Goal: Task Accomplishment & Management: Complete application form

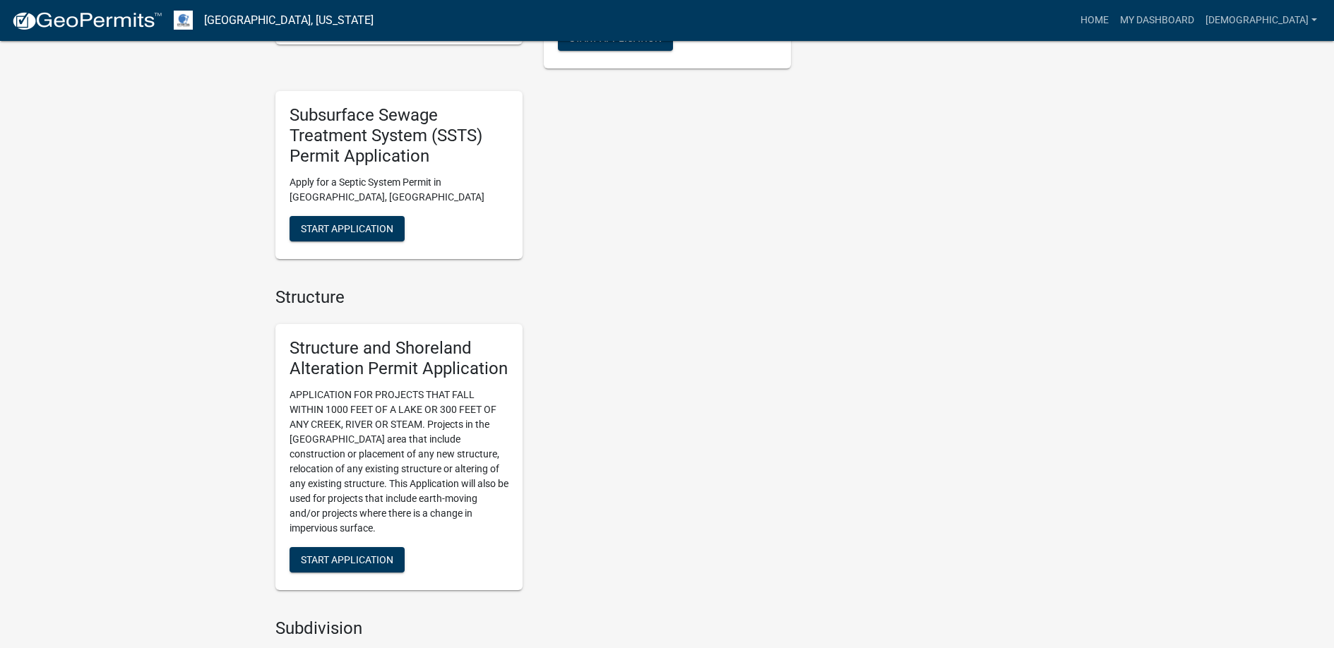
scroll to position [1201, 0]
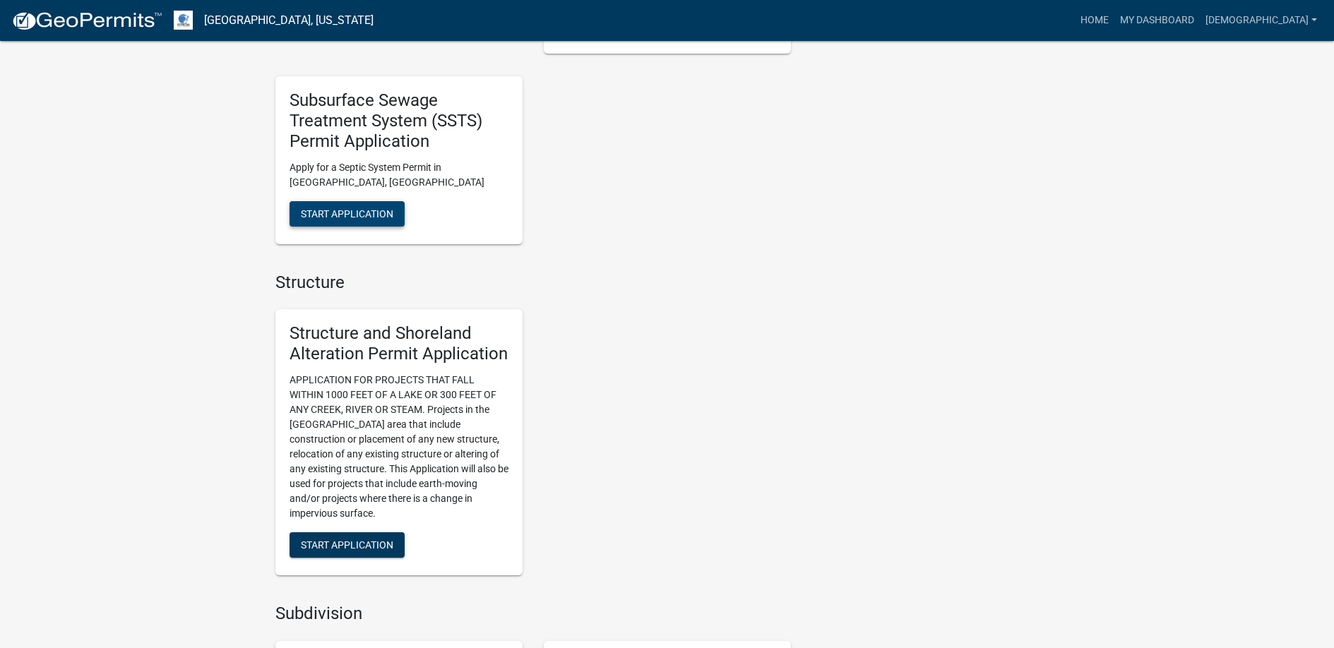
click at [358, 207] on button "Start Application" at bounding box center [347, 213] width 115 height 25
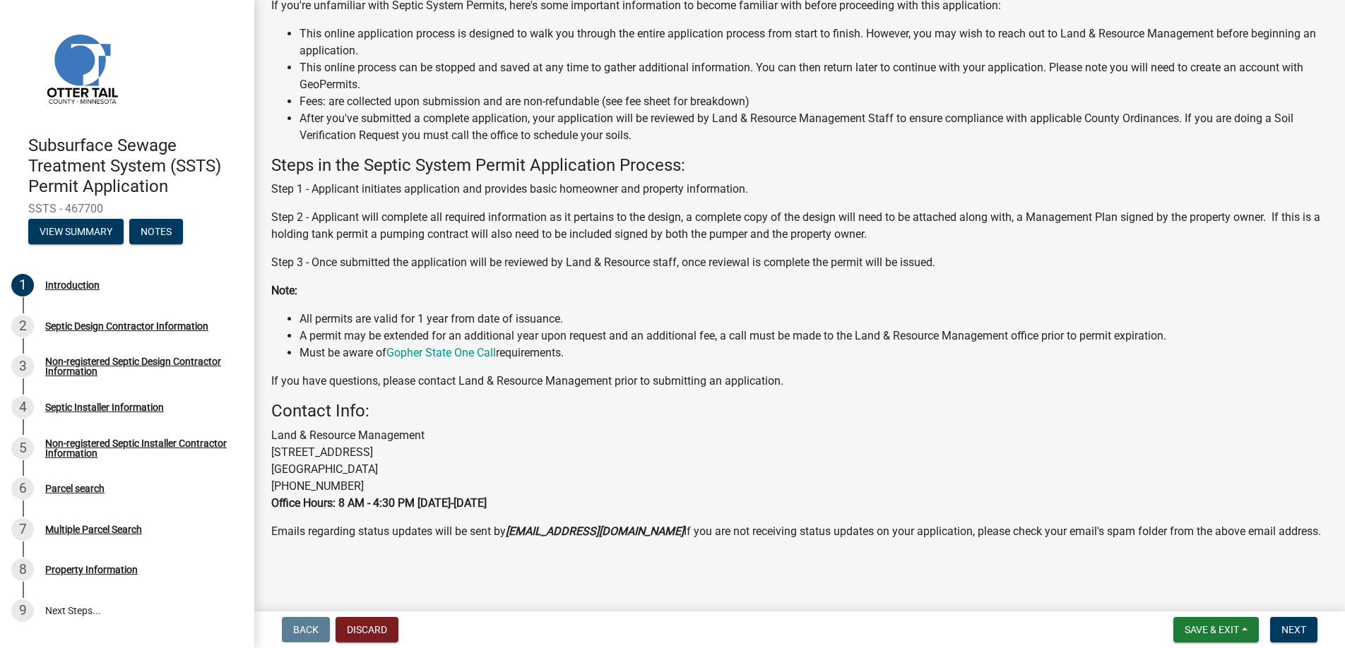
scroll to position [141, 0]
click at [1300, 627] on span "Next" at bounding box center [1293, 629] width 25 height 11
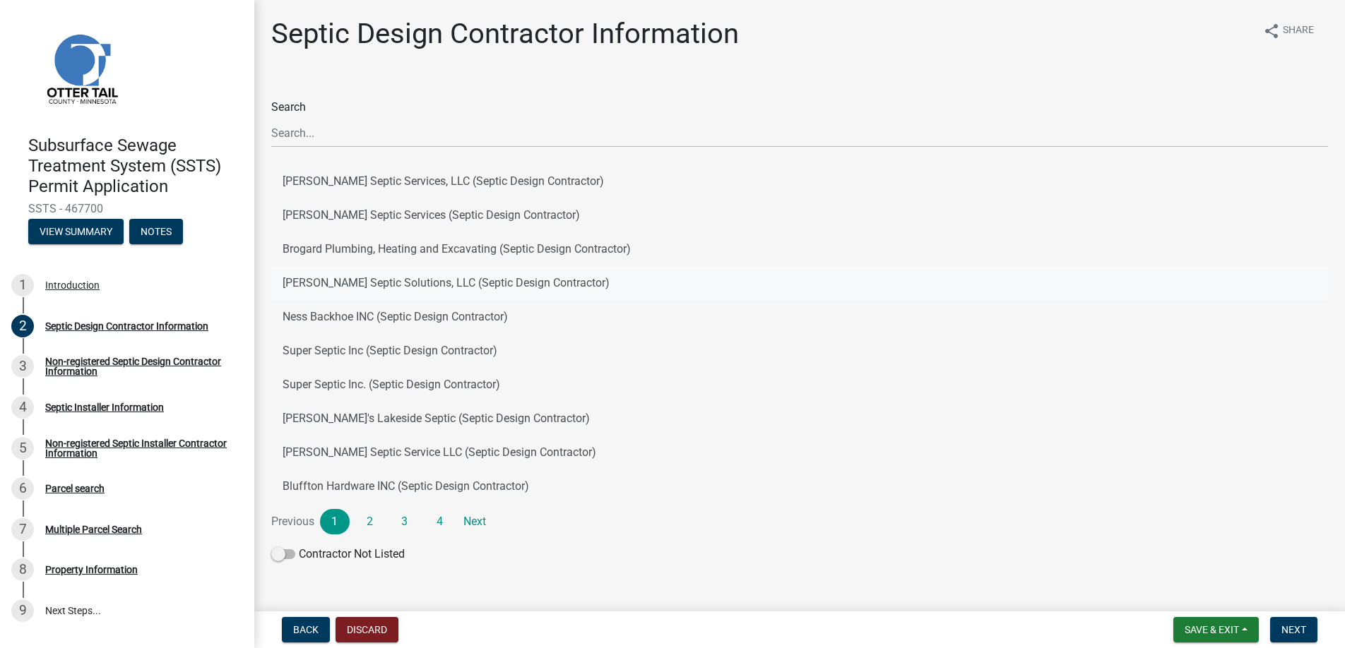
click at [366, 280] on button "[PERSON_NAME] Septic Solutions, LLC (Septic Design Contractor)" at bounding box center [799, 283] width 1057 height 34
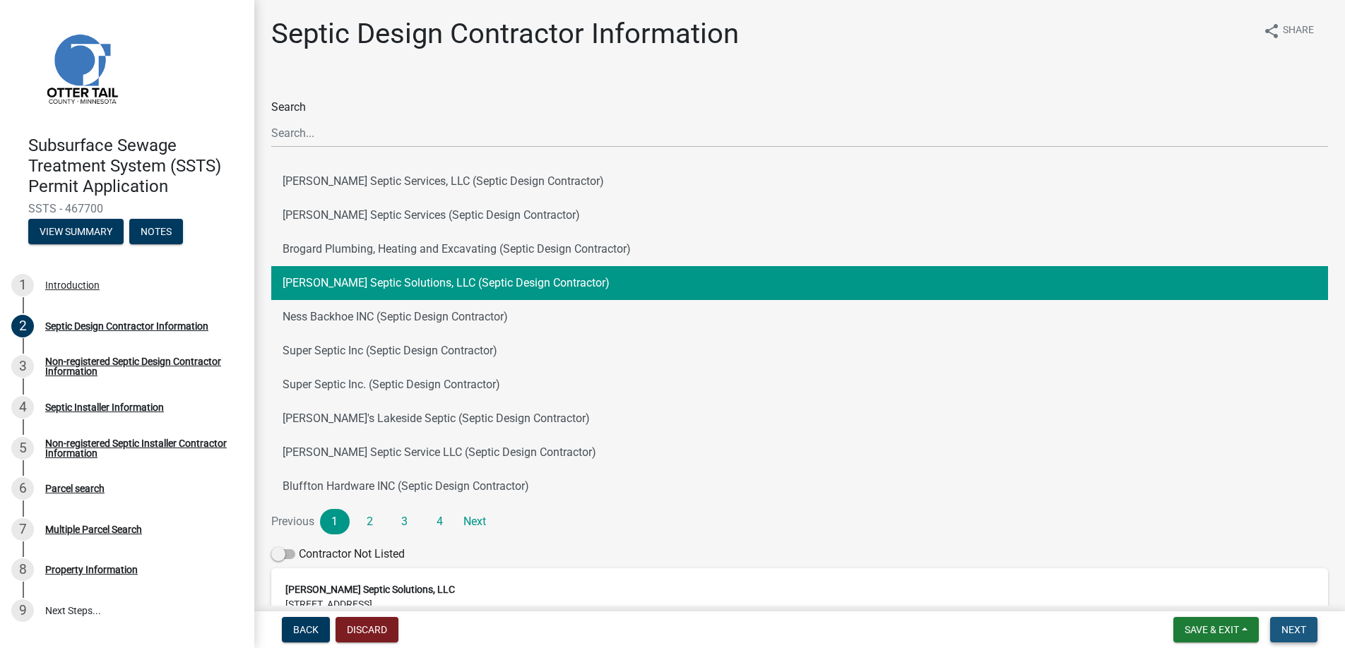
click at [1293, 629] on span "Next" at bounding box center [1293, 629] width 25 height 11
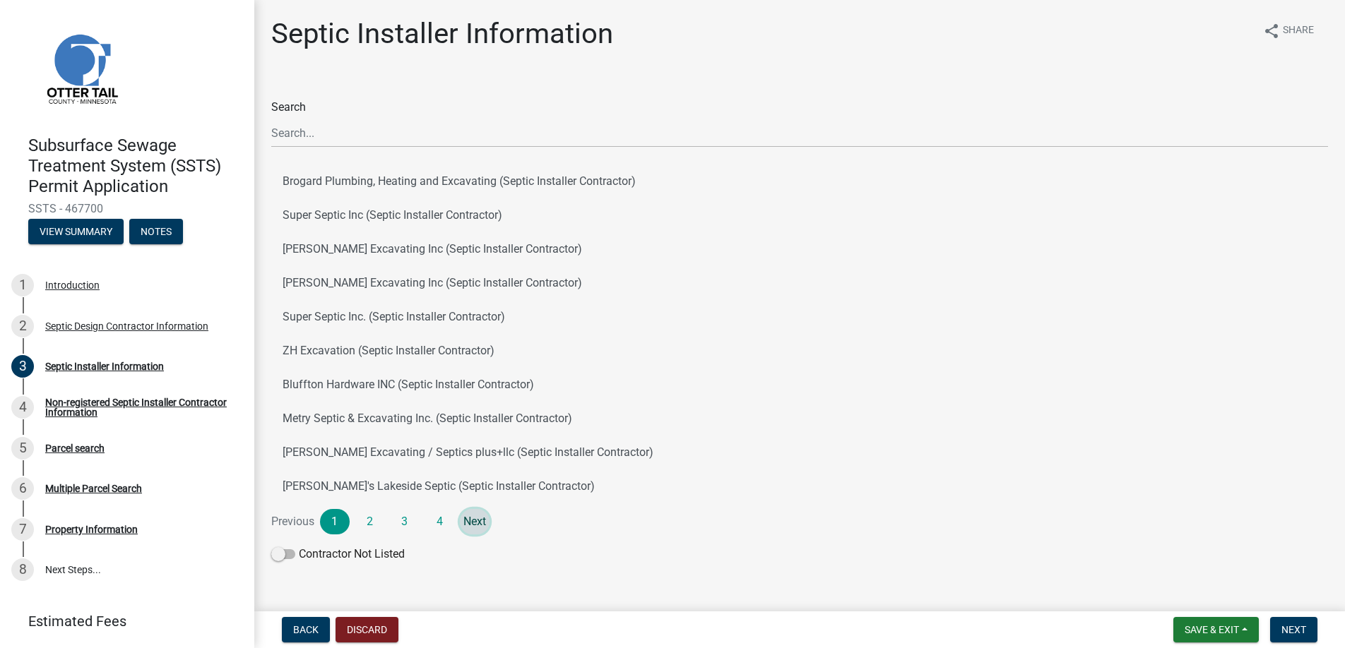
click at [479, 524] on link "Next" at bounding box center [475, 521] width 30 height 25
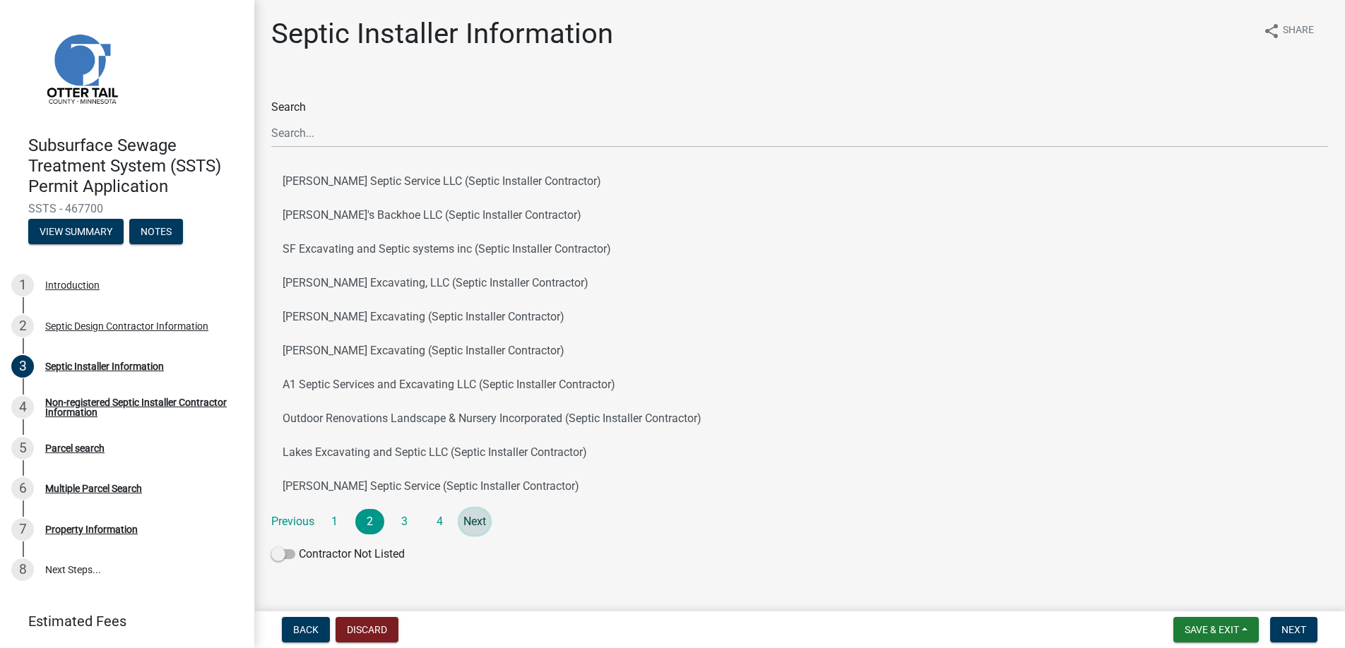
click at [479, 524] on link "Next" at bounding box center [475, 521] width 30 height 25
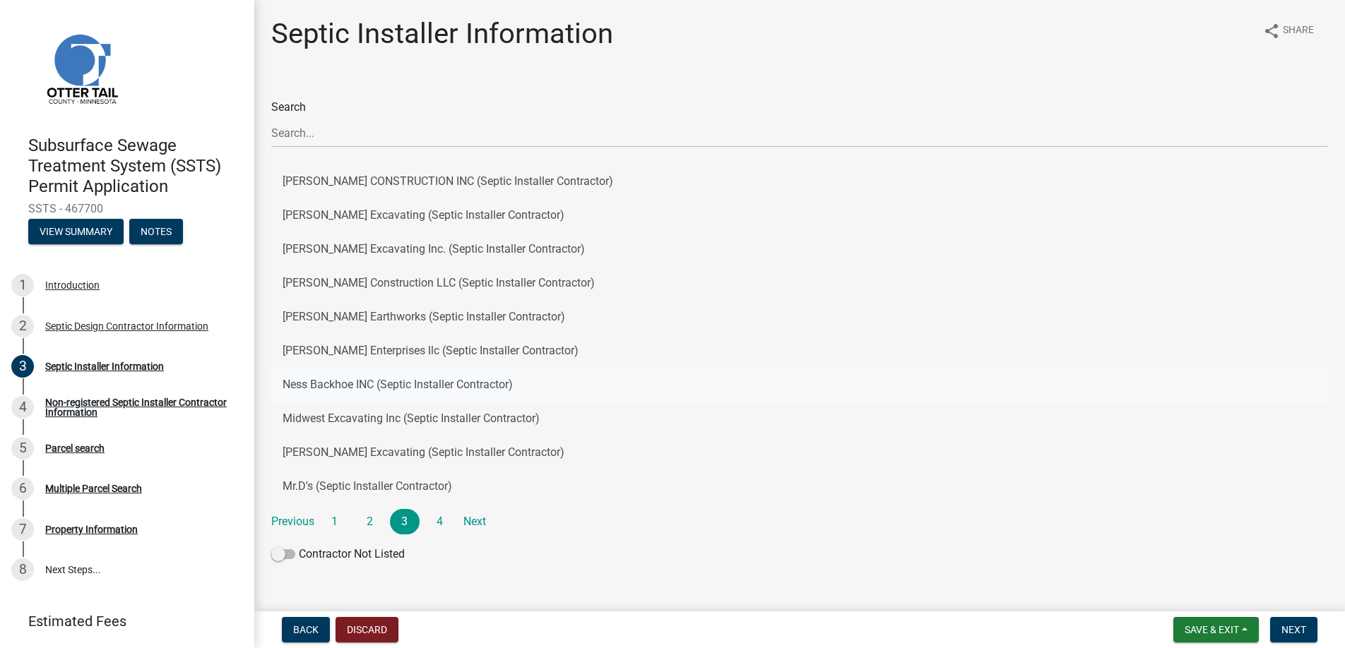
click at [342, 382] on button "Ness Backhoe INC (Septic Installer Contractor)" at bounding box center [799, 385] width 1057 height 34
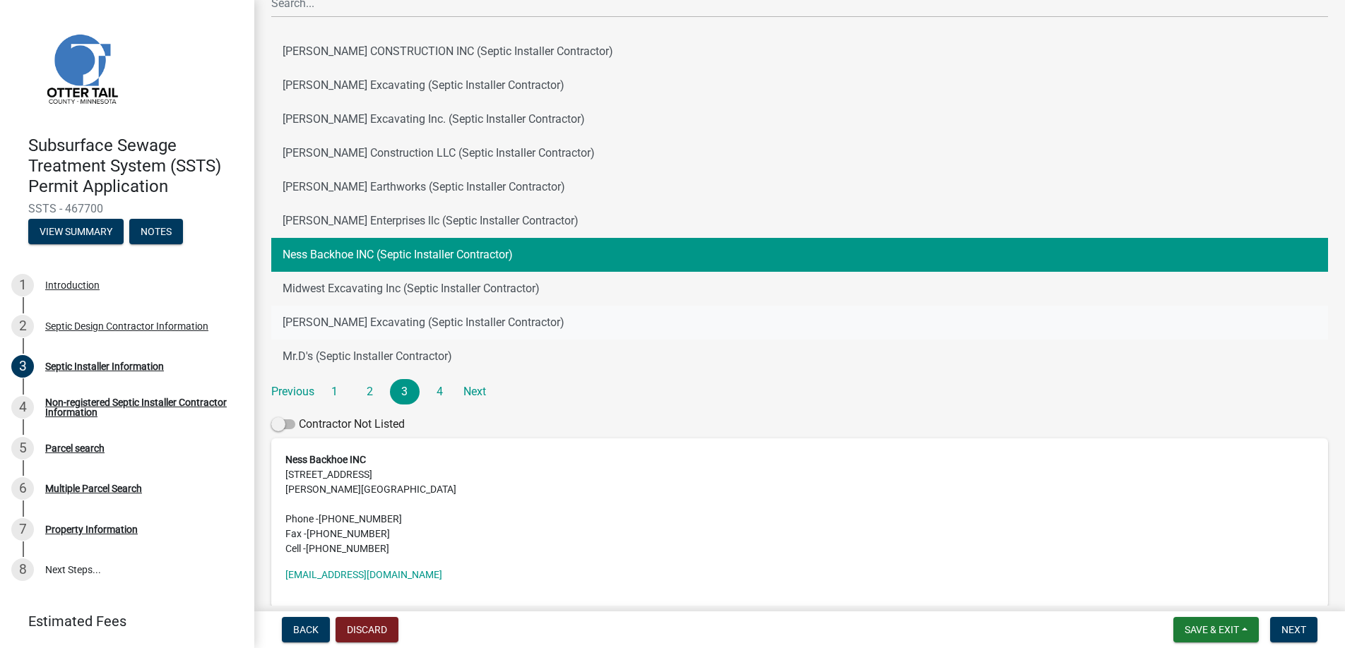
scroll to position [199, 0]
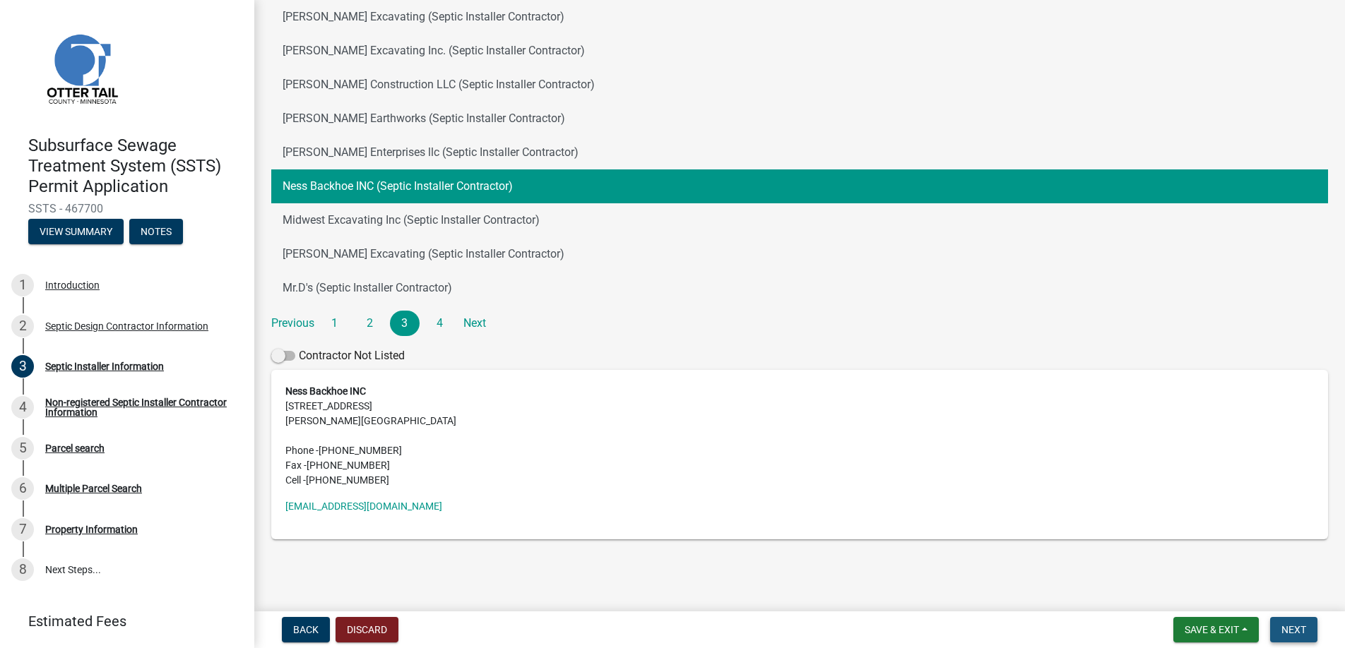
click at [1297, 629] on span "Next" at bounding box center [1293, 629] width 25 height 11
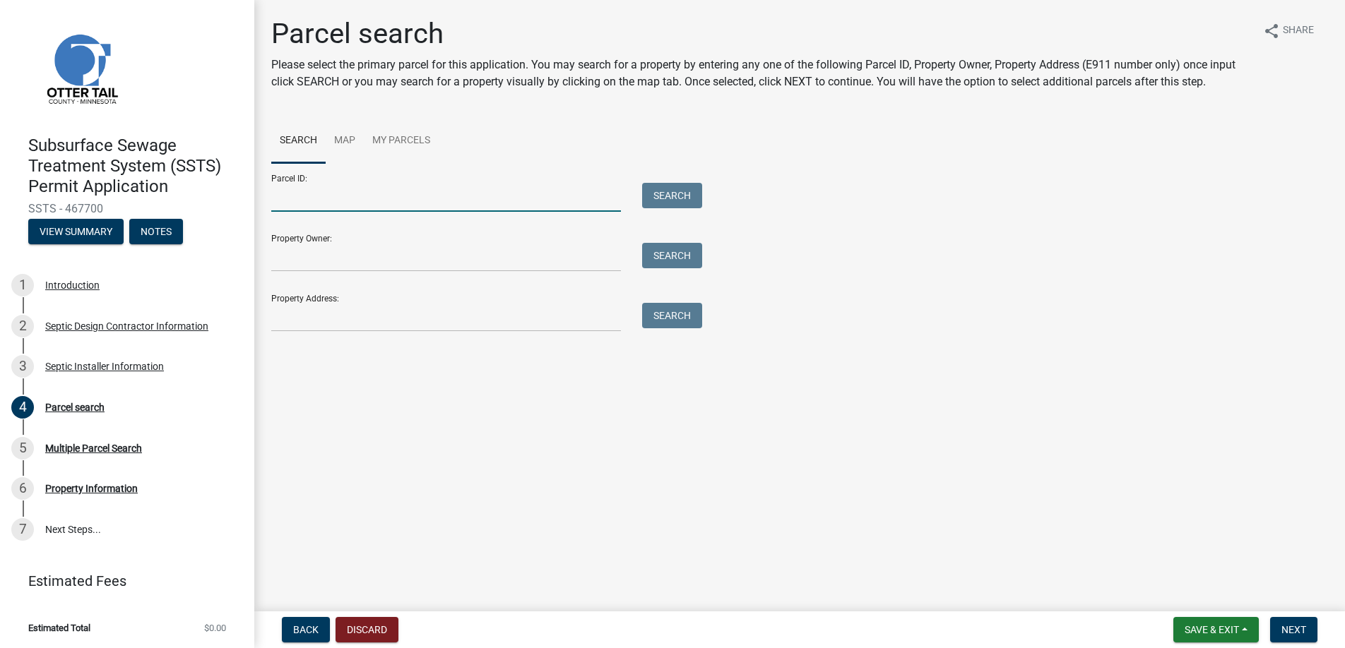
click at [312, 200] on input "Parcel ID:" at bounding box center [446, 197] width 350 height 29
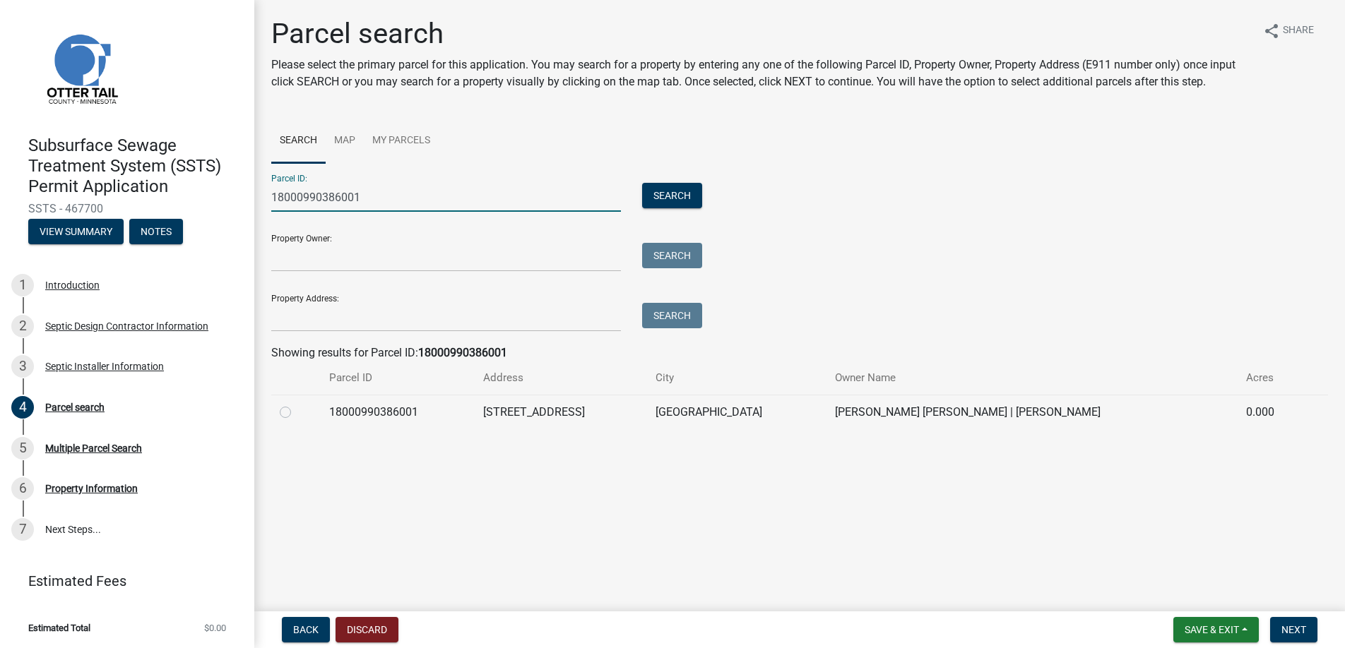
type input "18000990386001"
click at [297, 404] on label at bounding box center [297, 404] width 0 height 0
click at [297, 411] on input "radio" at bounding box center [301, 408] width 9 height 9
radio input "true"
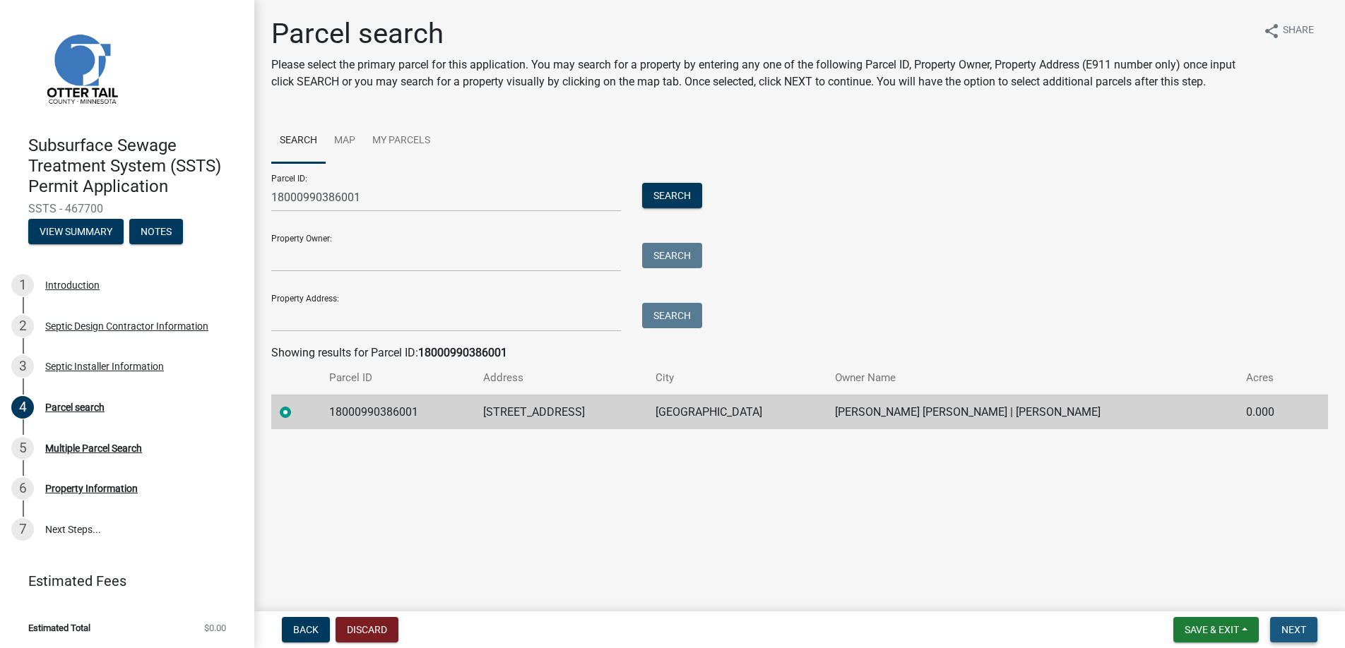
click at [1297, 624] on span "Next" at bounding box center [1293, 629] width 25 height 11
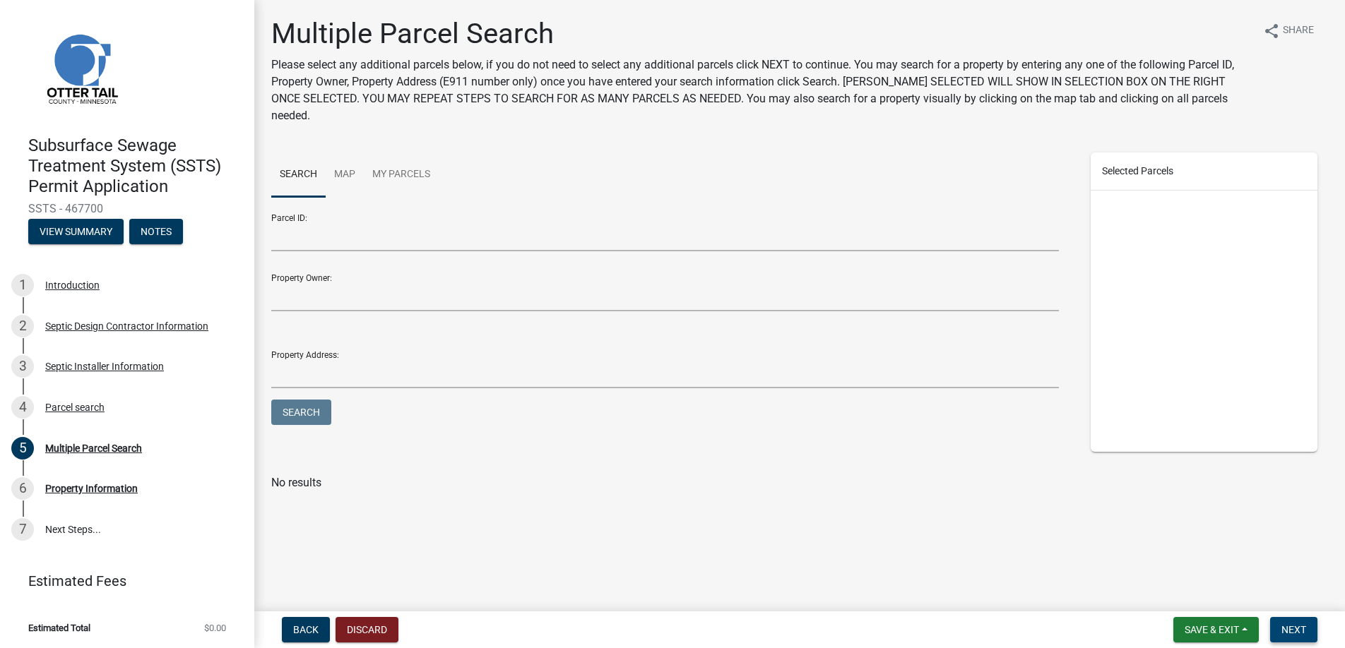
click at [1297, 624] on span "Next" at bounding box center [1293, 629] width 25 height 11
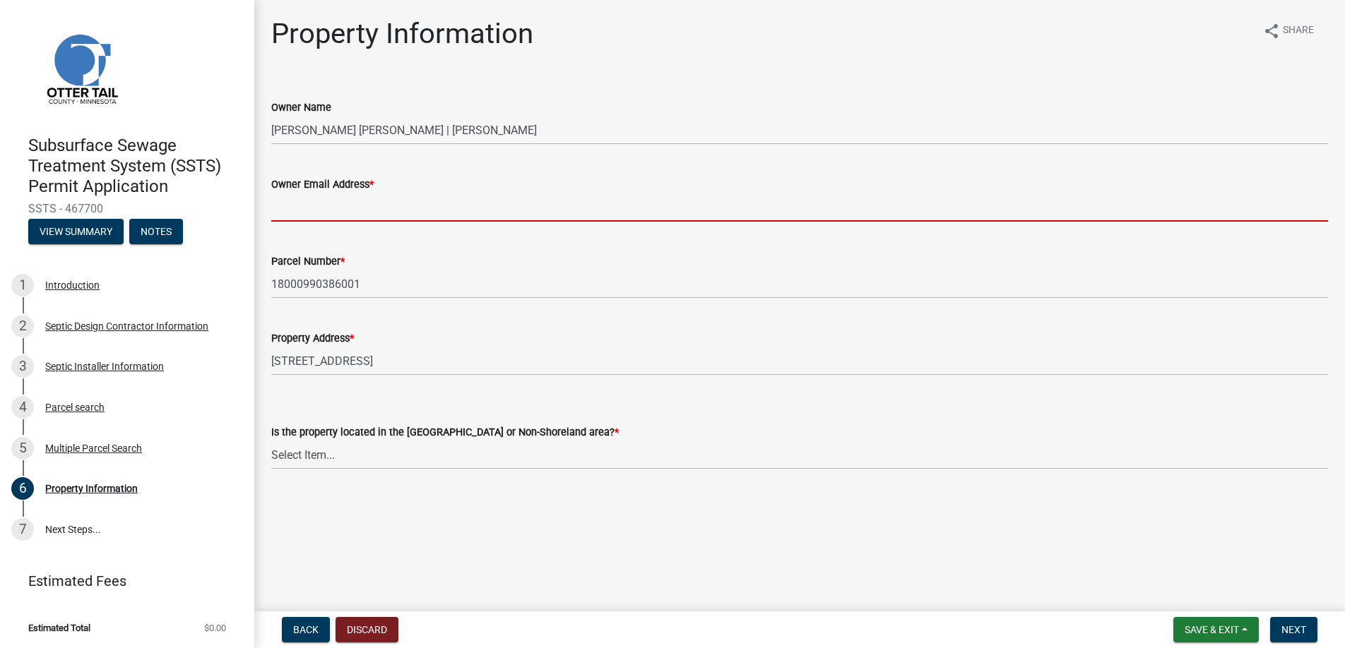
click at [319, 208] on input "Owner Email Address *" at bounding box center [799, 207] width 1057 height 29
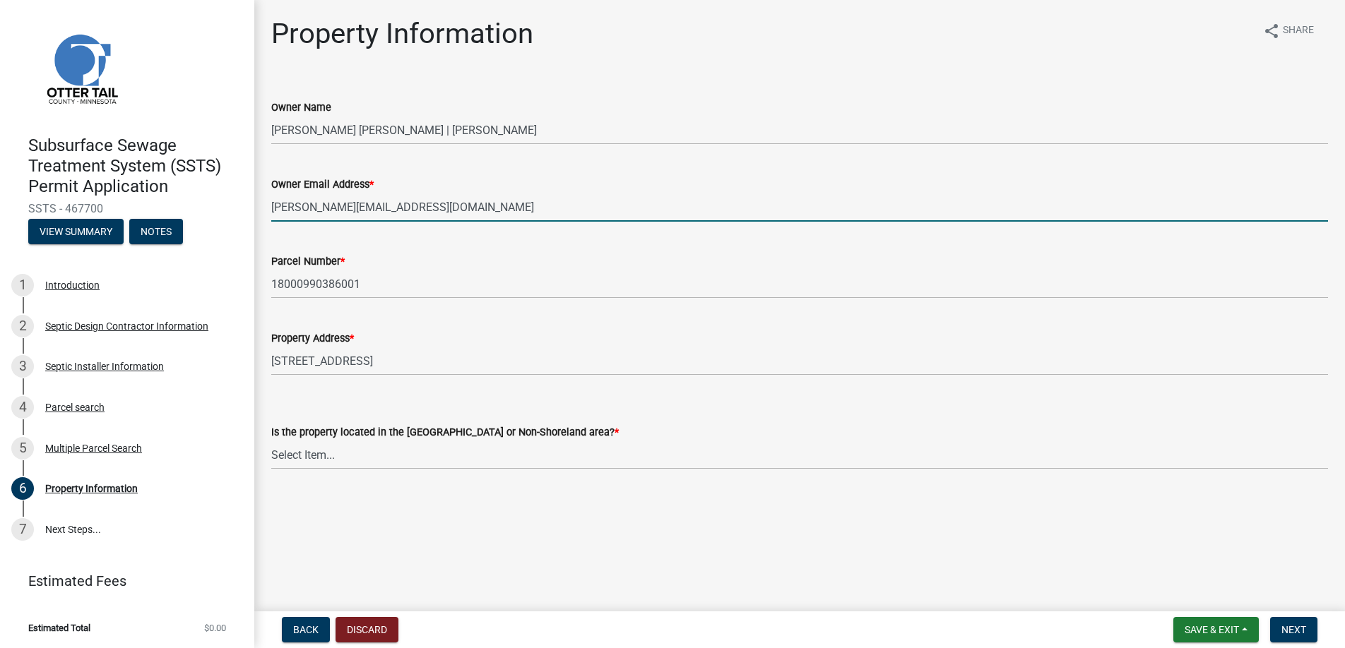
type input "[PERSON_NAME][EMAIL_ADDRESS][DOMAIN_NAME]"
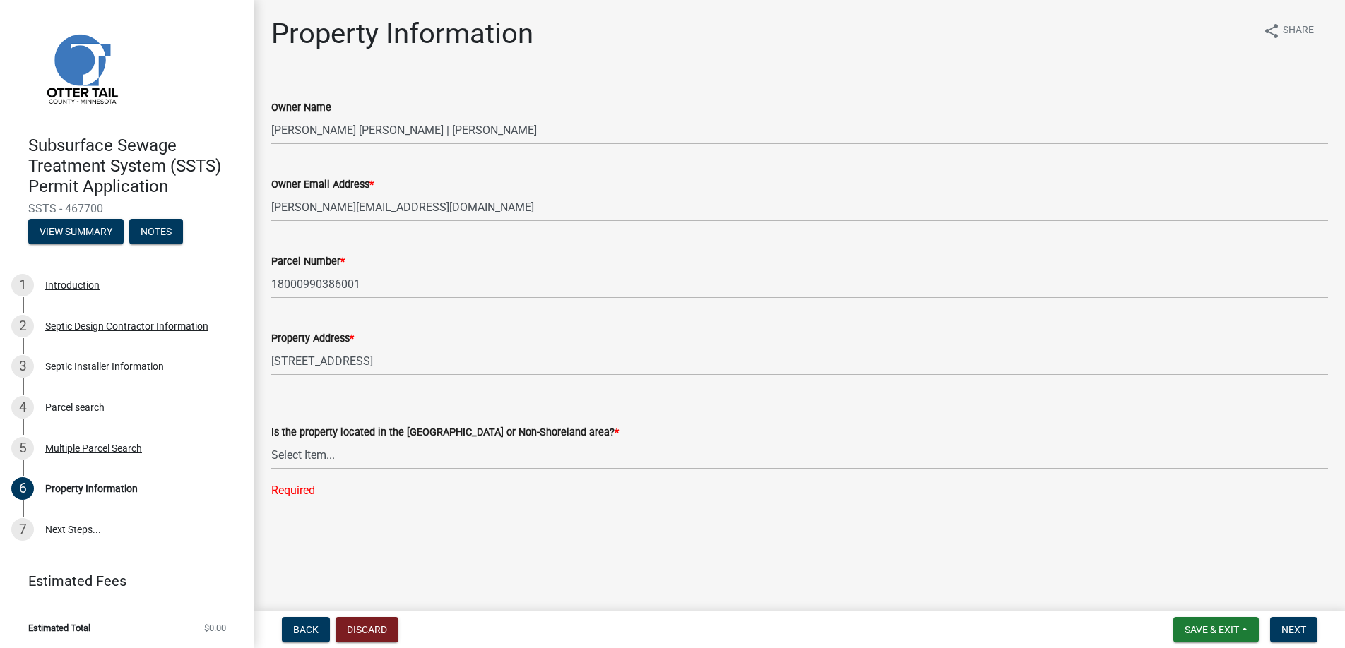
click at [321, 457] on select "Select Item... Shoreland Non-Shoreland" at bounding box center [799, 455] width 1057 height 29
click at [271, 441] on select "Select Item... Shoreland Non-Shoreland" at bounding box center [799, 455] width 1057 height 29
select select "f91142e6-e911-469c-9754-896c7e7f9e05"
click at [1296, 628] on span "Next" at bounding box center [1293, 629] width 25 height 11
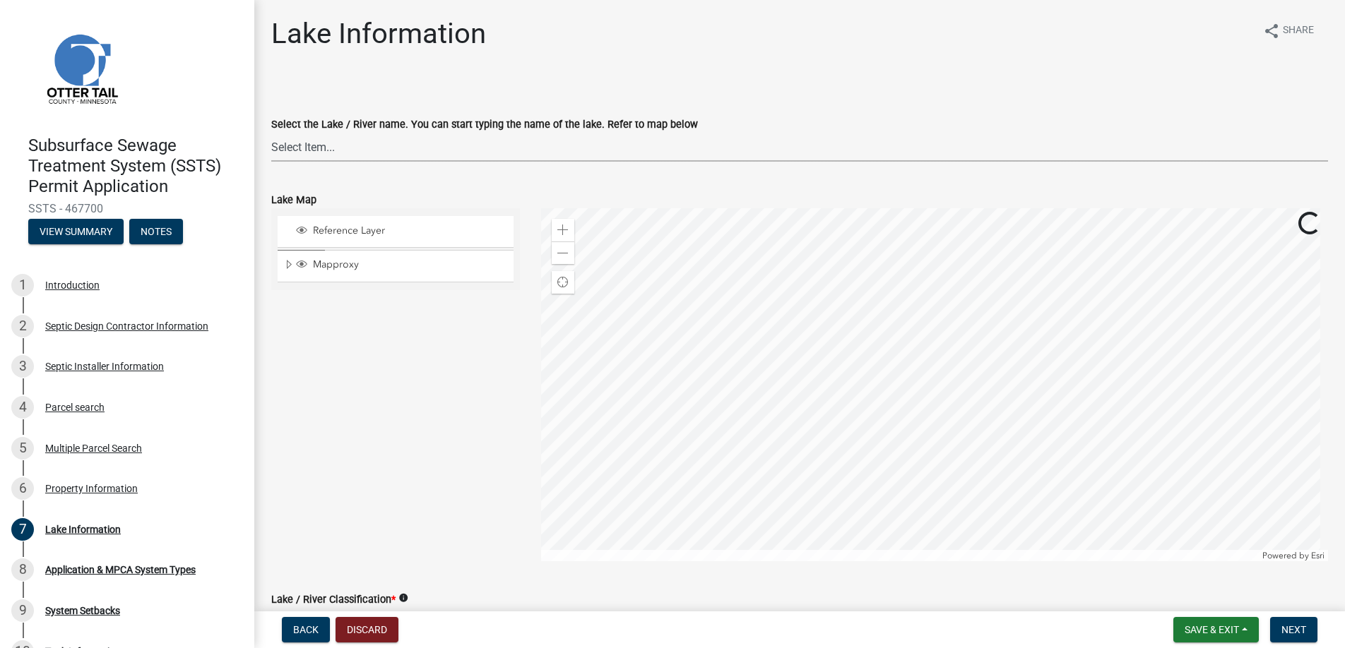
click at [293, 136] on select "Select Item... None [PERSON_NAME] 56-031 [PERSON_NAME] 56-118 [PERSON_NAME] 56-…" at bounding box center [799, 147] width 1057 height 29
click at [271, 133] on select "Select Item... None [PERSON_NAME] 56-031 [PERSON_NAME] 56-118 [PERSON_NAME] 56-…" at bounding box center [799, 147] width 1057 height 29
select select "2d6f3b2e-28b0-4a7e-9ef9-e971b7bc4137"
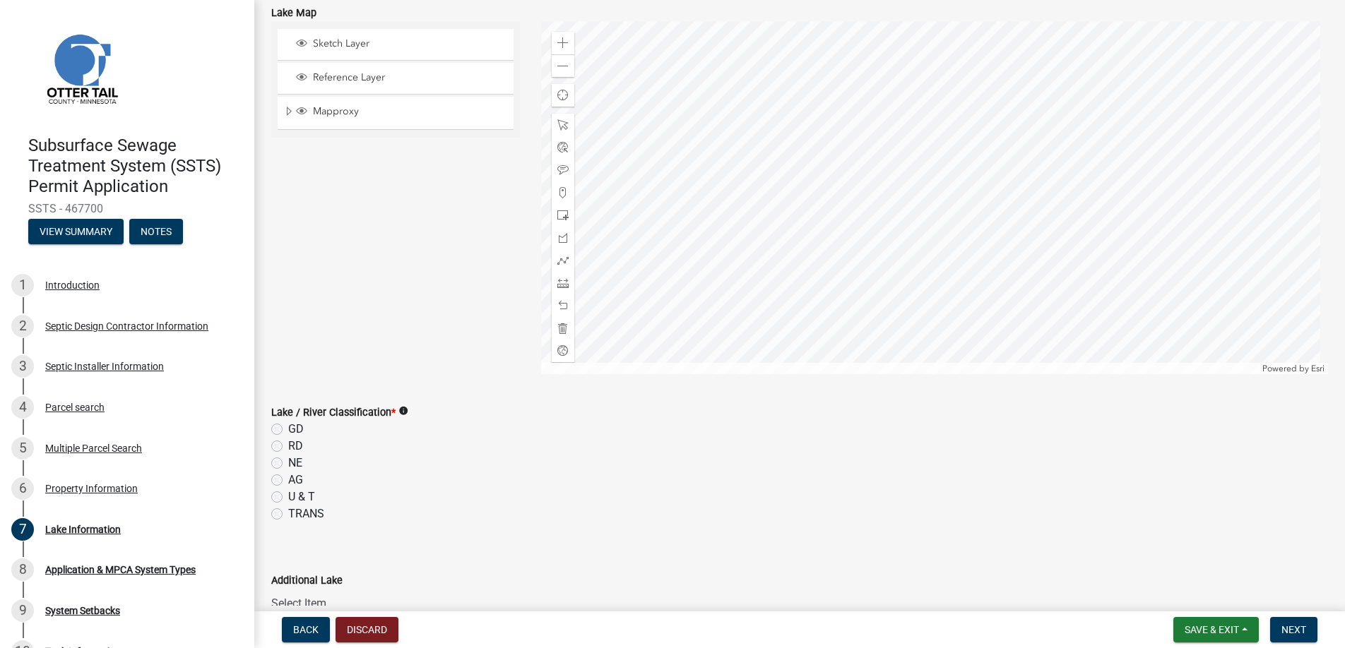
scroll to position [283, 0]
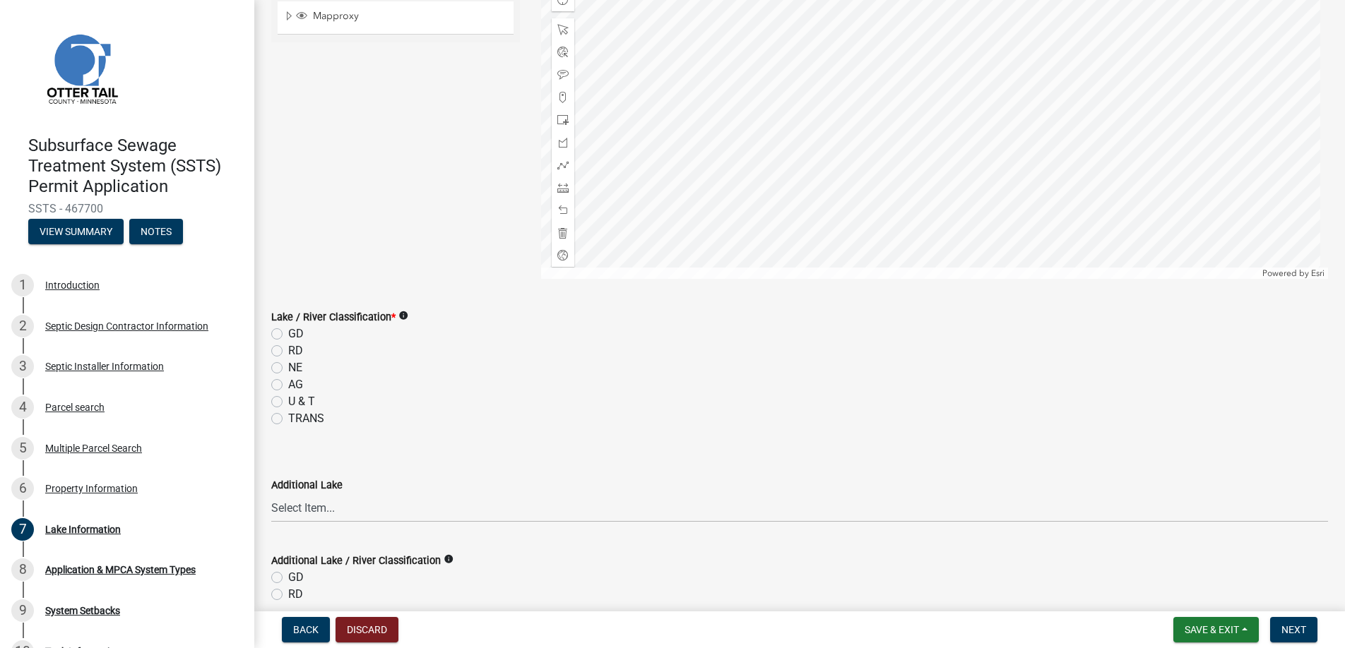
click at [288, 331] on label "GD" at bounding box center [296, 334] width 16 height 17
click at [288, 331] on input "GD" at bounding box center [292, 330] width 9 height 9
radio input "true"
click at [1293, 627] on span "Next" at bounding box center [1293, 629] width 25 height 11
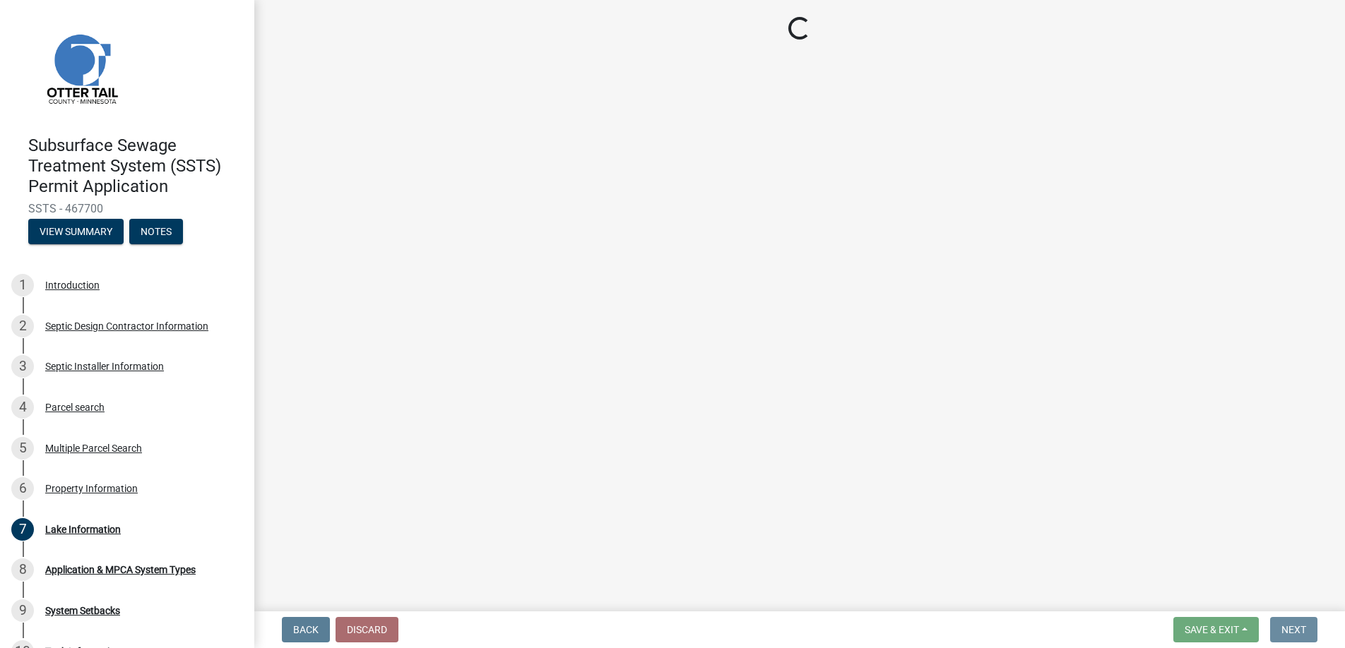
scroll to position [0, 0]
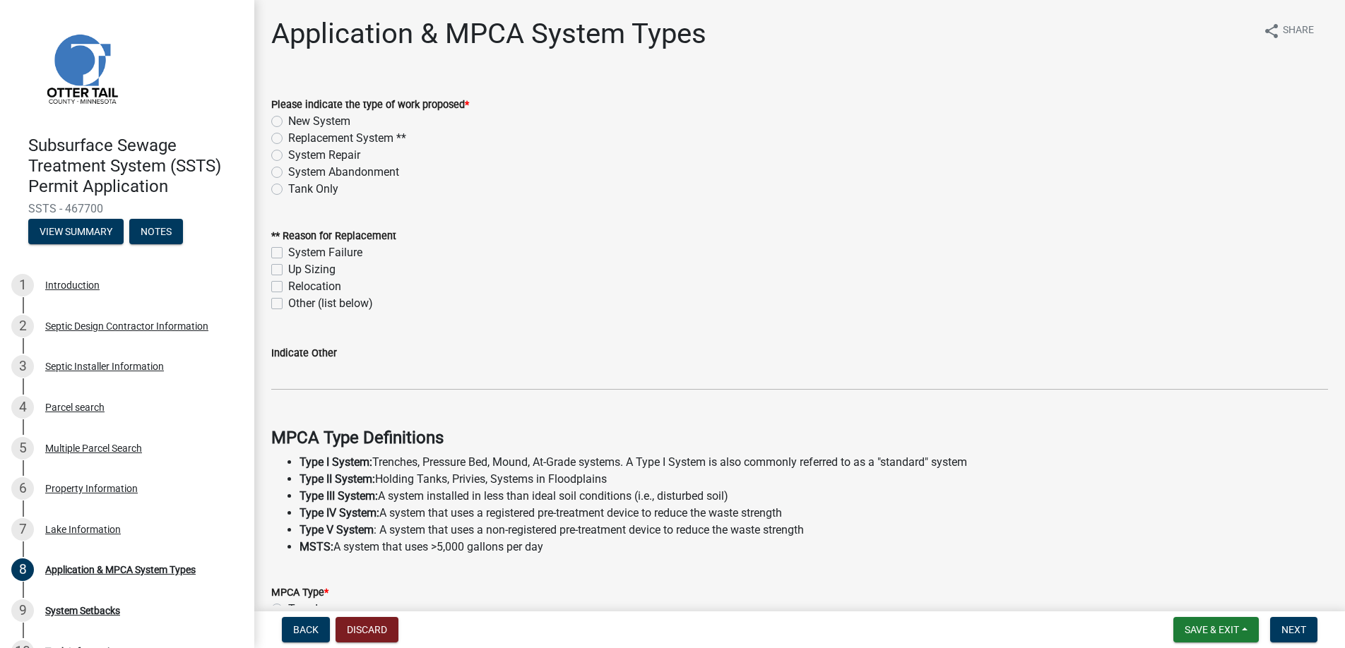
click at [288, 136] on label "Replacement System **" at bounding box center [347, 138] width 118 height 17
click at [288, 136] on input "Replacement System **" at bounding box center [292, 134] width 9 height 9
radio input "true"
drag, startPoint x: 278, startPoint y: 302, endPoint x: 297, endPoint y: 331, distance: 35.1
click at [288, 302] on label "Other (list below)" at bounding box center [330, 303] width 85 height 17
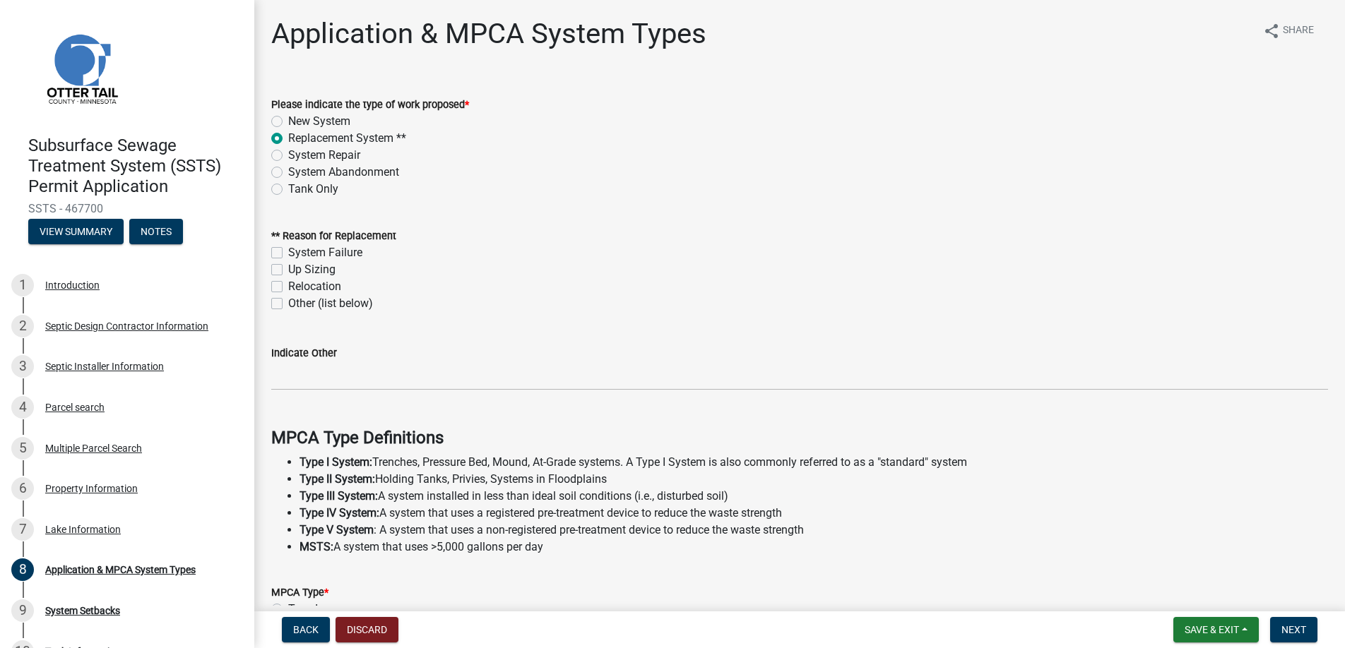
click at [288, 302] on input "Other (list below)" at bounding box center [292, 299] width 9 height 9
checkbox input "true"
checkbox input "false"
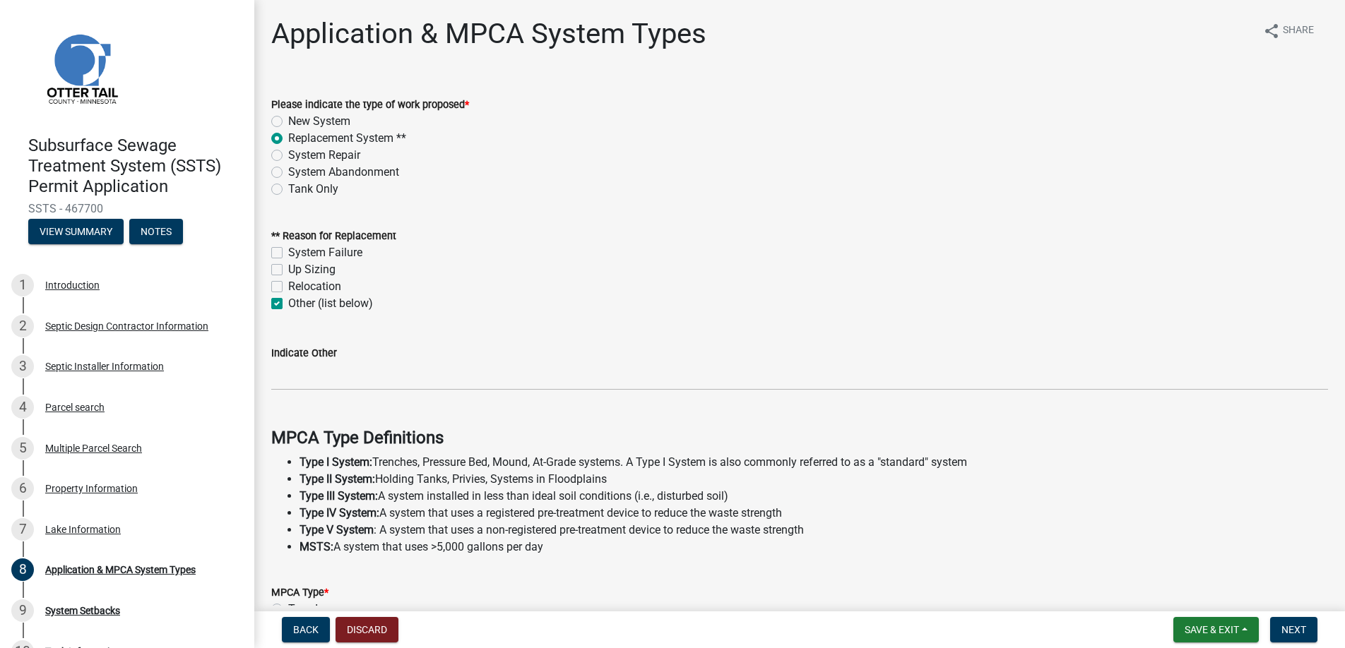
checkbox input "true"
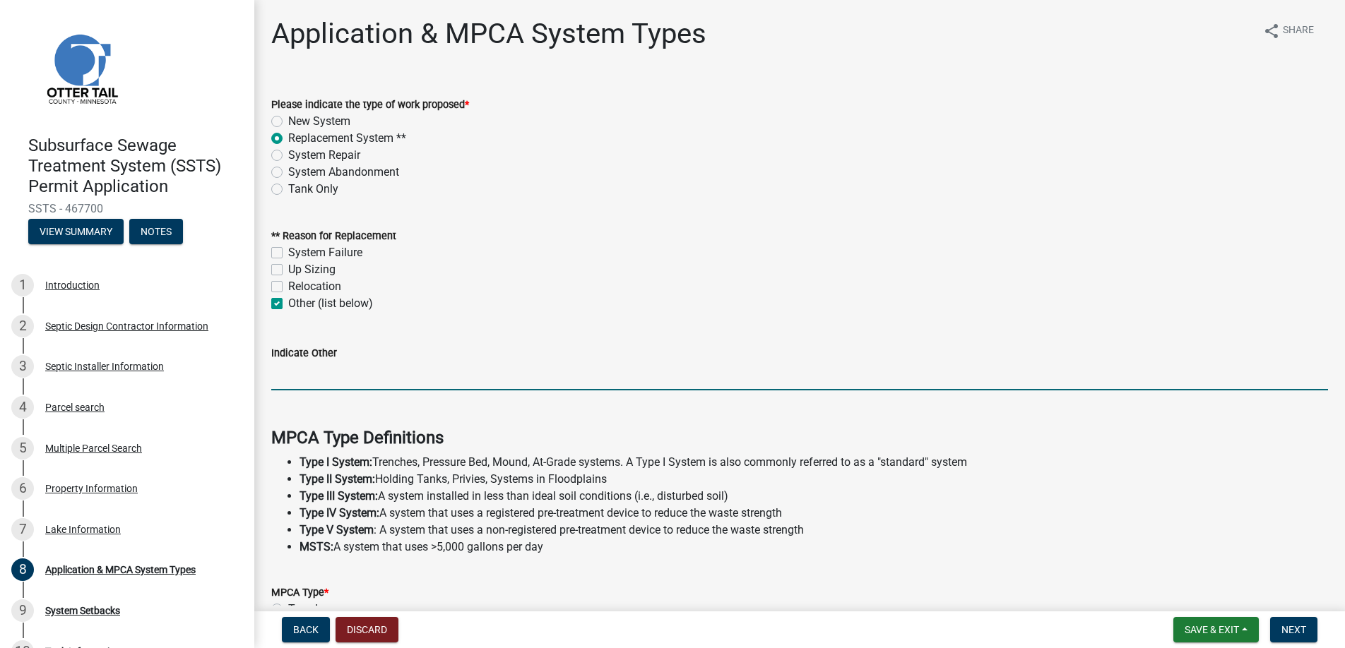
click at [307, 374] on input "Indicate Other" at bounding box center [799, 376] width 1057 height 29
type input "Failed compliance inspection"
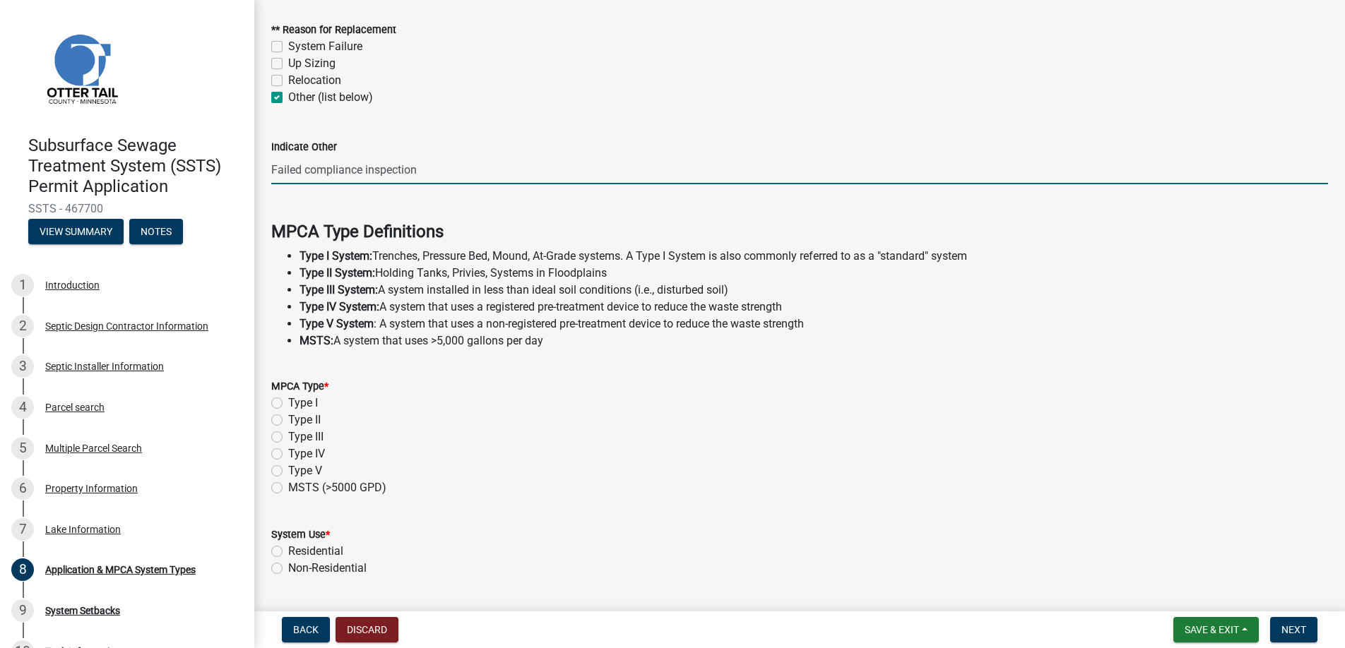
scroll to position [283, 0]
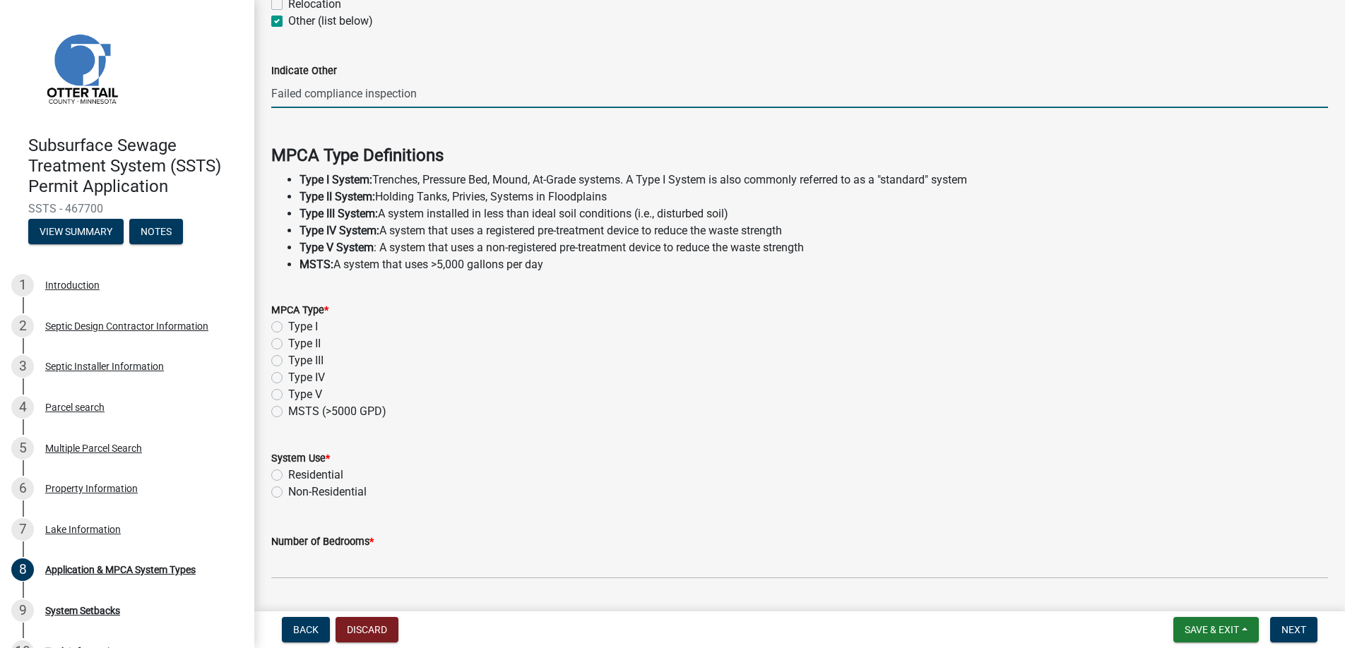
click at [288, 343] on label "Type II" at bounding box center [304, 344] width 32 height 17
click at [288, 343] on input "Type II" at bounding box center [292, 340] width 9 height 9
radio input "true"
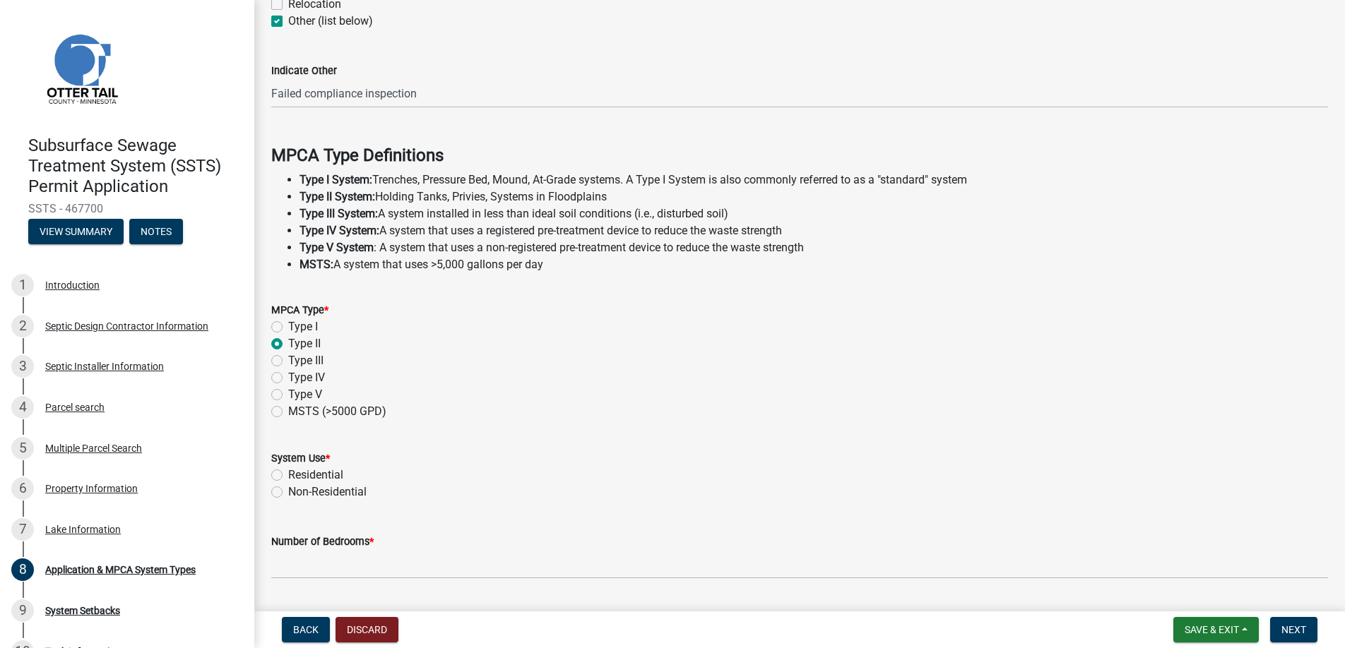
click at [288, 473] on label "Residential" at bounding box center [315, 475] width 55 height 17
click at [288, 473] on input "Residential" at bounding box center [292, 471] width 9 height 9
radio input "true"
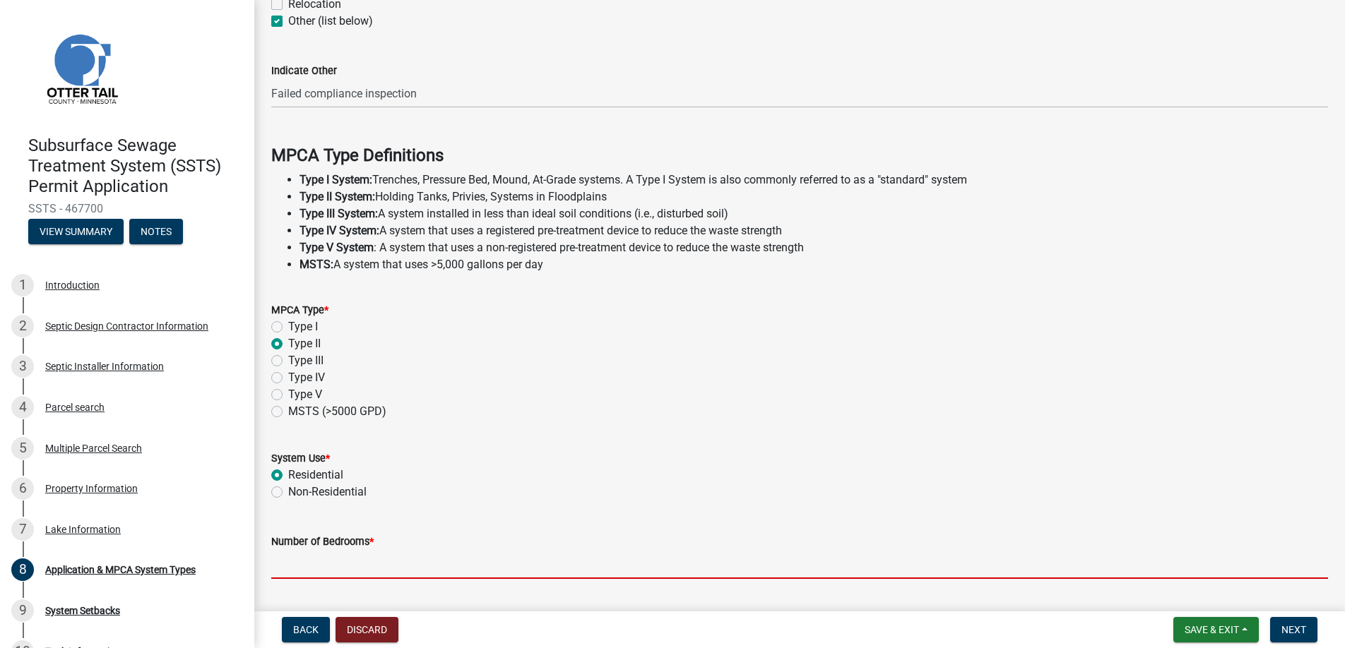
click at [302, 564] on input "Number of Bedrooms *" at bounding box center [799, 564] width 1057 height 29
type input "2"
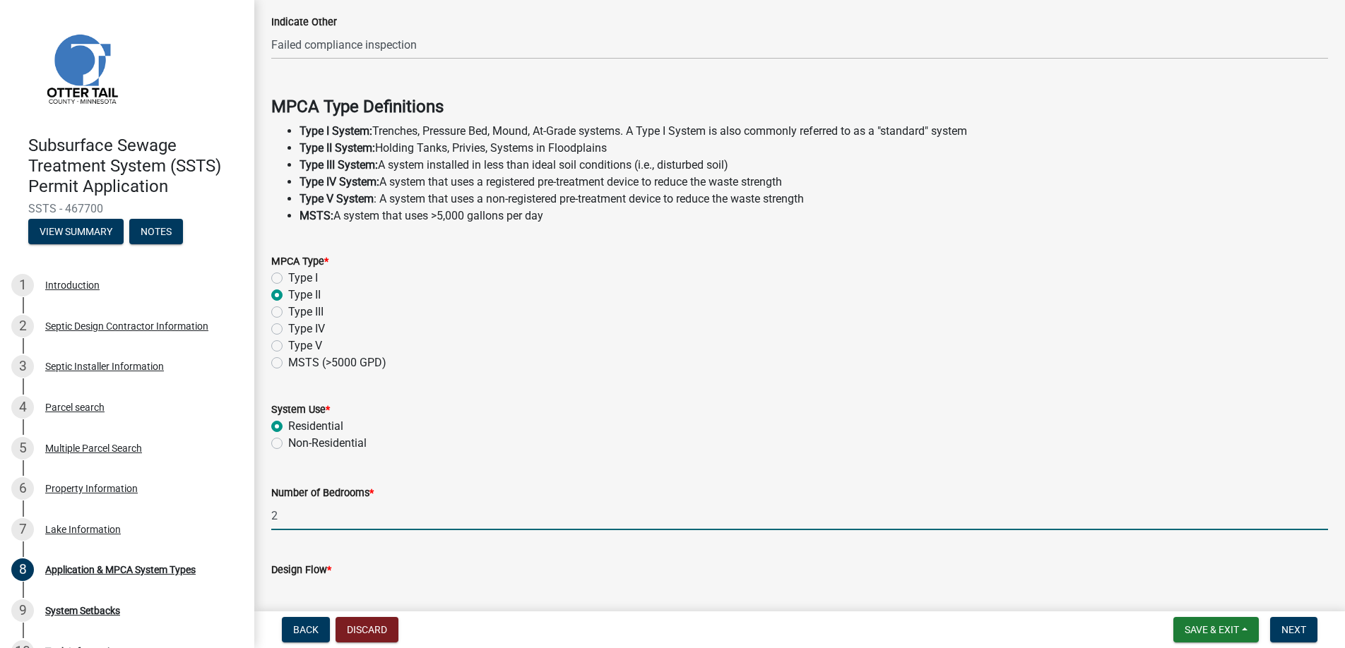
scroll to position [399, 0]
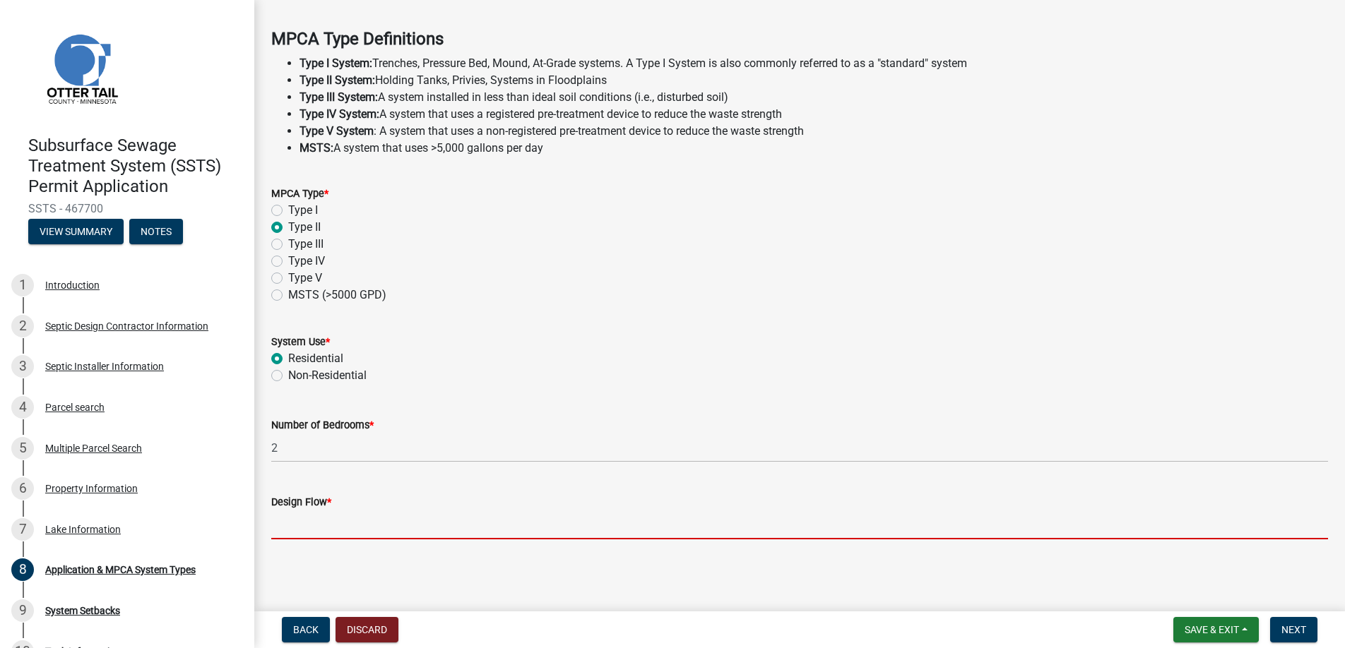
click at [344, 526] on input "Design Flow *" at bounding box center [799, 525] width 1057 height 29
type input "300"
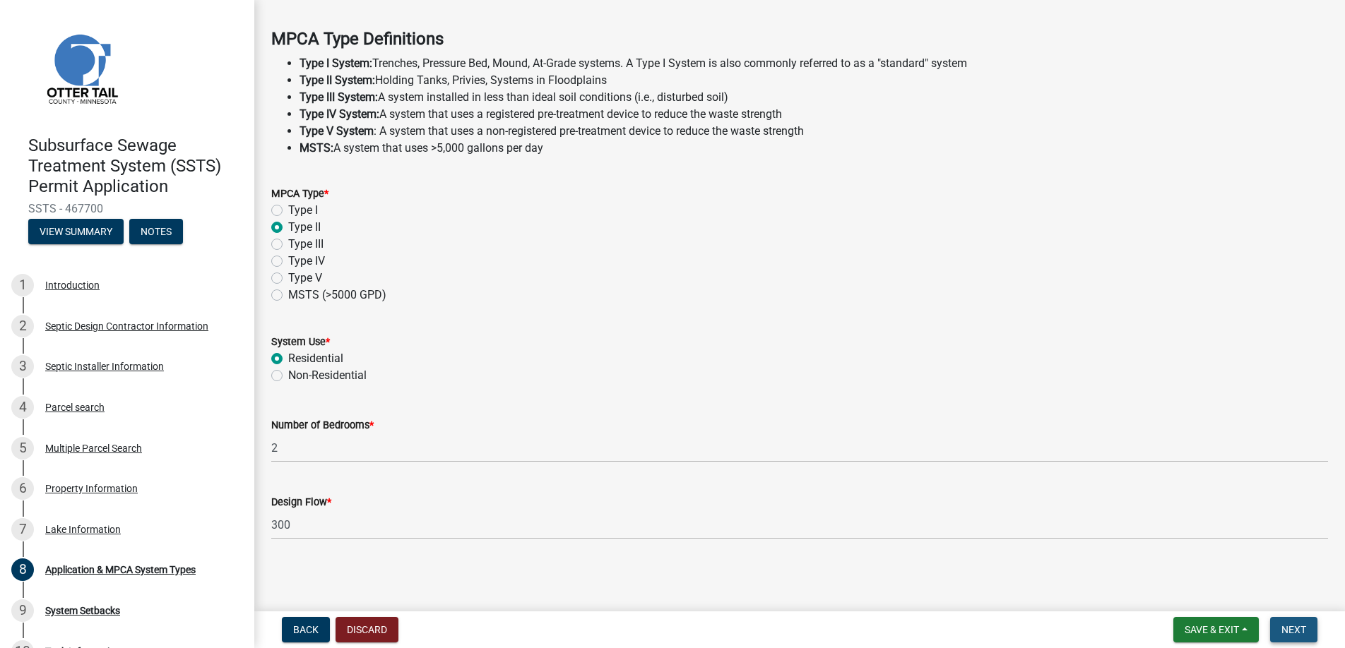
click at [1293, 626] on span "Next" at bounding box center [1293, 629] width 25 height 11
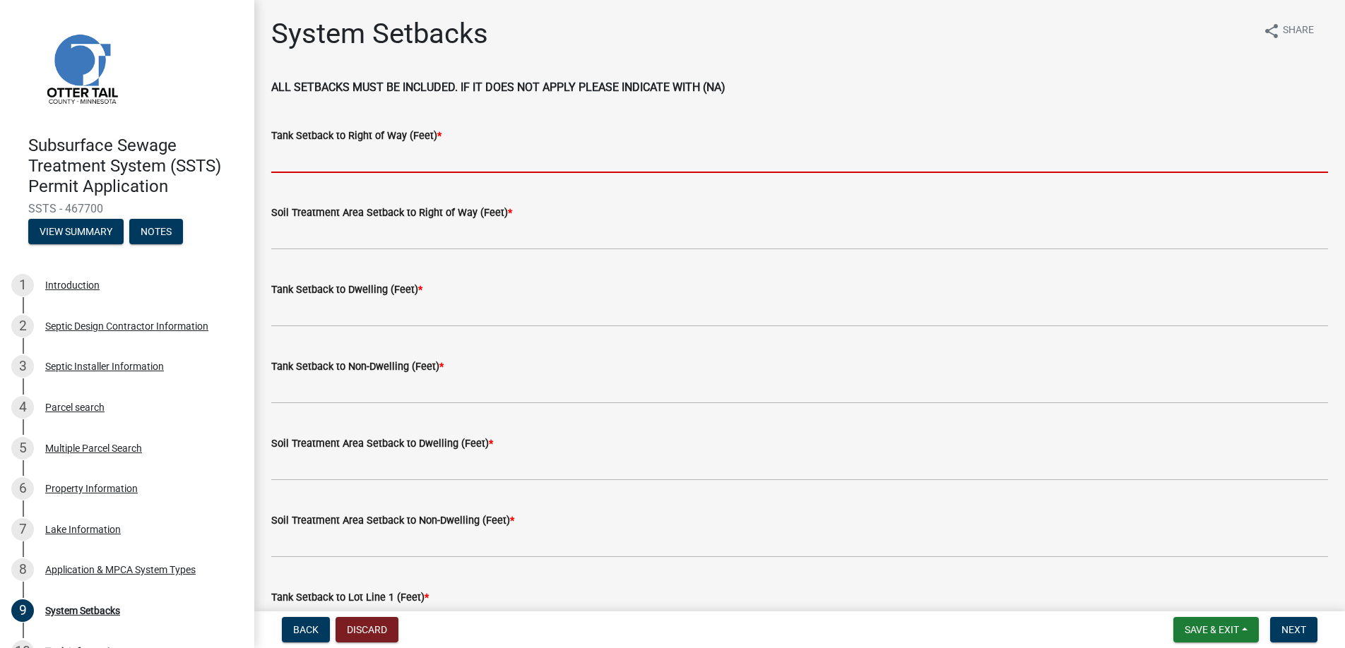
click at [319, 155] on input "Tank Setback to Right of Way (Feet) *" at bounding box center [799, 158] width 1057 height 29
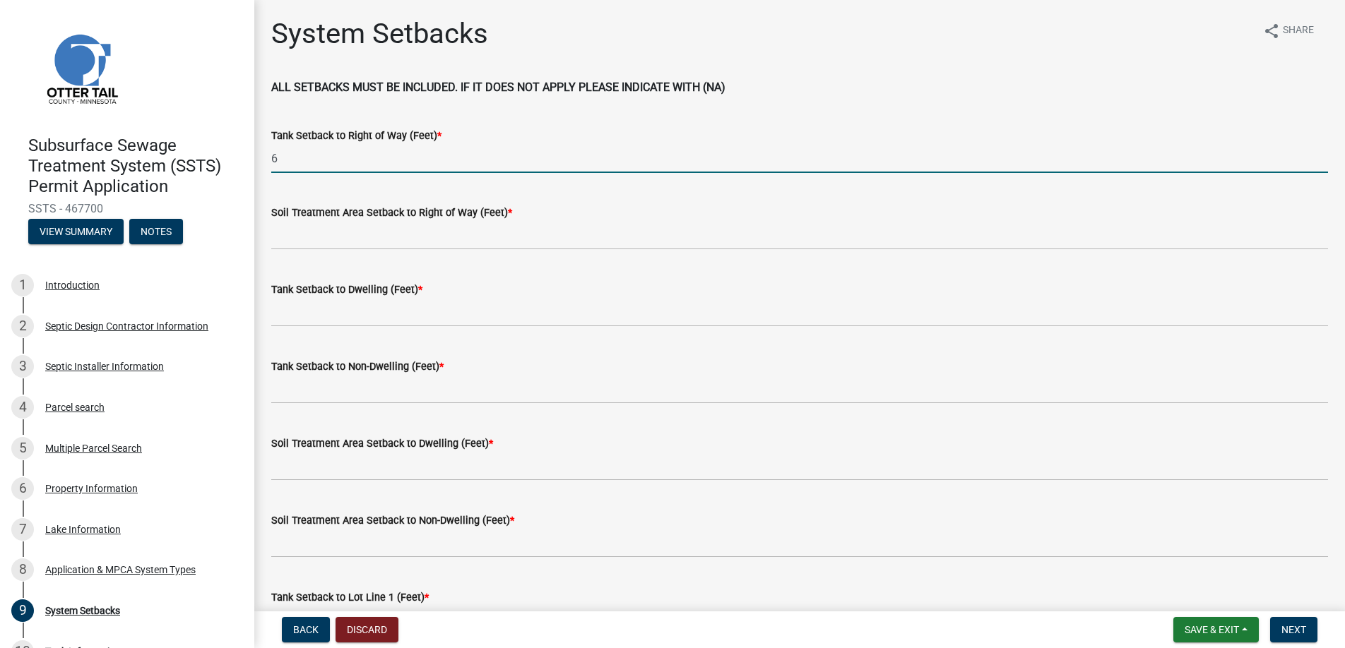
type input "6"
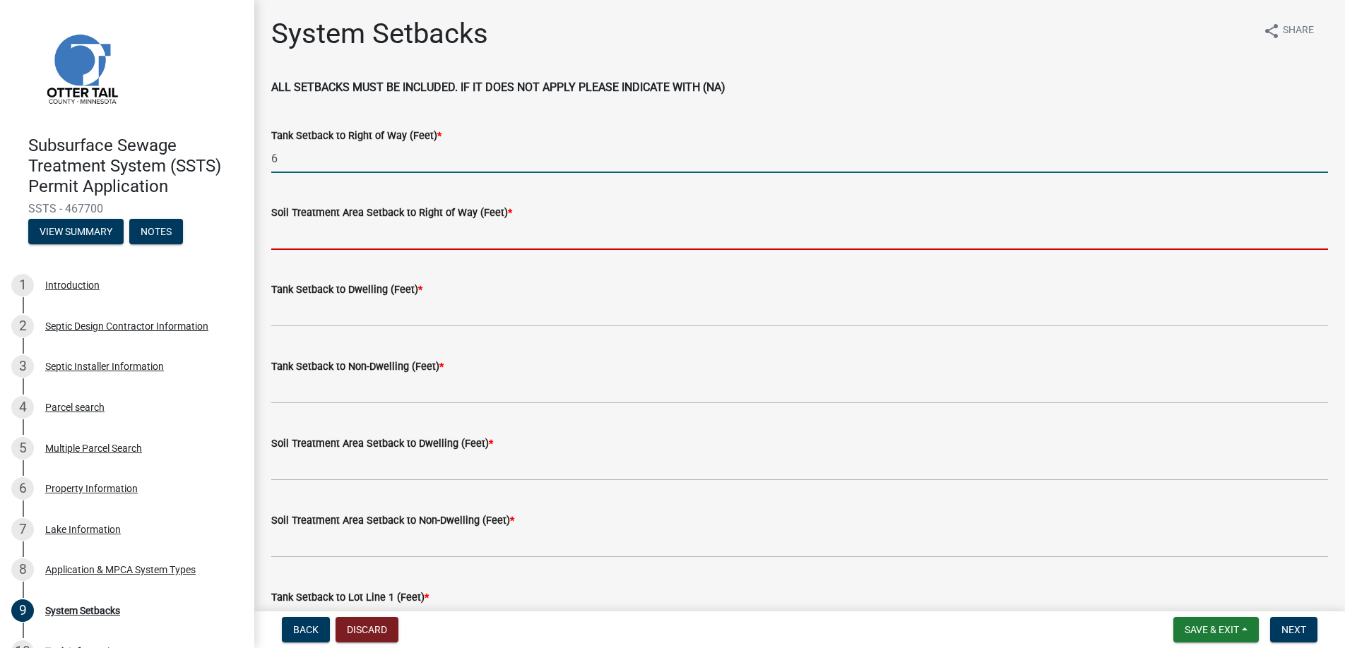
click at [296, 238] on input "Soil Treatment Area Setback to Right of Way (Feet) *" at bounding box center [799, 235] width 1057 height 29
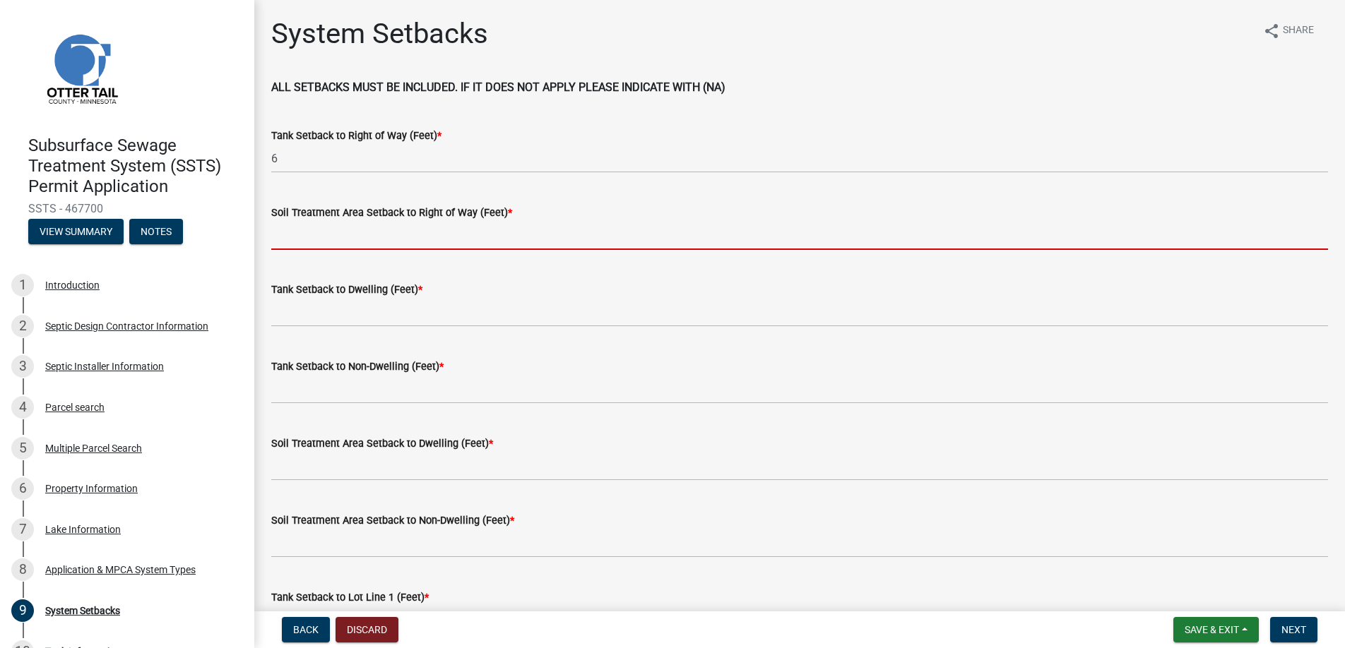
type input "na"
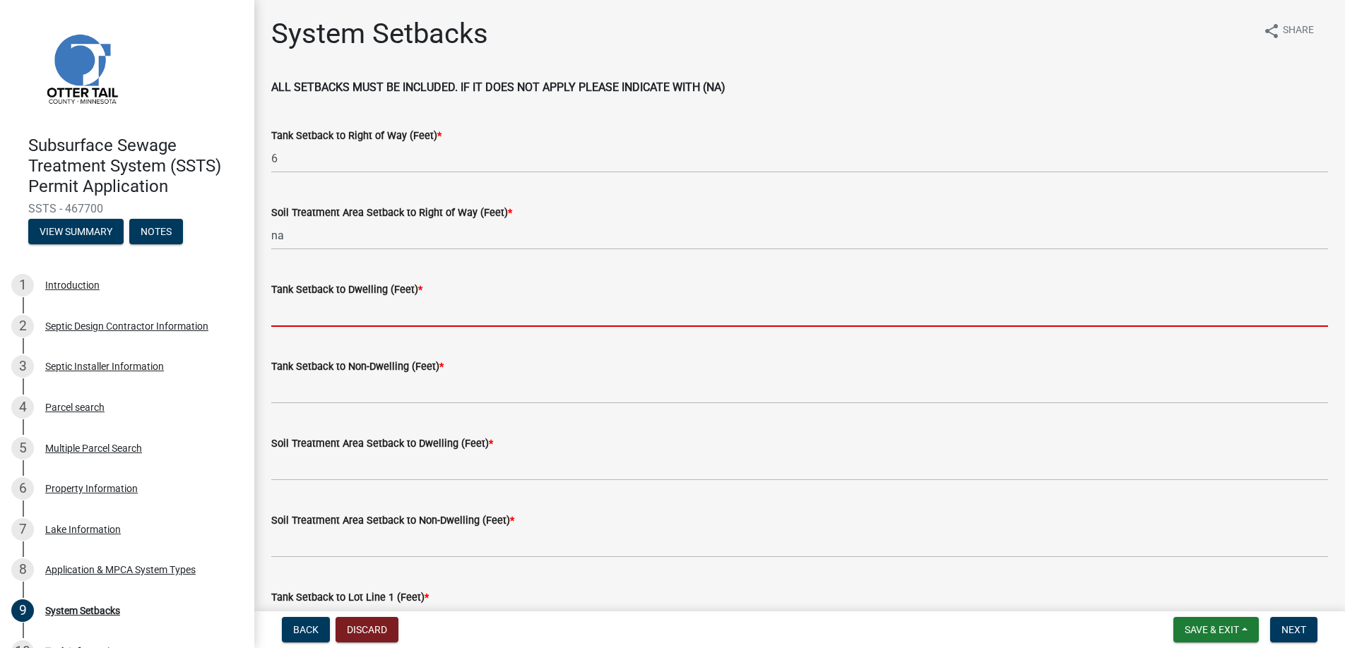
click at [309, 308] on input "Tank Setback to Dwelling (Feet) *" at bounding box center [799, 312] width 1057 height 29
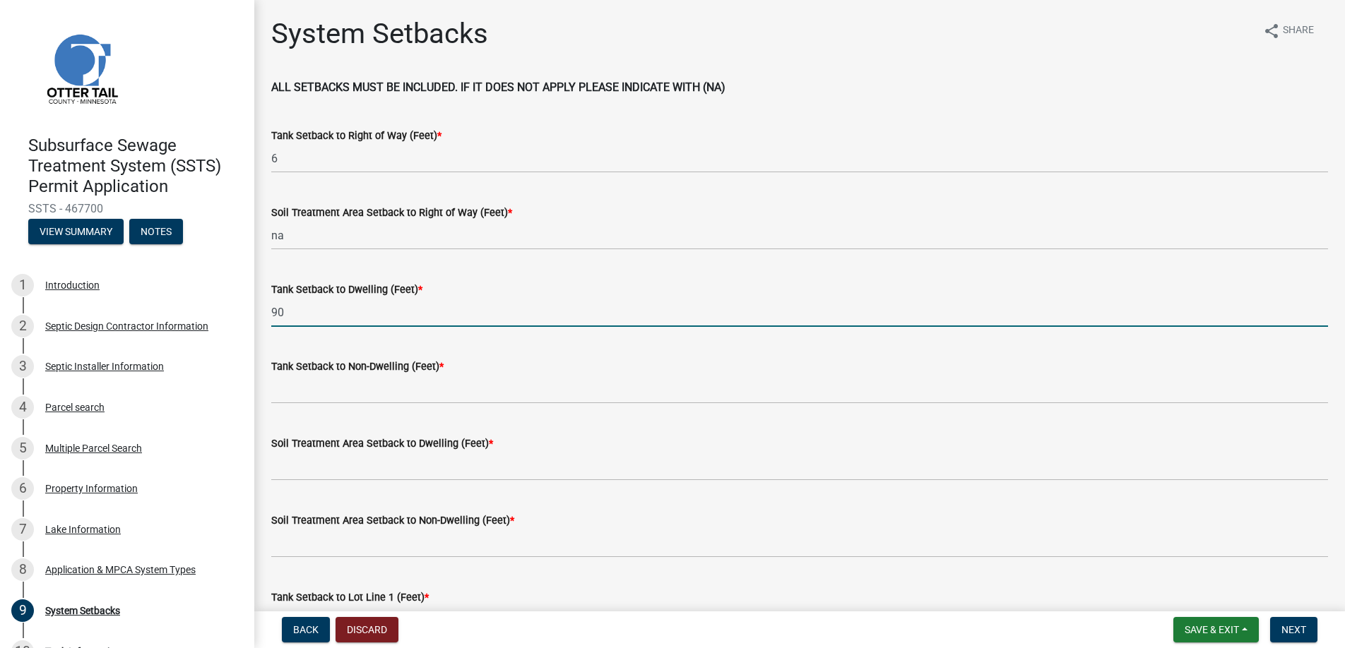
type input "90"
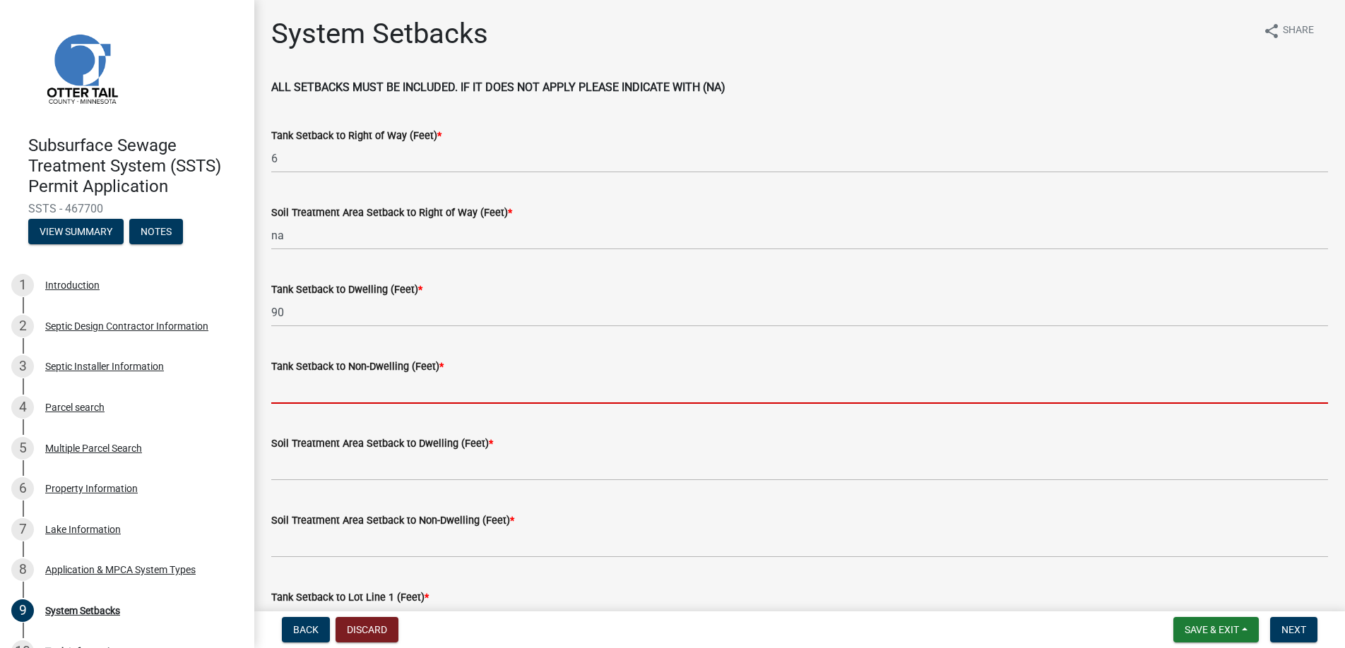
type input "5"
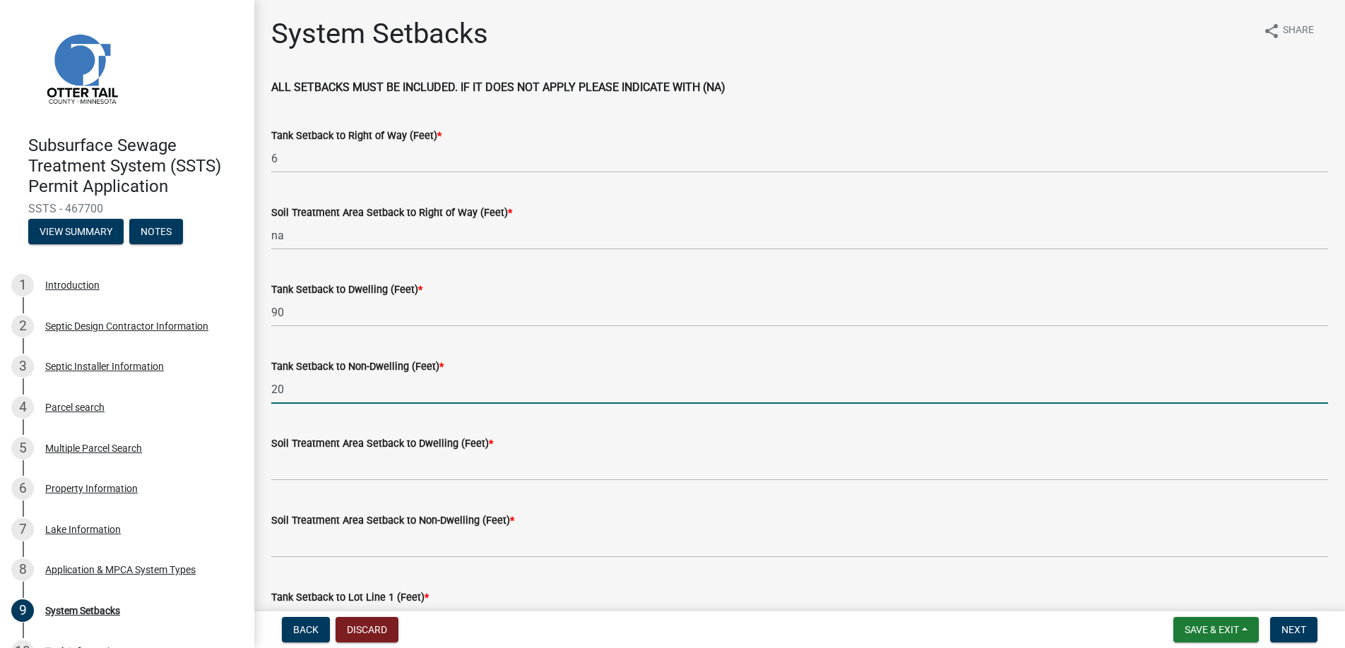
type input "20"
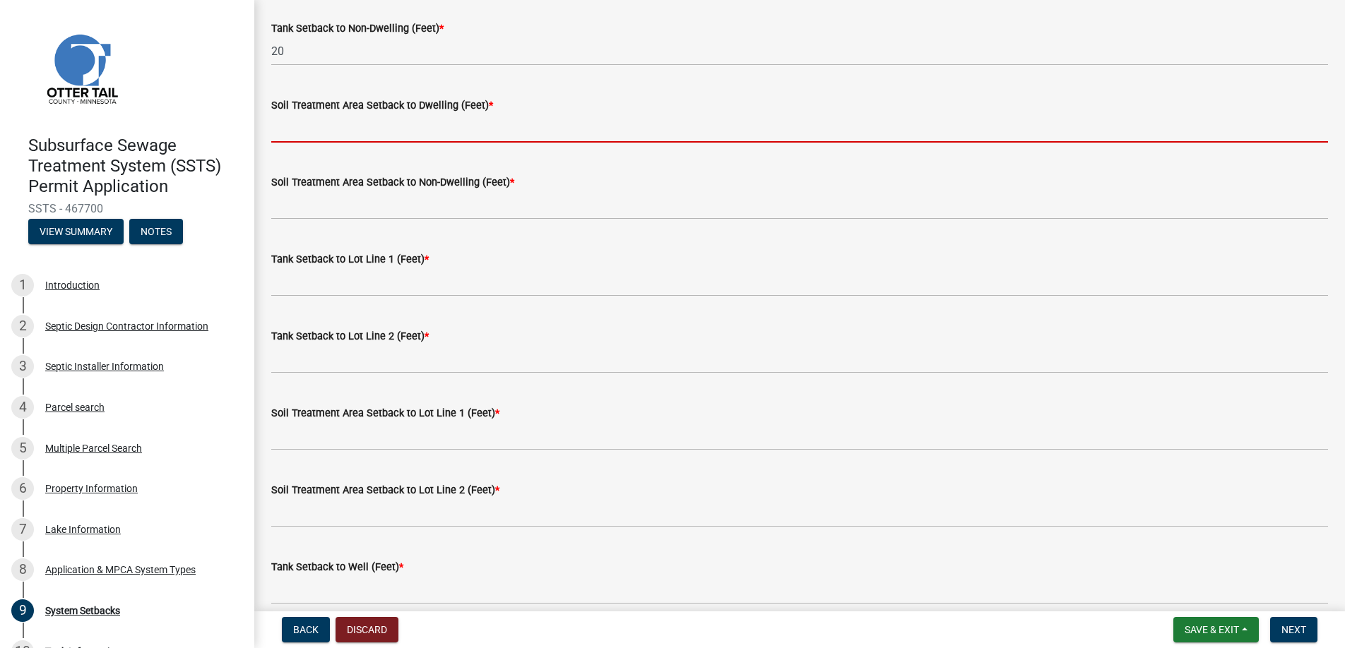
scroll to position [353, 0]
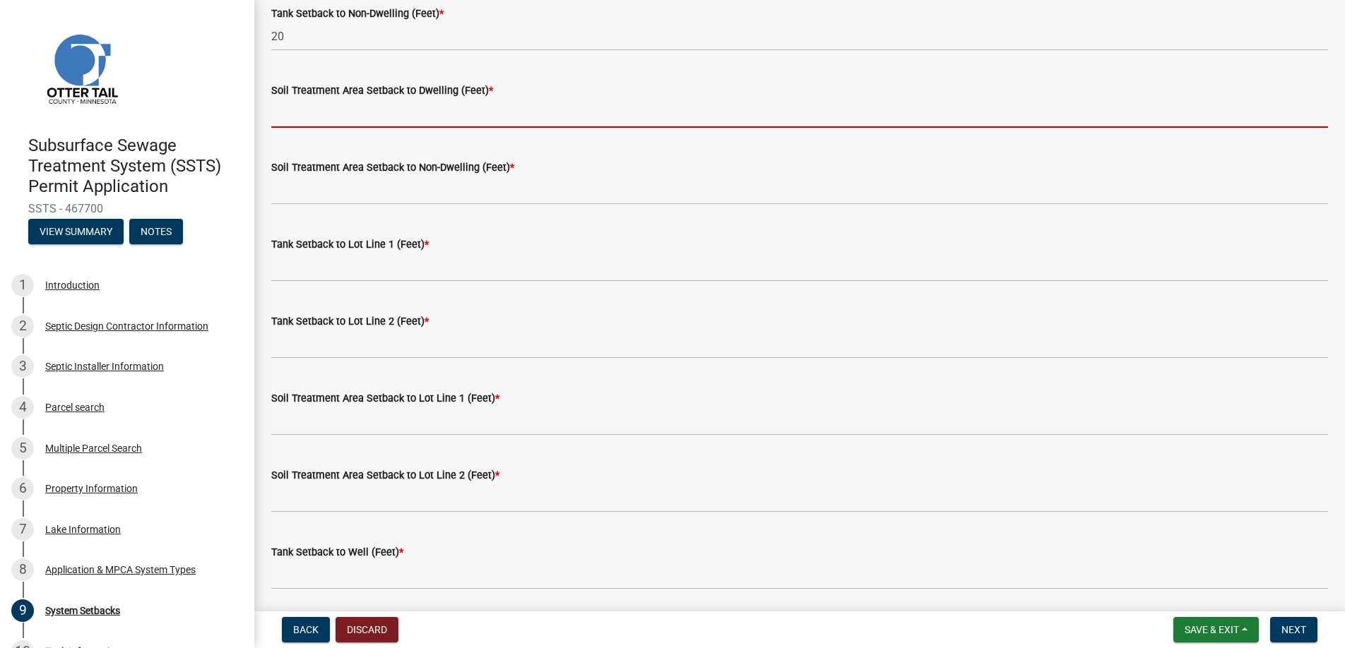
click at [338, 115] on input "Soil Treatment Area Setback to Dwelling (Feet) *" at bounding box center [799, 113] width 1057 height 29
type input "na"
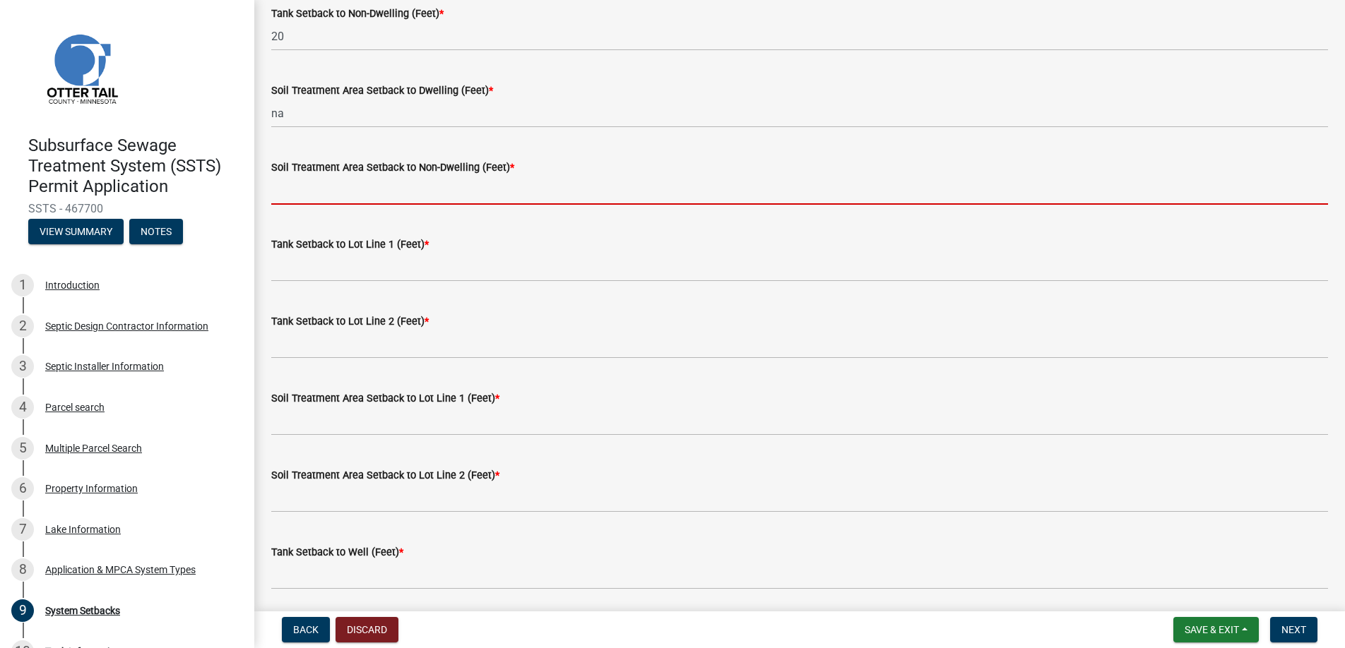
drag, startPoint x: 342, startPoint y: 184, endPoint x: 348, endPoint y: 196, distance: 13.0
click at [342, 184] on input "Soil Treatment Area Setback to Non-Dwelling (Feet) *" at bounding box center [799, 190] width 1057 height 29
type input "na"
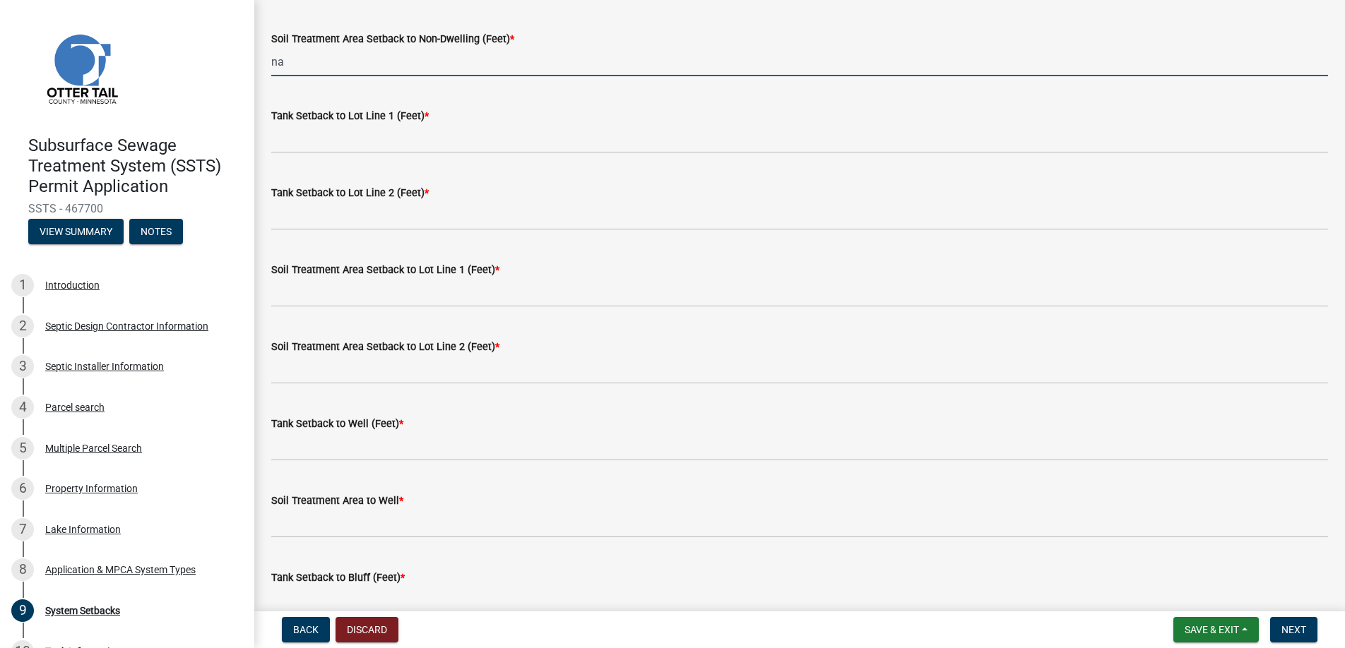
scroll to position [494, 0]
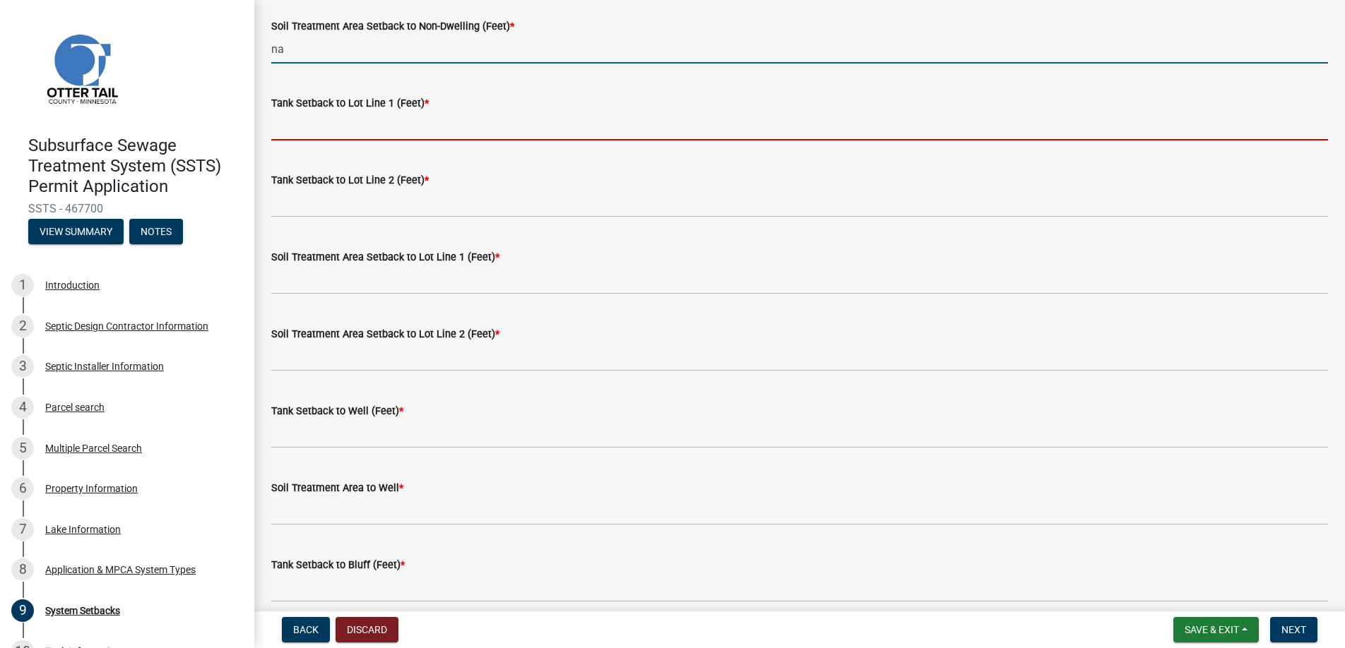
click at [324, 121] on input "Tank Setback to Lot Line 1 (Feet) *" at bounding box center [799, 126] width 1057 height 29
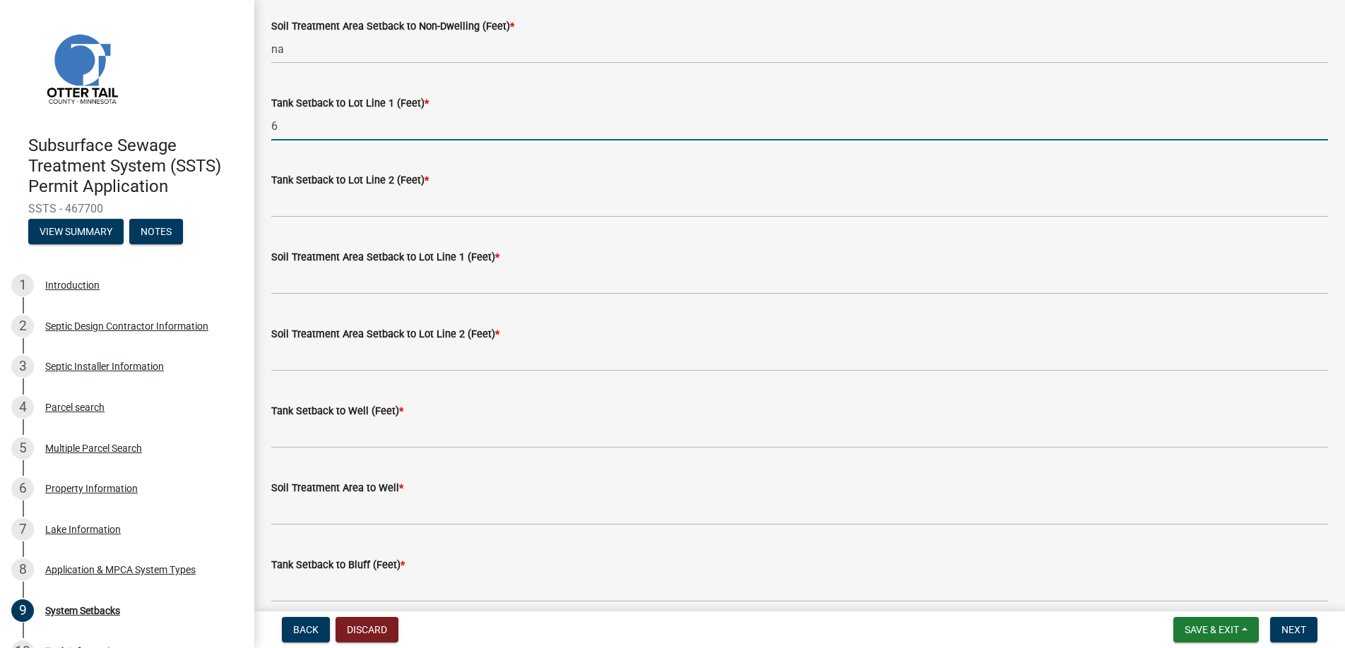
type input "6"
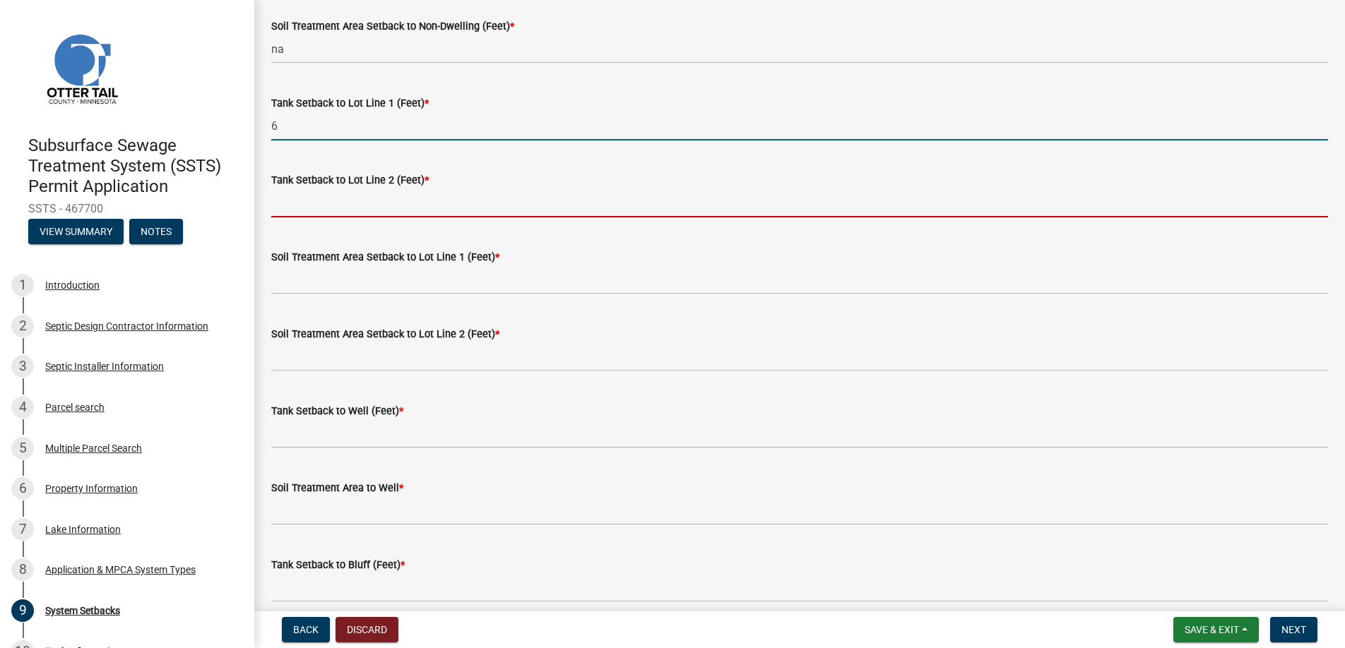
click at [316, 203] on input "Tank Setback to Lot Line 2 (Feet) *" at bounding box center [799, 203] width 1057 height 29
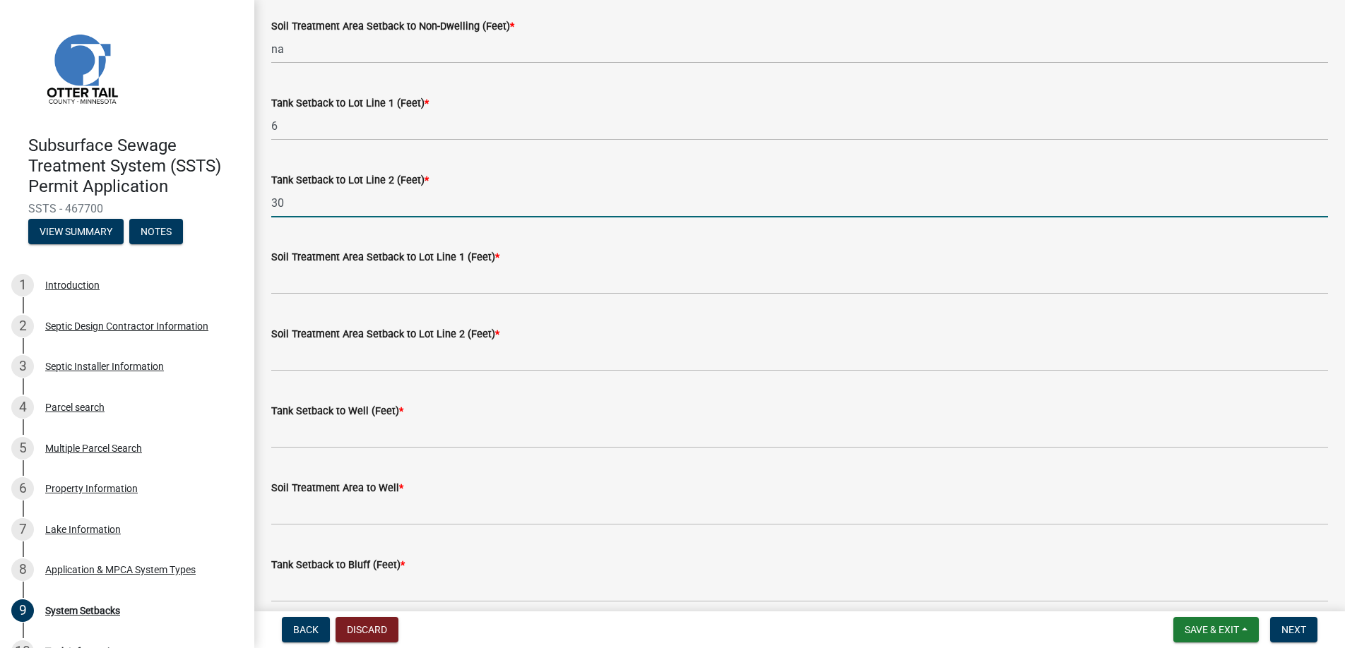
type input "30"
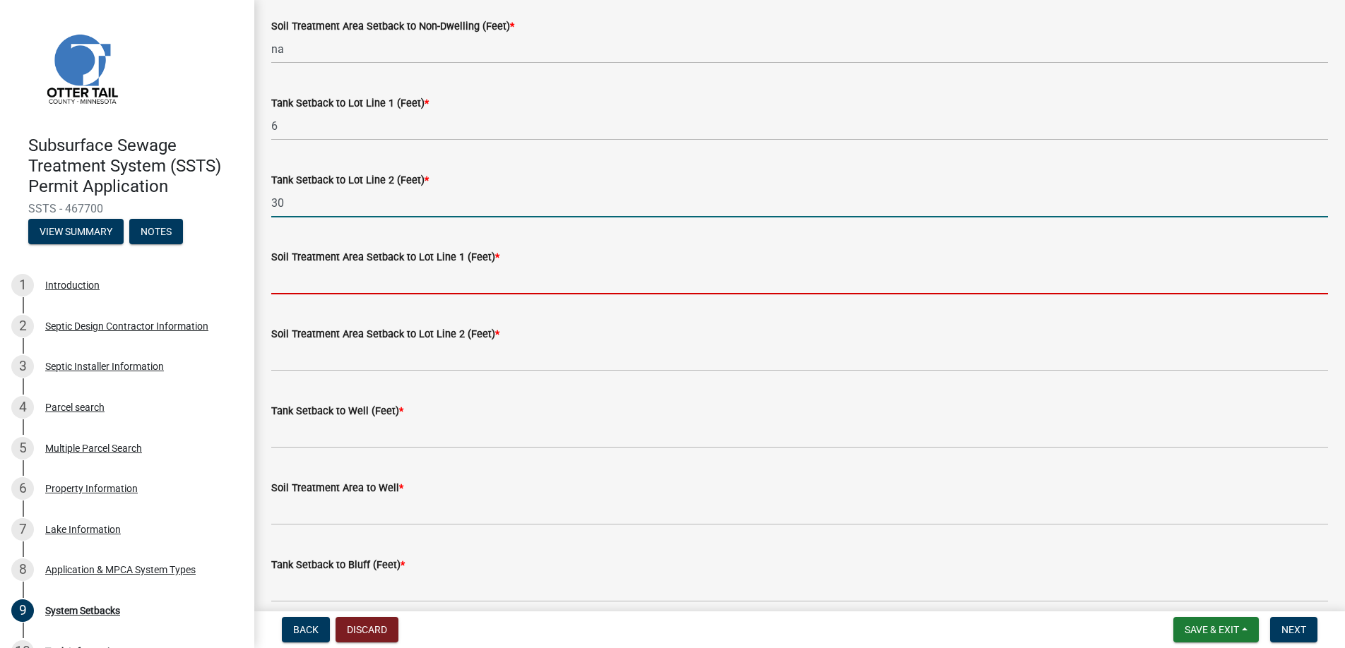
click at [314, 267] on input "Soil Treatment Area Setback to Lot Line 1 (Feet) *" at bounding box center [799, 280] width 1057 height 29
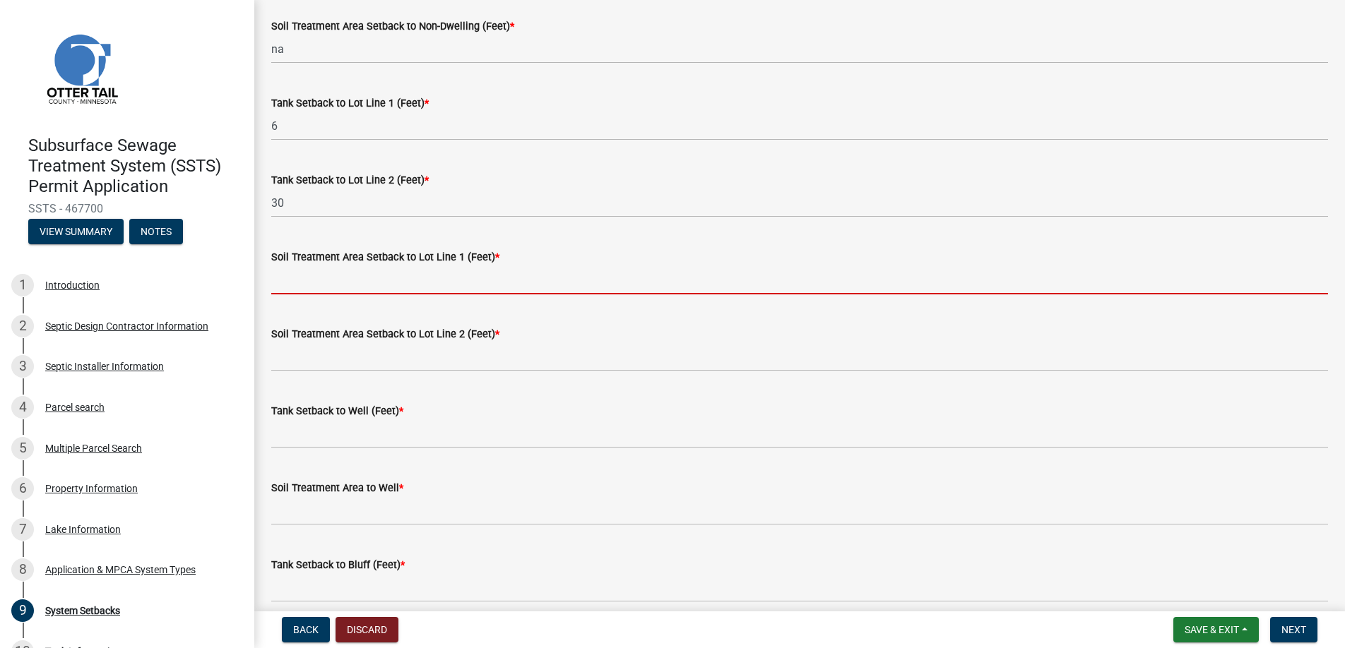
type input "na"
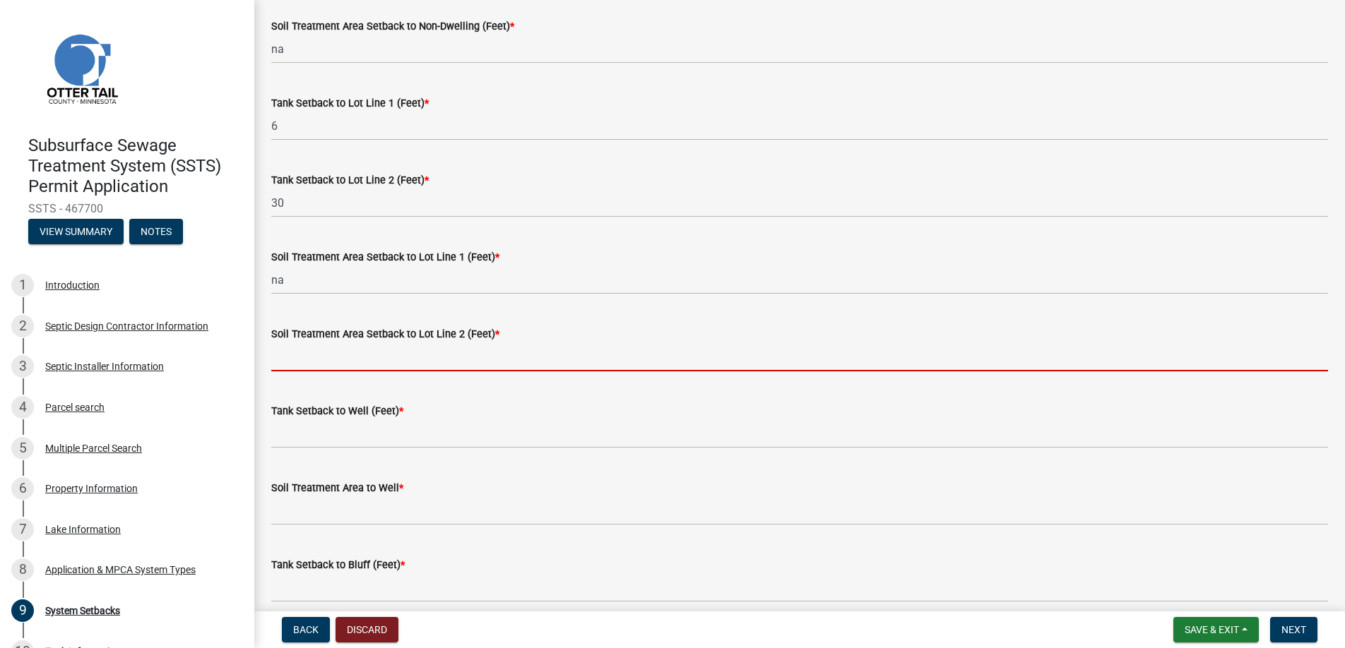
click at [322, 355] on input "Soil Treatment Area Setback to Lot Line 2 (Feet) *" at bounding box center [799, 357] width 1057 height 29
type input "na"
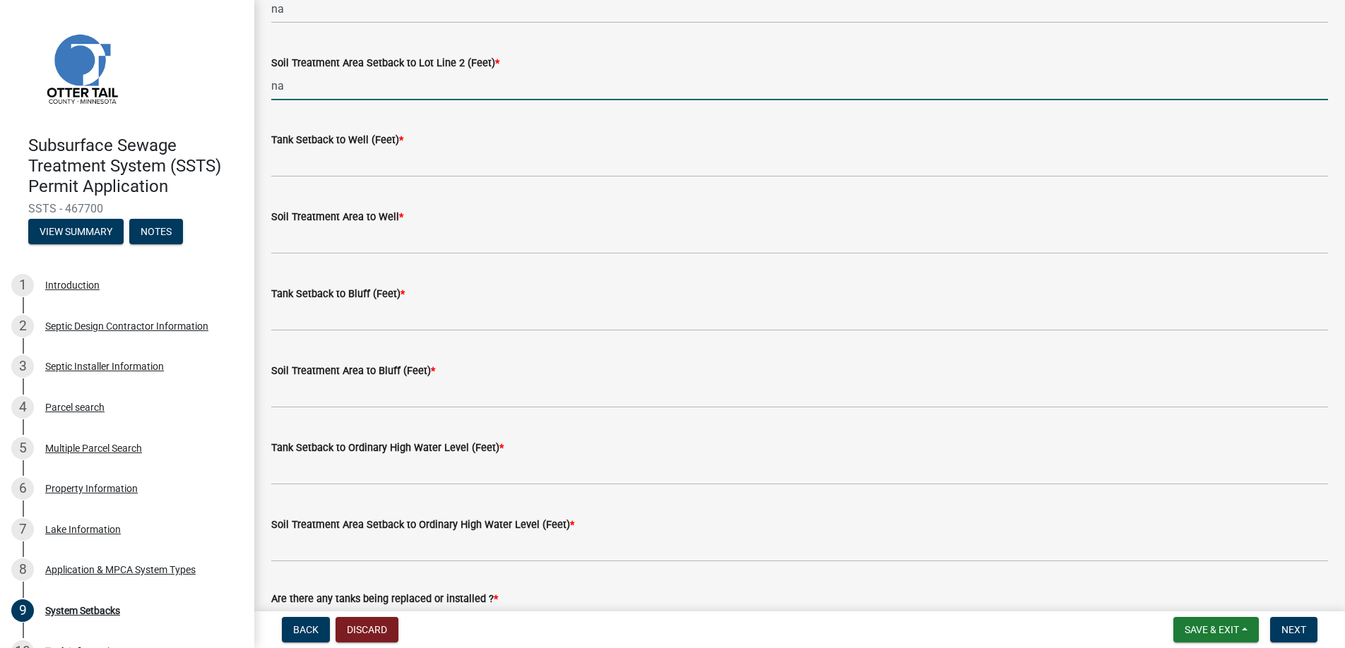
scroll to position [777, 0]
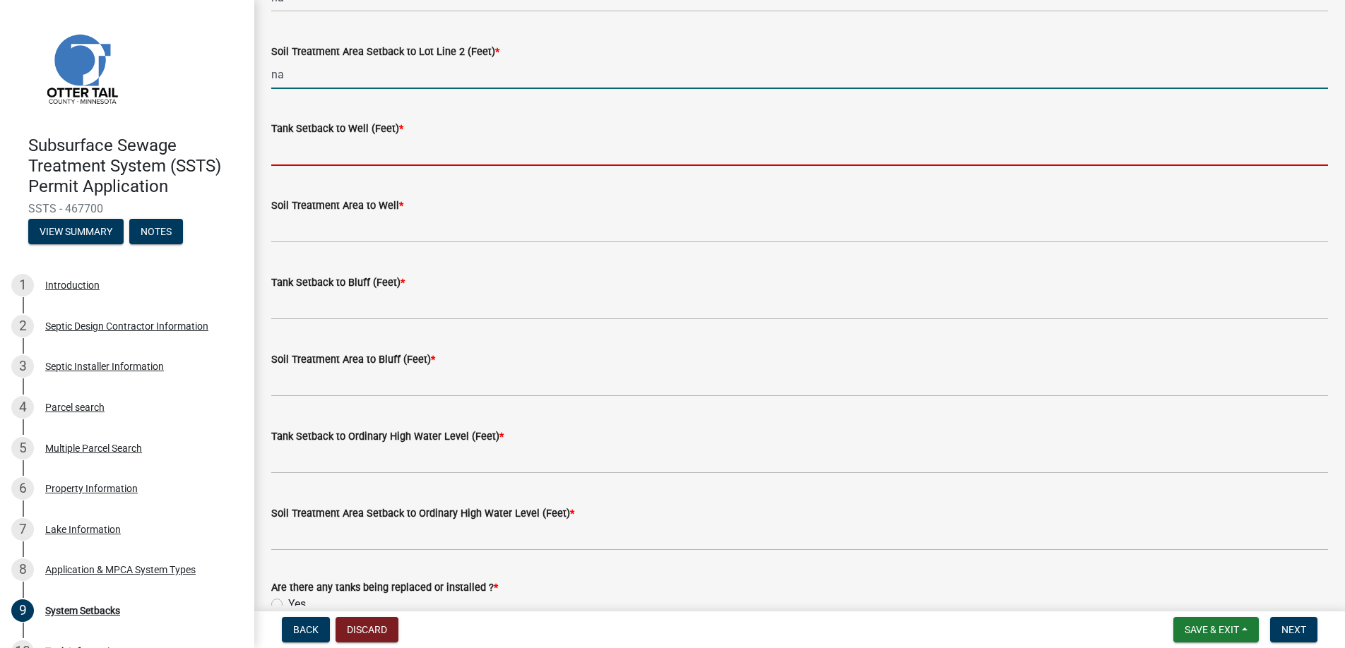
click at [343, 150] on input "Tank Setback to Well (Feet) *" at bounding box center [799, 151] width 1057 height 29
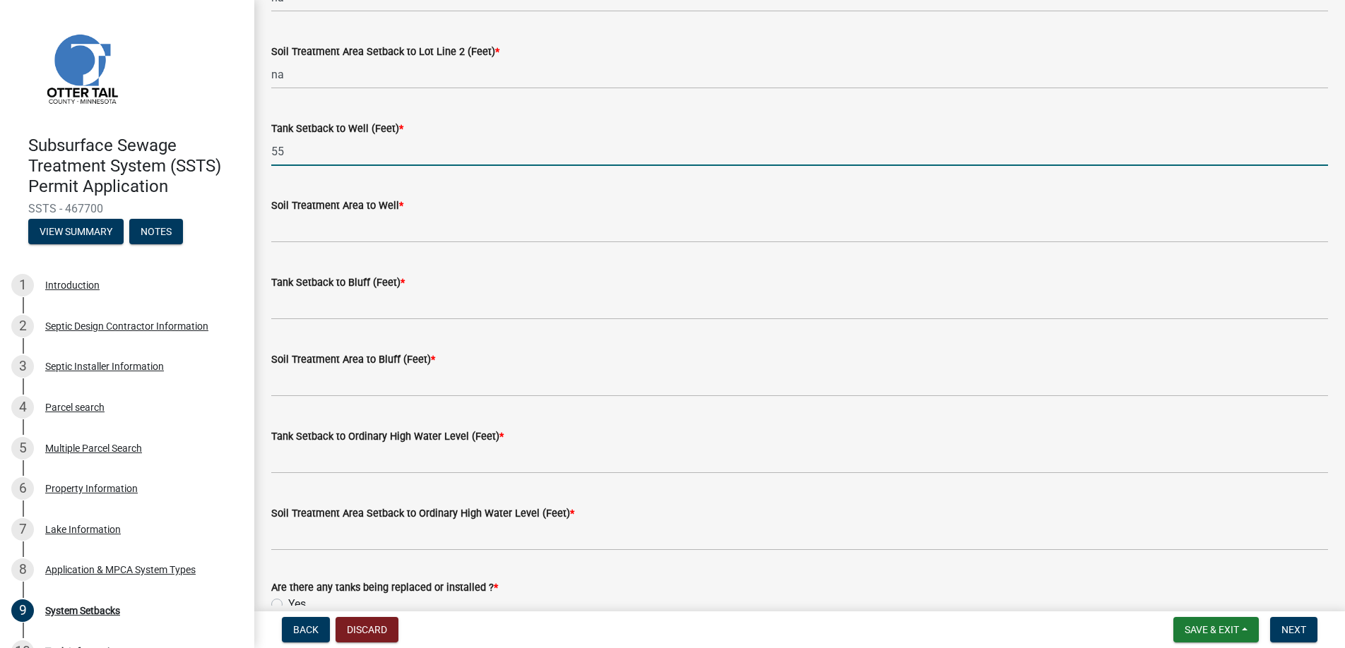
type input "55"
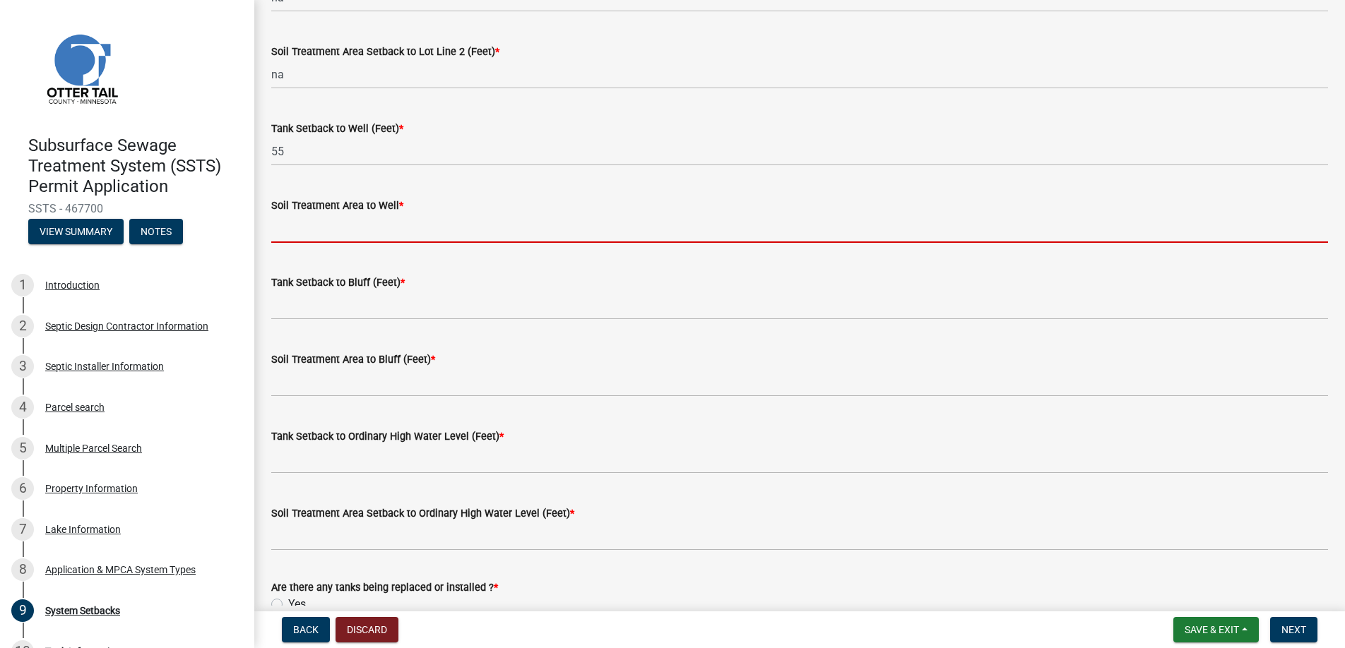
click at [319, 226] on input "Soil Treatment Area to Well *" at bounding box center [799, 228] width 1057 height 29
type input "na"
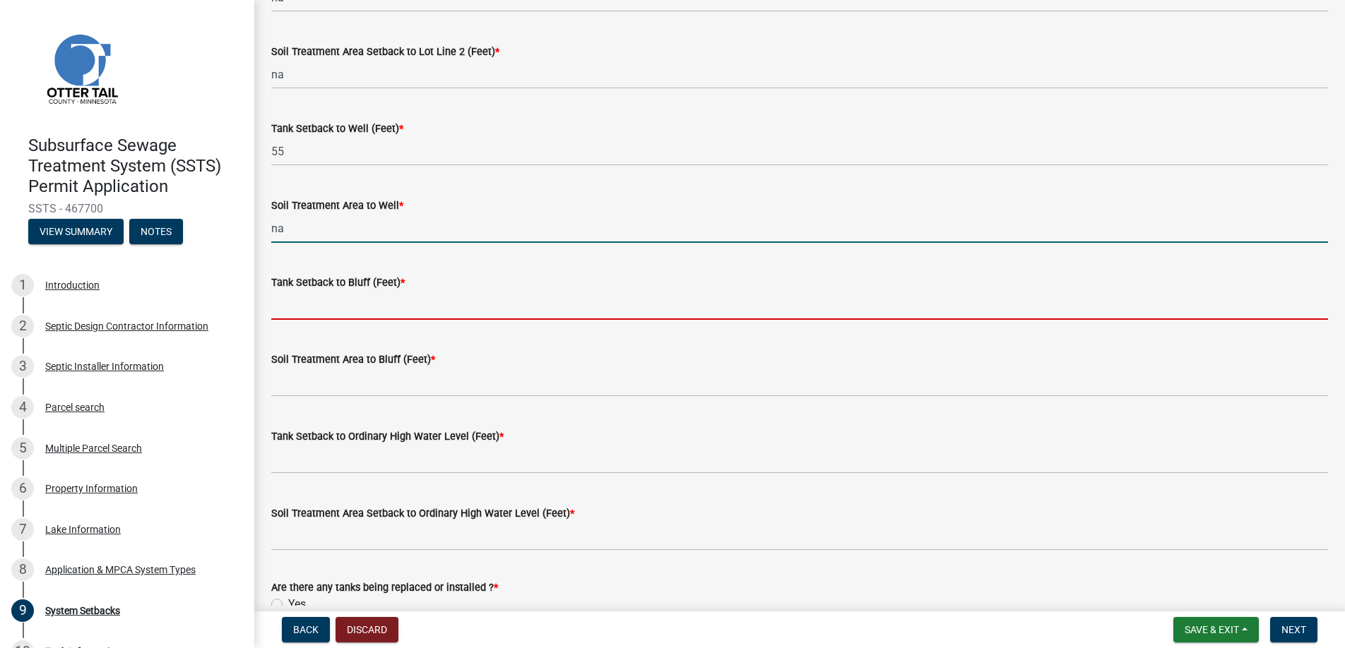
click at [325, 299] on input "Tank Setback to Bluff (Feet) *" at bounding box center [799, 305] width 1057 height 29
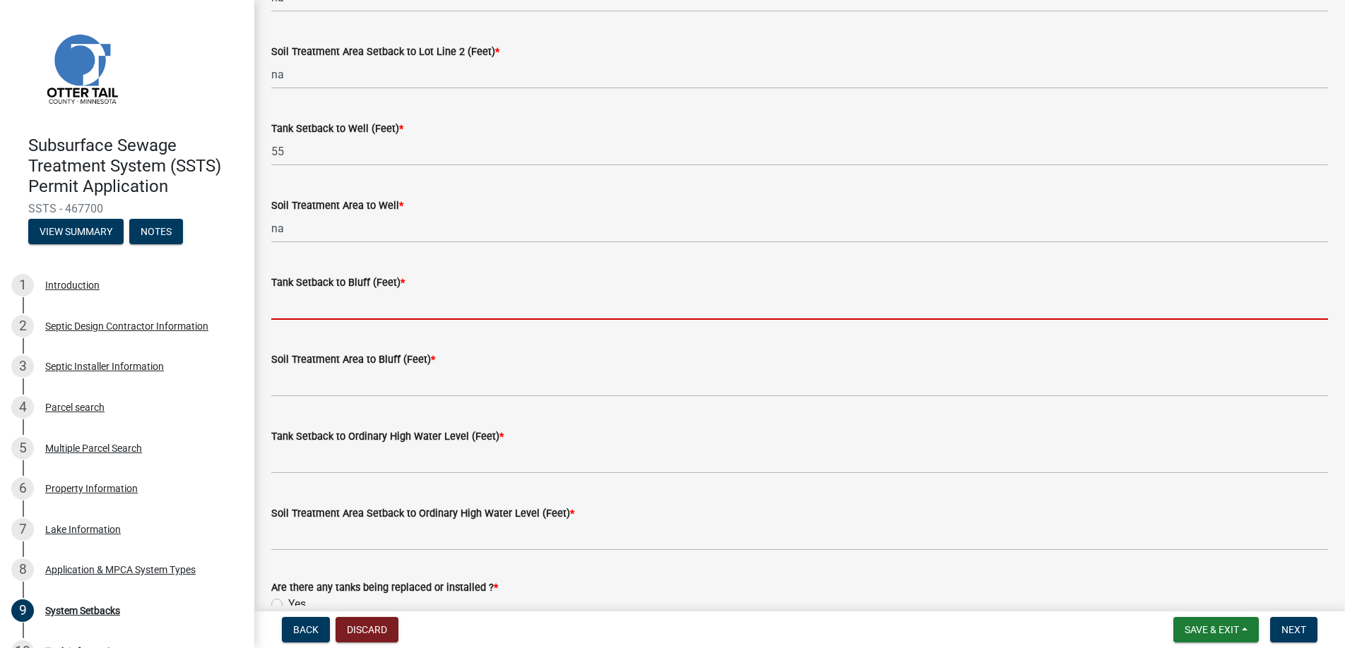
type input "na"
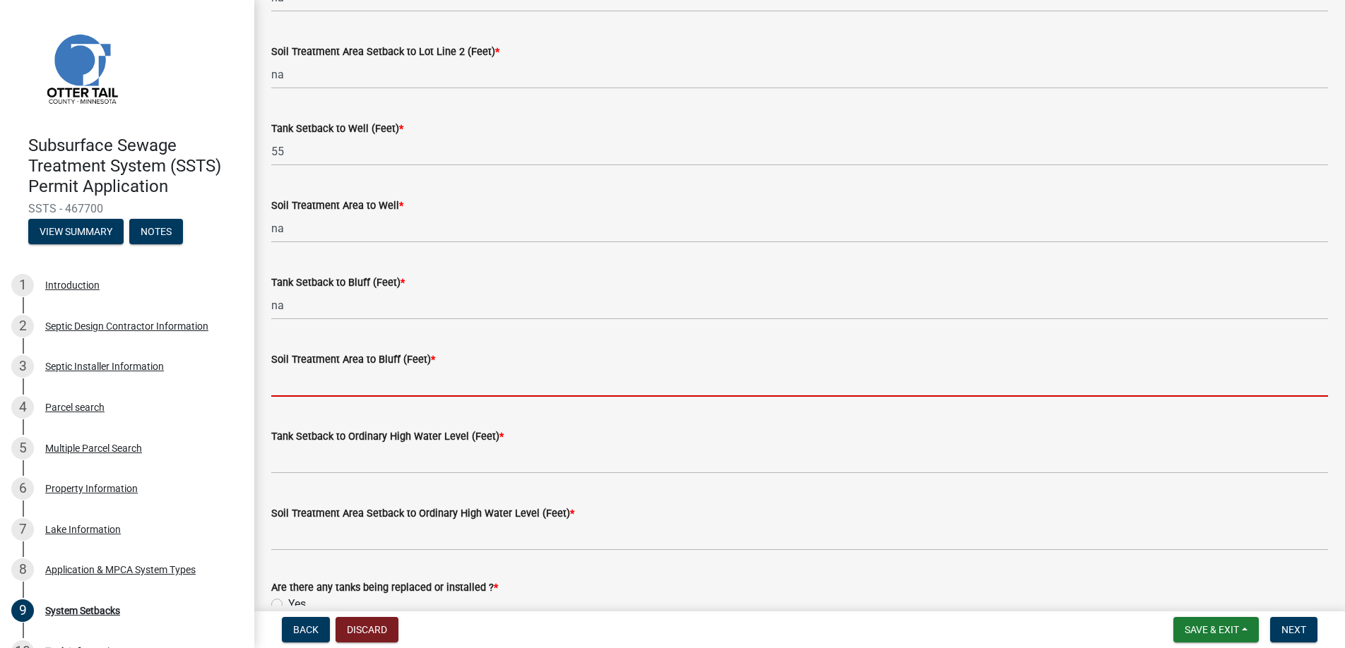
drag, startPoint x: 322, startPoint y: 390, endPoint x: 355, endPoint y: 394, distance: 33.5
click at [322, 390] on input "Soil Treatment Area to Bluff (Feet) *" at bounding box center [799, 382] width 1057 height 29
type input "na"
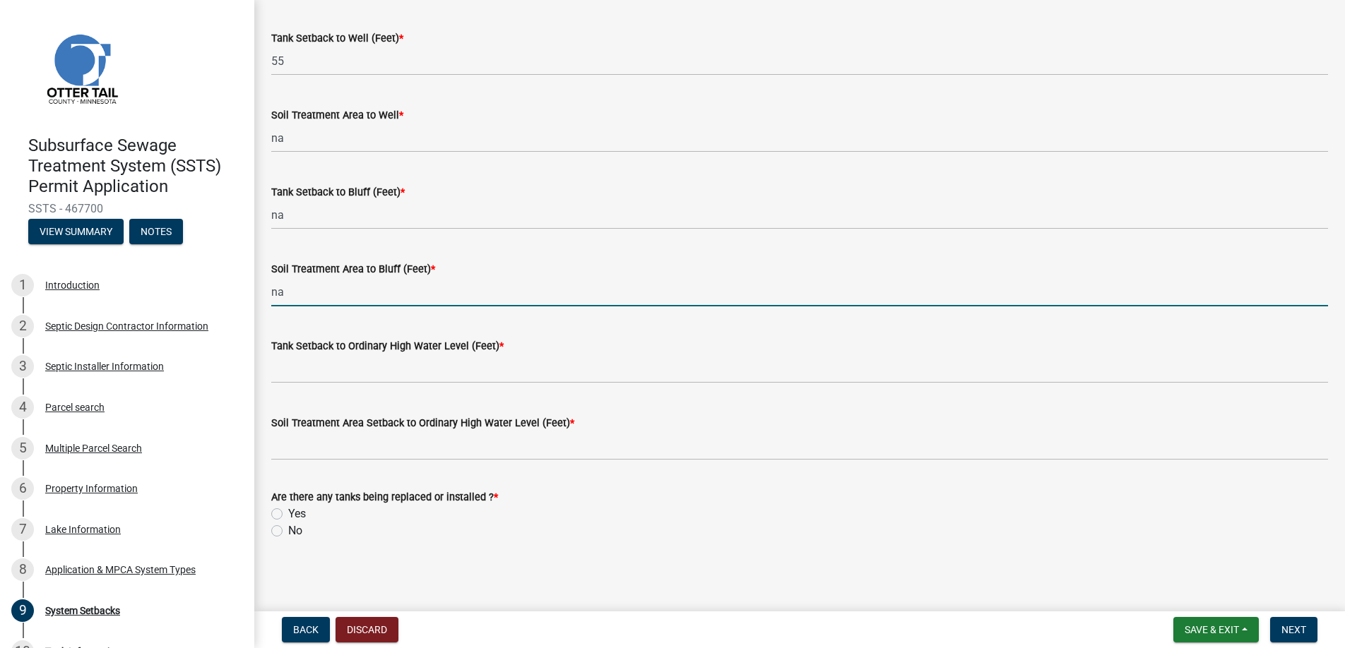
scroll to position [869, 0]
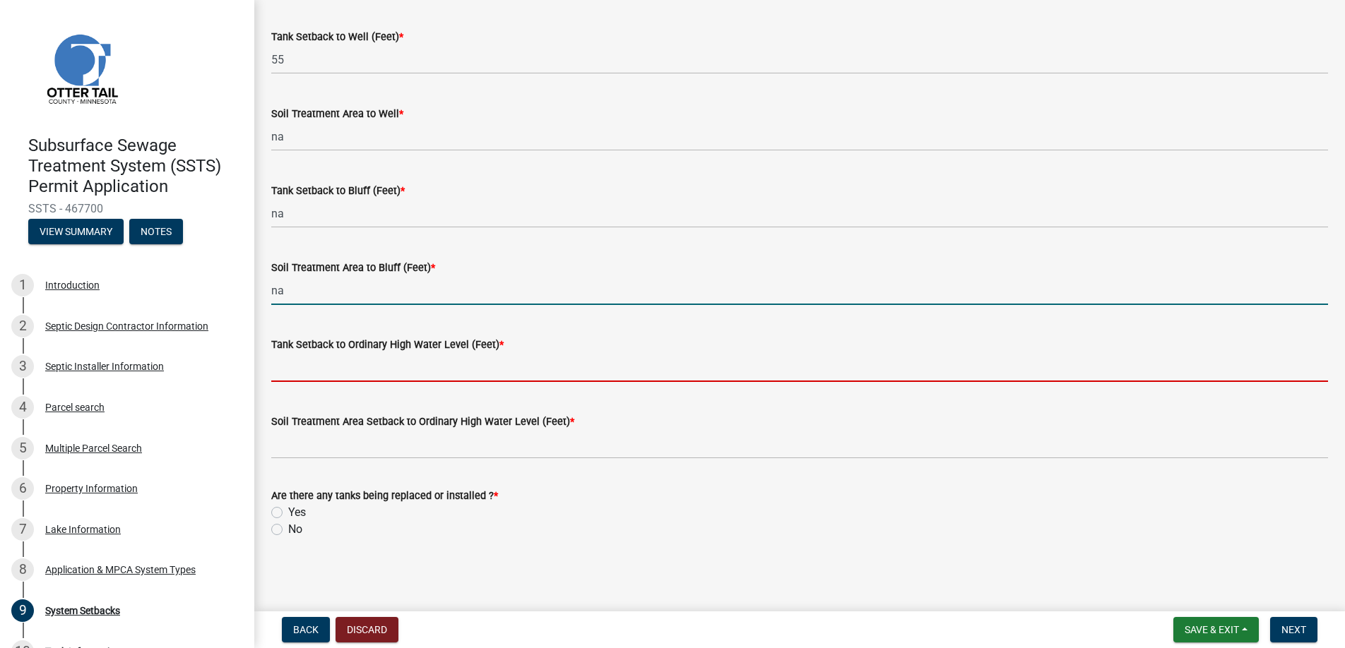
click at [323, 370] on input "Tank Setback to Ordinary High Water Level (Feet) *" at bounding box center [799, 367] width 1057 height 29
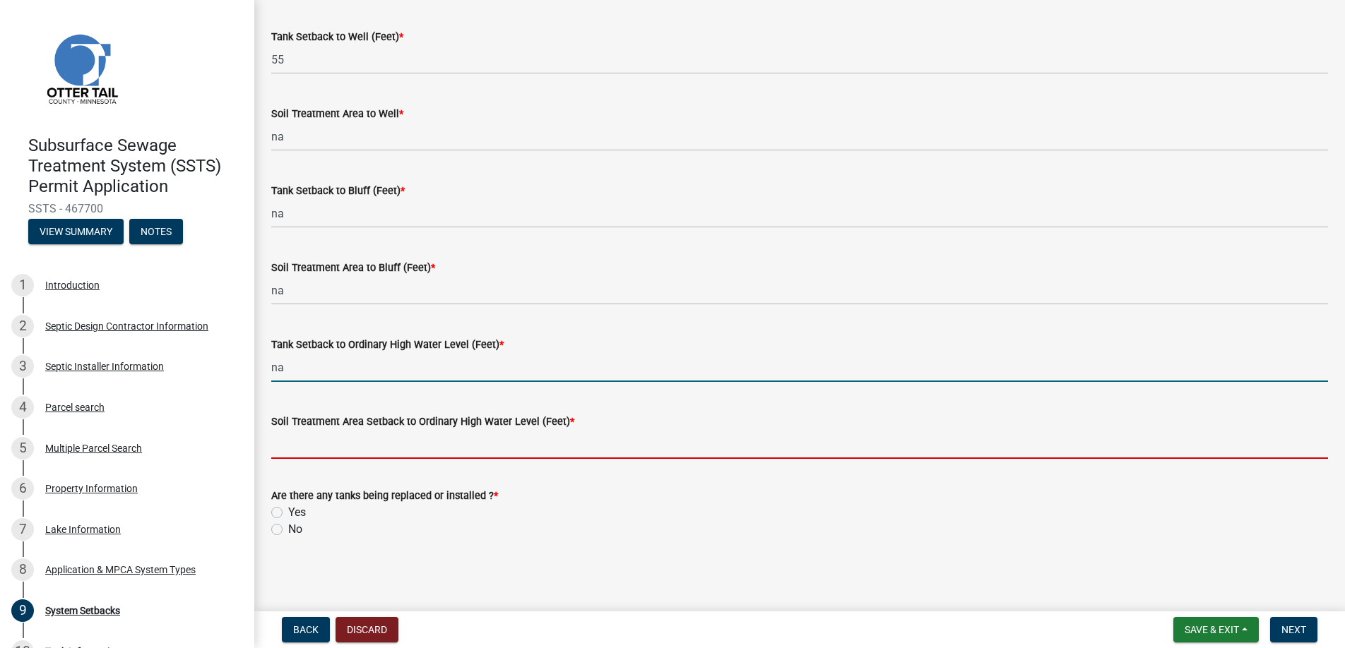
click at [316, 453] on input "Soil Treatment Area Setback to Ordinary High Water Level (Feet) *" at bounding box center [799, 444] width 1057 height 29
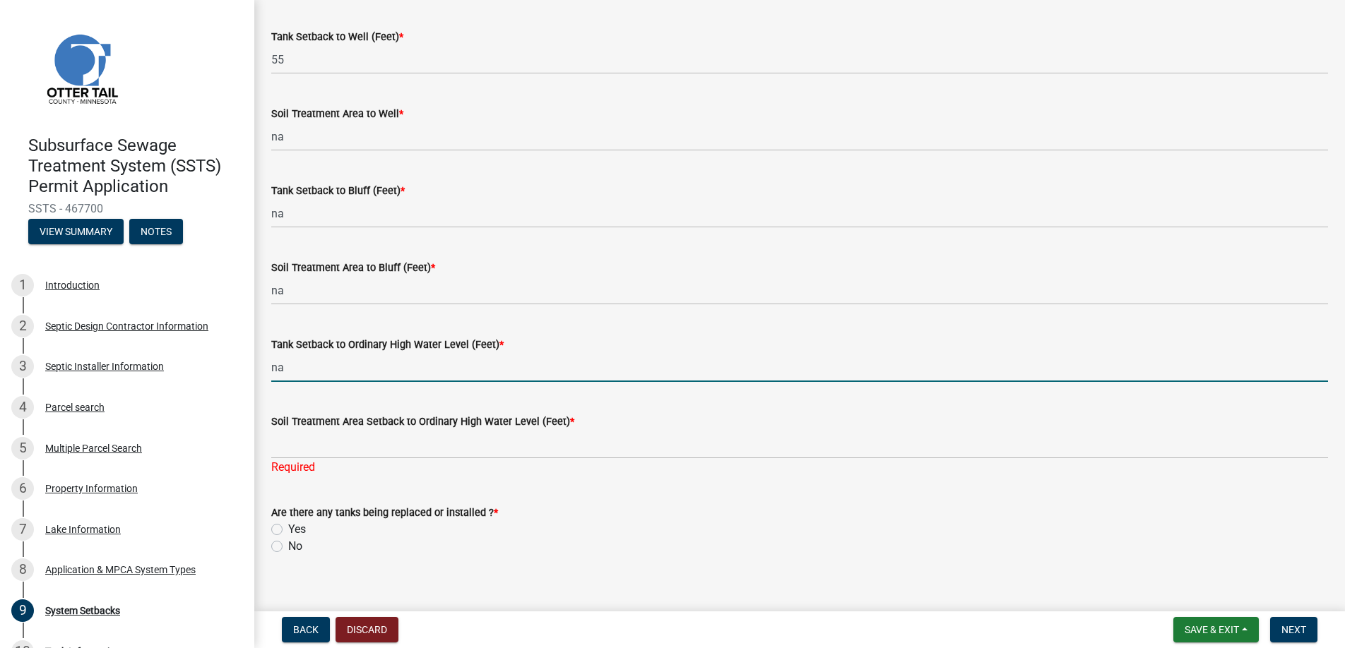
drag, startPoint x: 297, startPoint y: 369, endPoint x: 256, endPoint y: 369, distance: 40.3
type input "140"
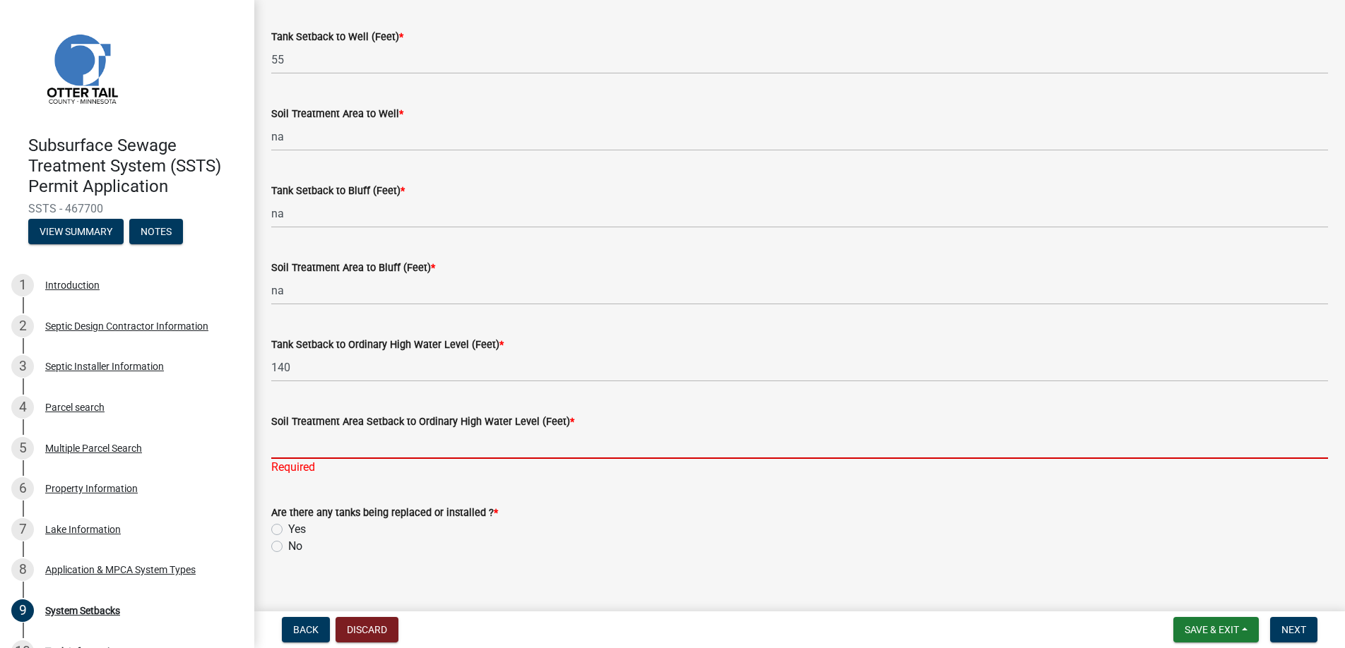
click at [330, 454] on input "Soil Treatment Area Setback to Ordinary High Water Level (Feet) *" at bounding box center [799, 444] width 1057 height 29
type input "na"
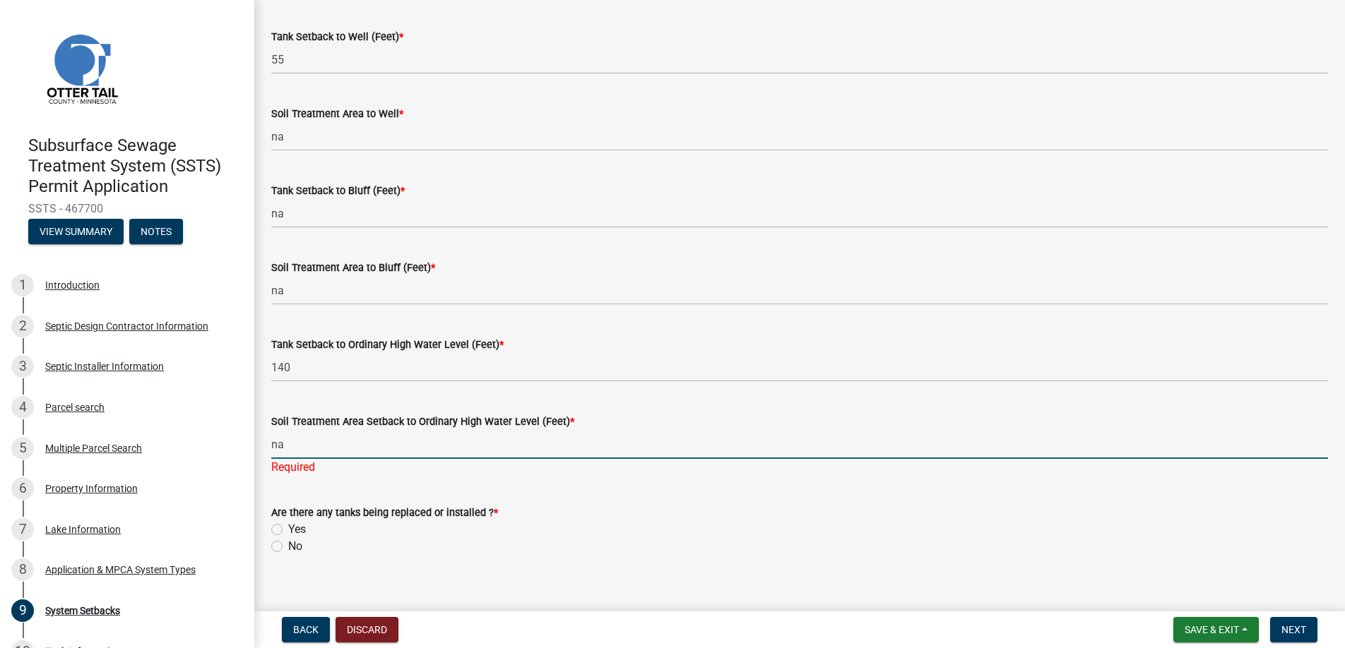
click at [278, 527] on div "Are there any tanks being replaced or installed ? * Yes No" at bounding box center [799, 529] width 1057 height 51
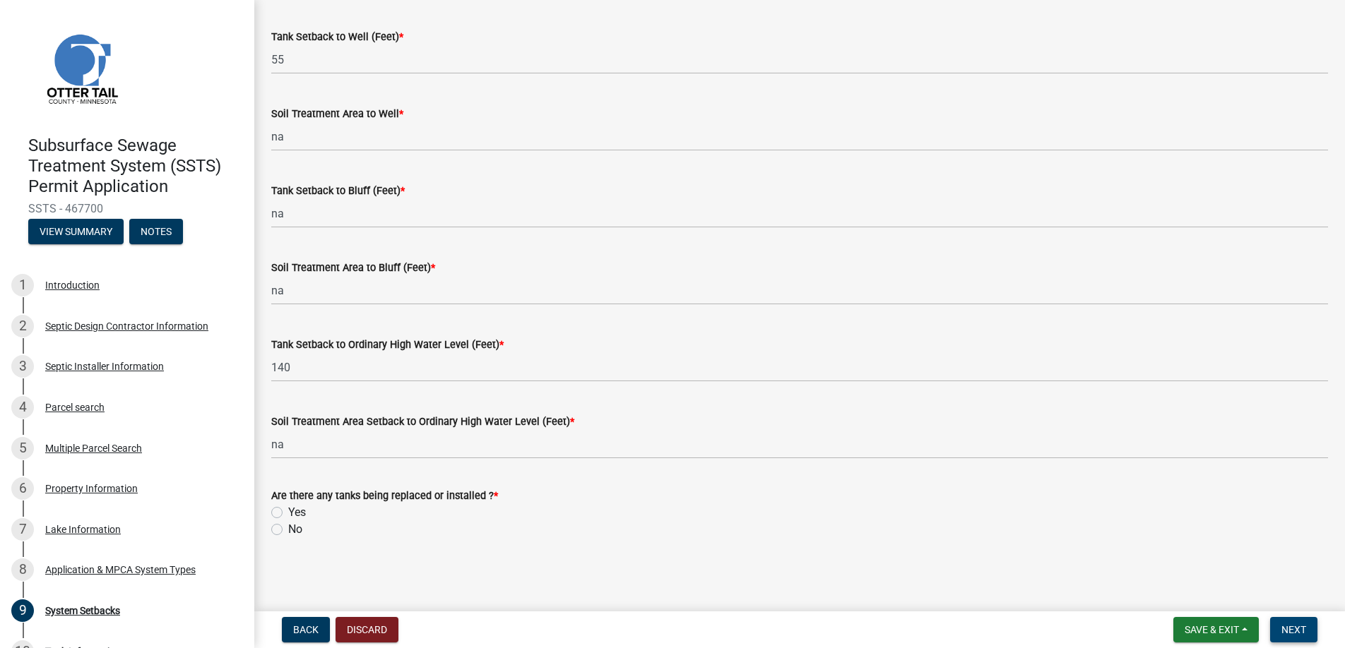
click at [1290, 630] on span "Next" at bounding box center [1293, 629] width 25 height 11
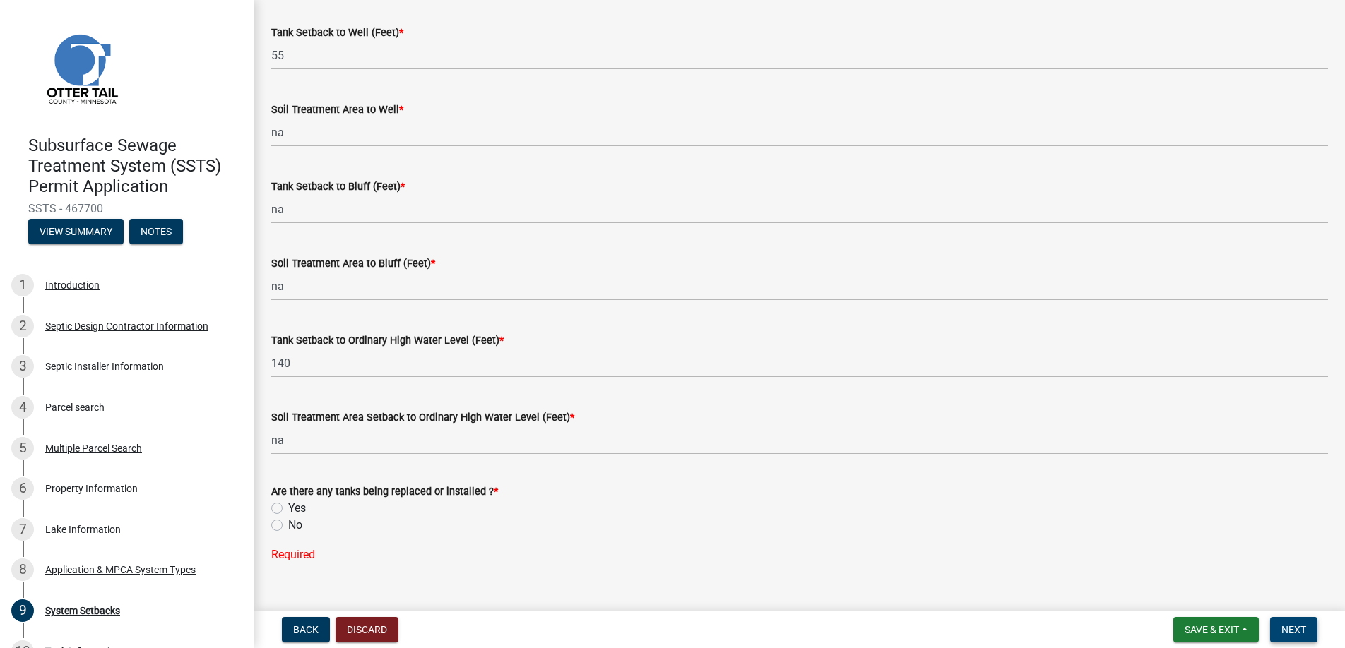
scroll to position [897, 0]
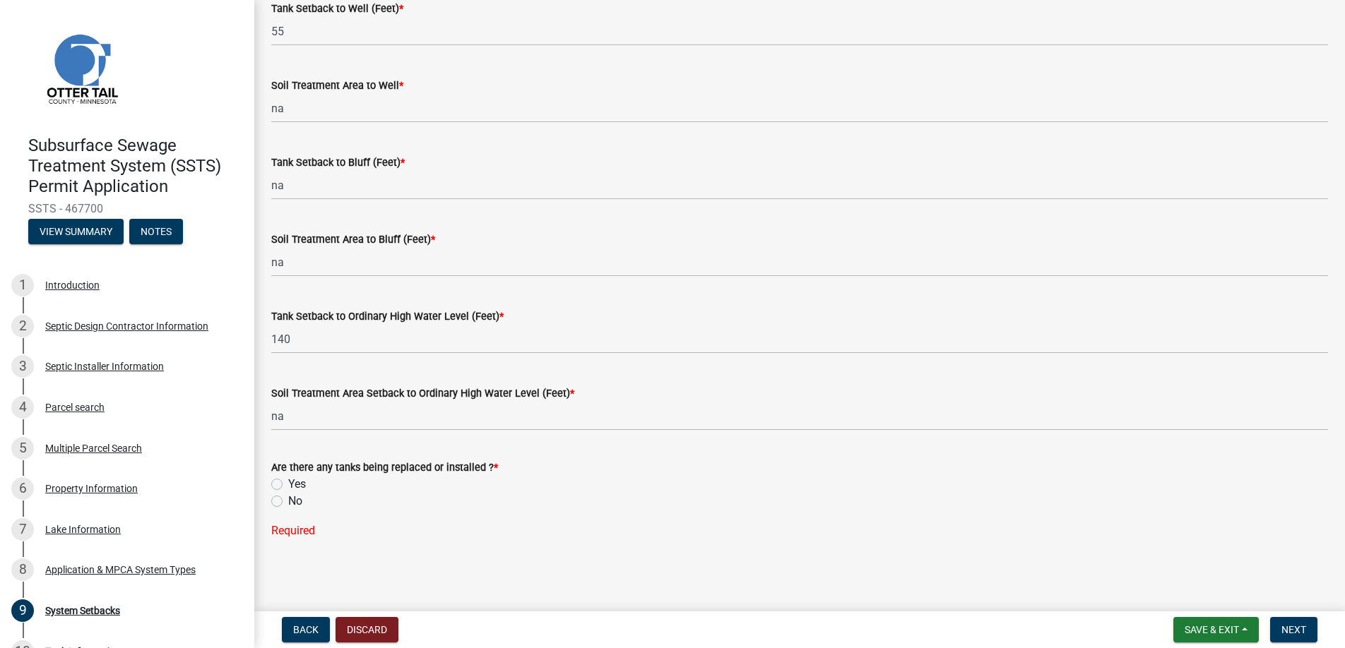
click at [288, 482] on label "Yes" at bounding box center [297, 484] width 18 height 17
click at [288, 482] on input "Yes" at bounding box center [292, 480] width 9 height 9
radio input "true"
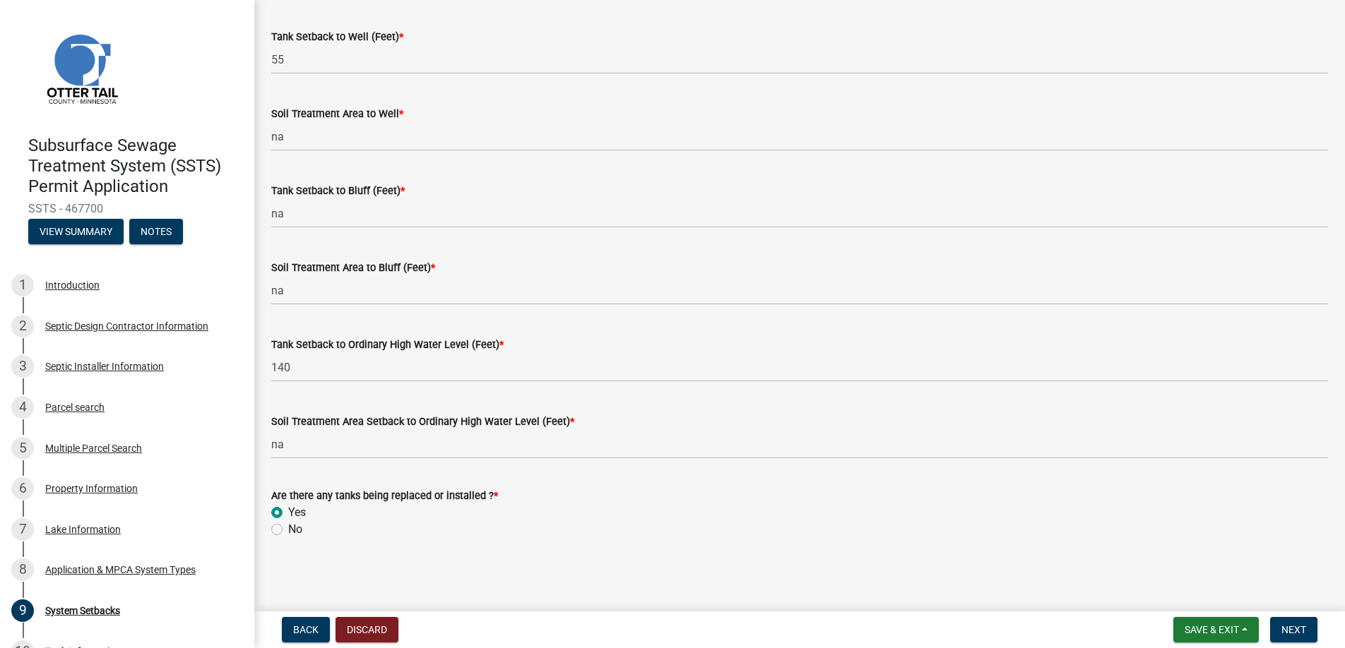
scroll to position [869, 0]
click at [1297, 628] on span "Next" at bounding box center [1293, 629] width 25 height 11
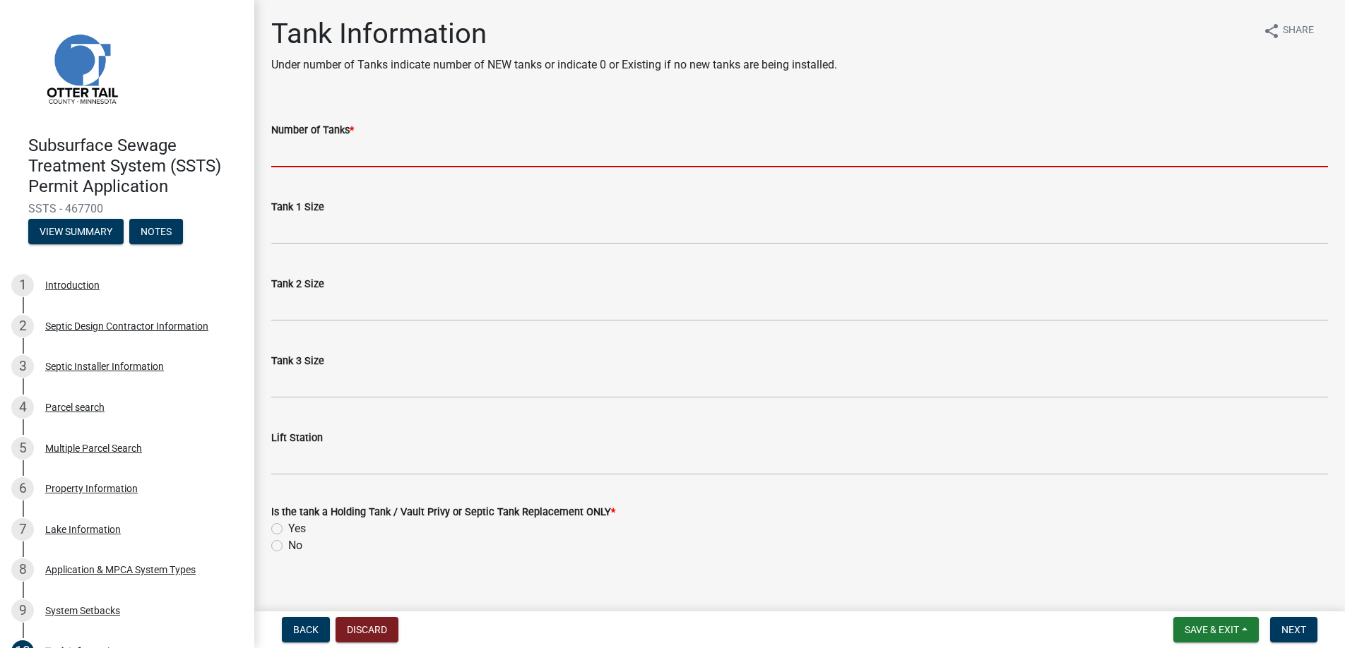
click at [321, 153] on input "Number of Tanks *" at bounding box center [799, 152] width 1057 height 29
type input "1"
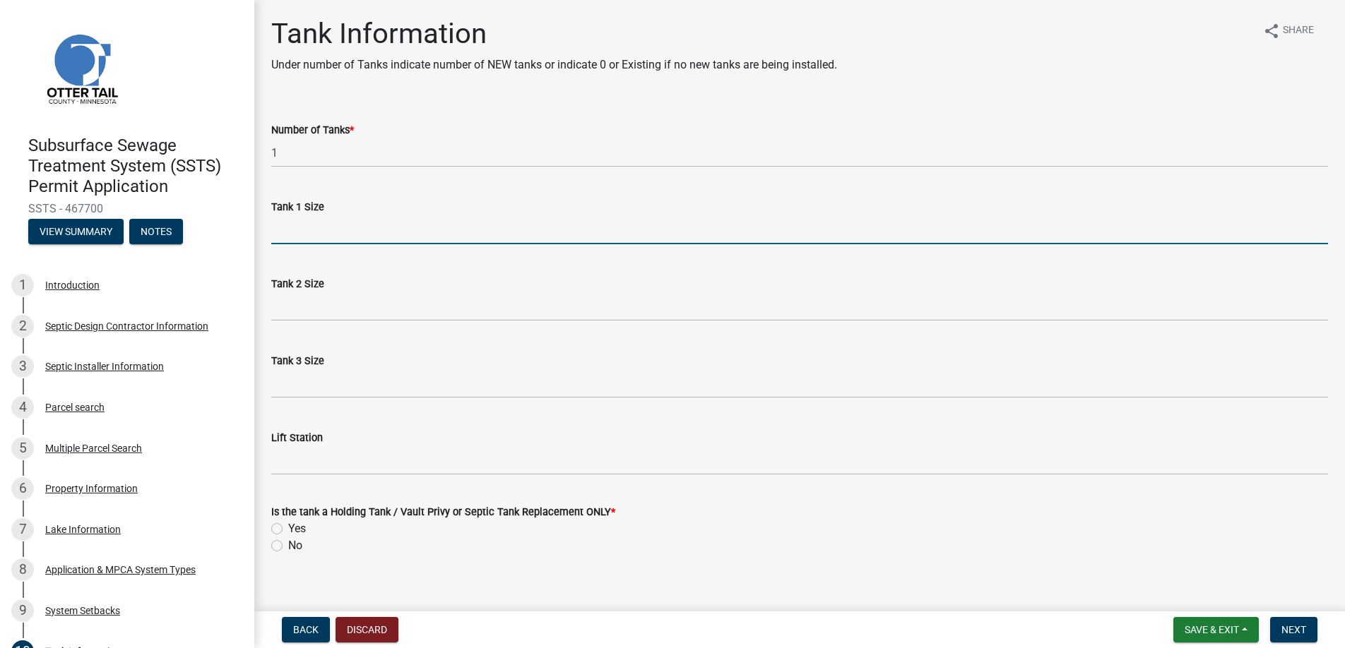
click at [304, 232] on input "Tank 1 Size" at bounding box center [799, 229] width 1057 height 29
type input "1500"
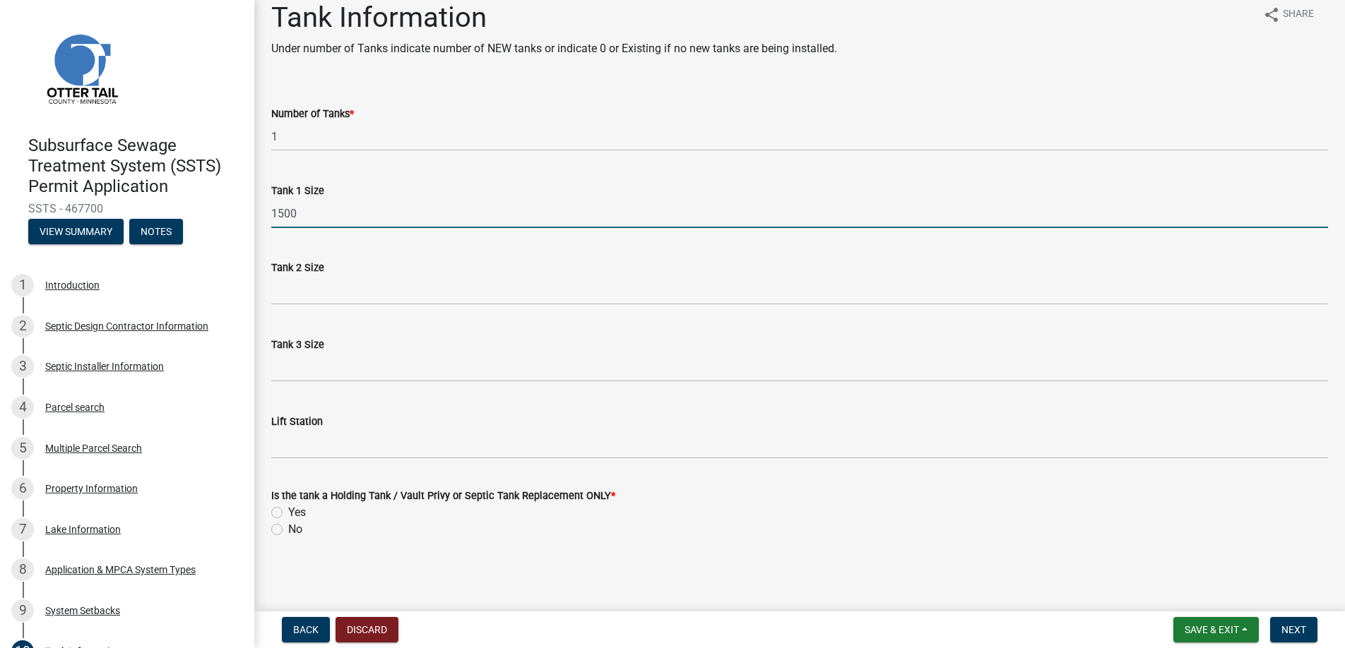
click at [288, 513] on label "Yes" at bounding box center [297, 512] width 18 height 17
click at [288, 513] on input "Yes" at bounding box center [292, 508] width 9 height 9
radio input "true"
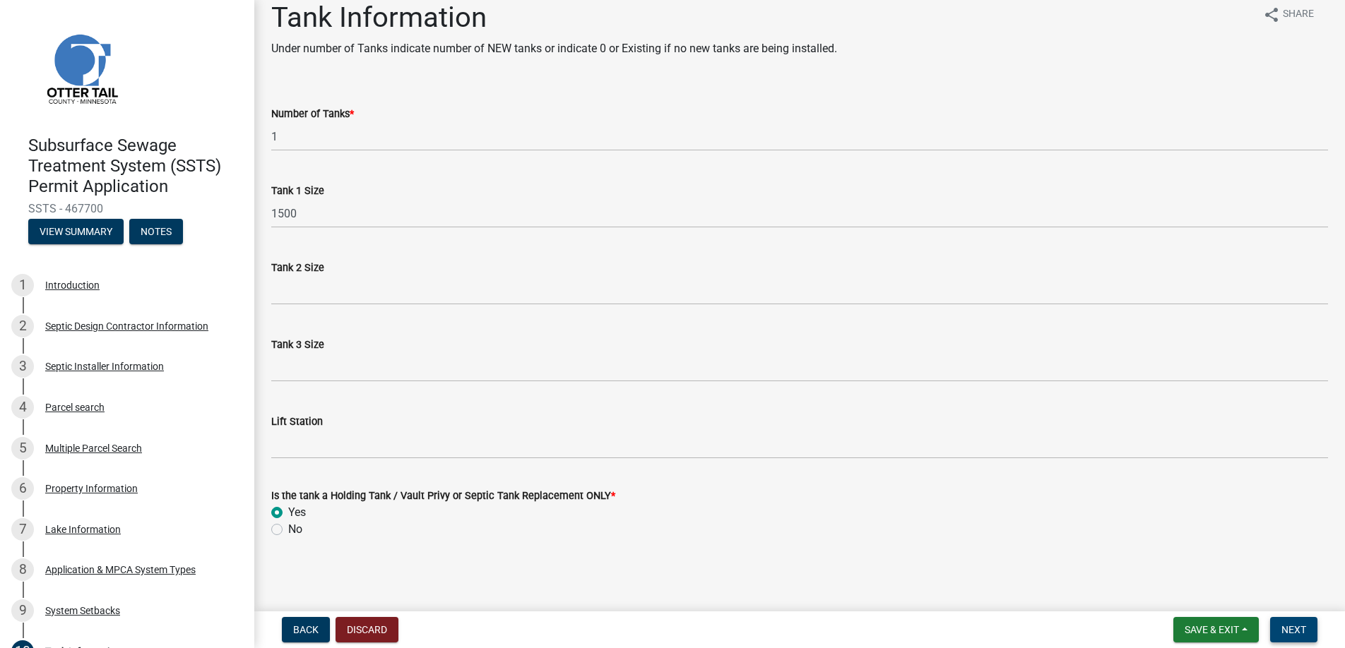
click at [1296, 633] on span "Next" at bounding box center [1293, 629] width 25 height 11
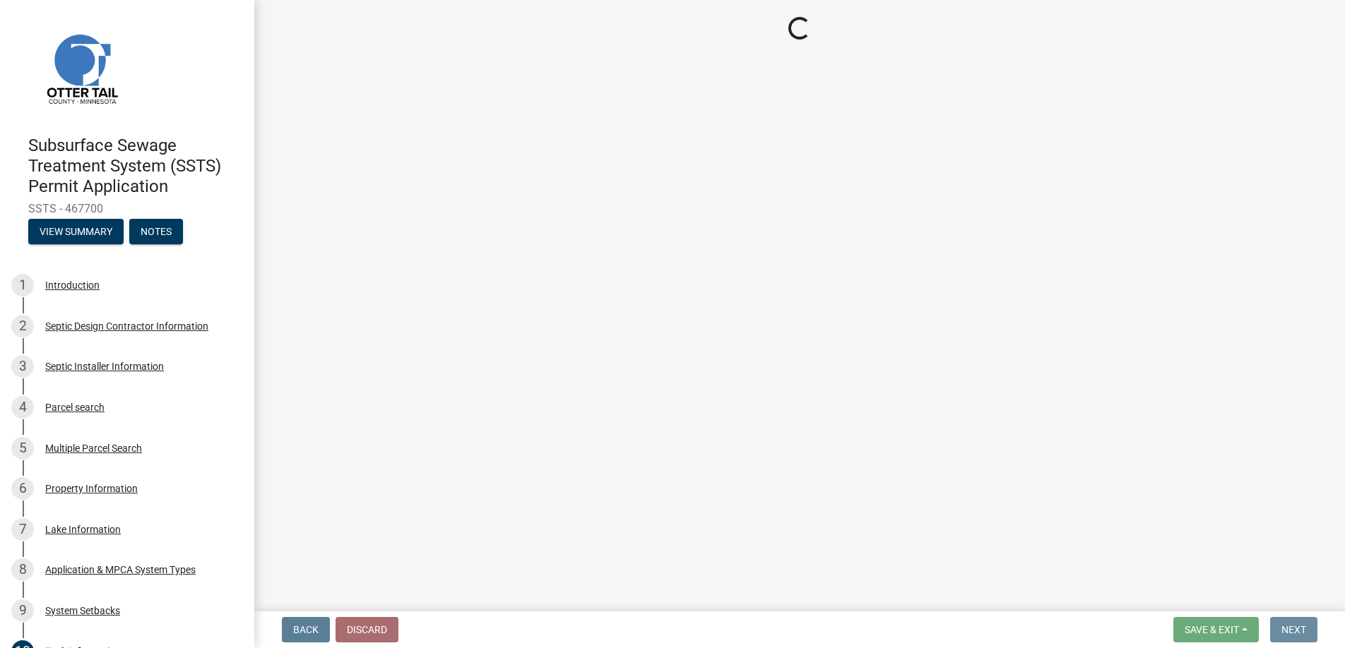
scroll to position [0, 0]
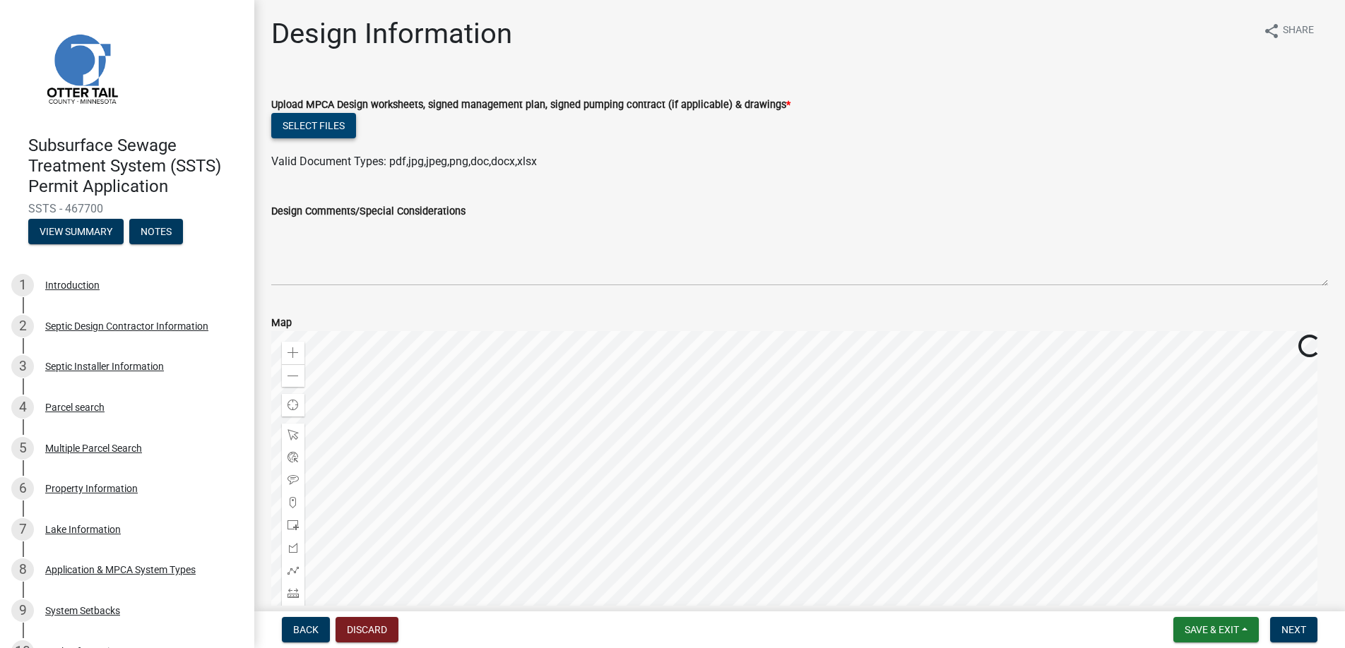
click at [318, 124] on button "Select files" at bounding box center [313, 125] width 85 height 25
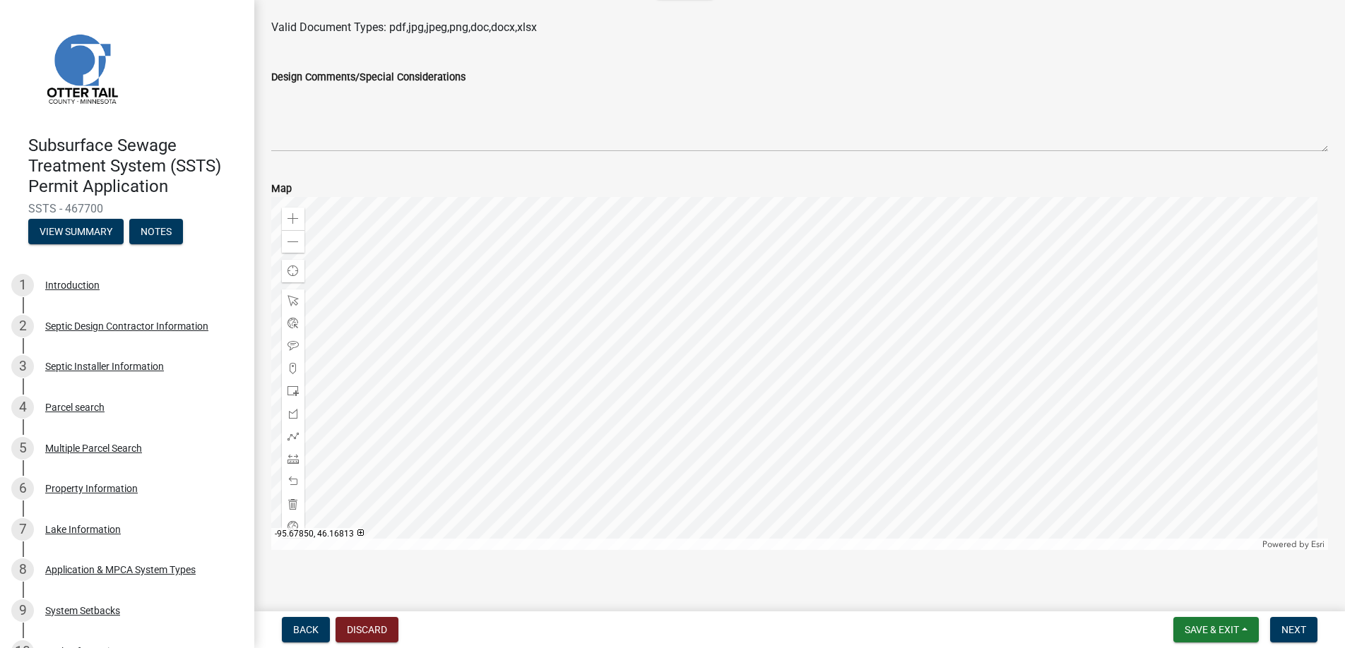
scroll to position [404, 0]
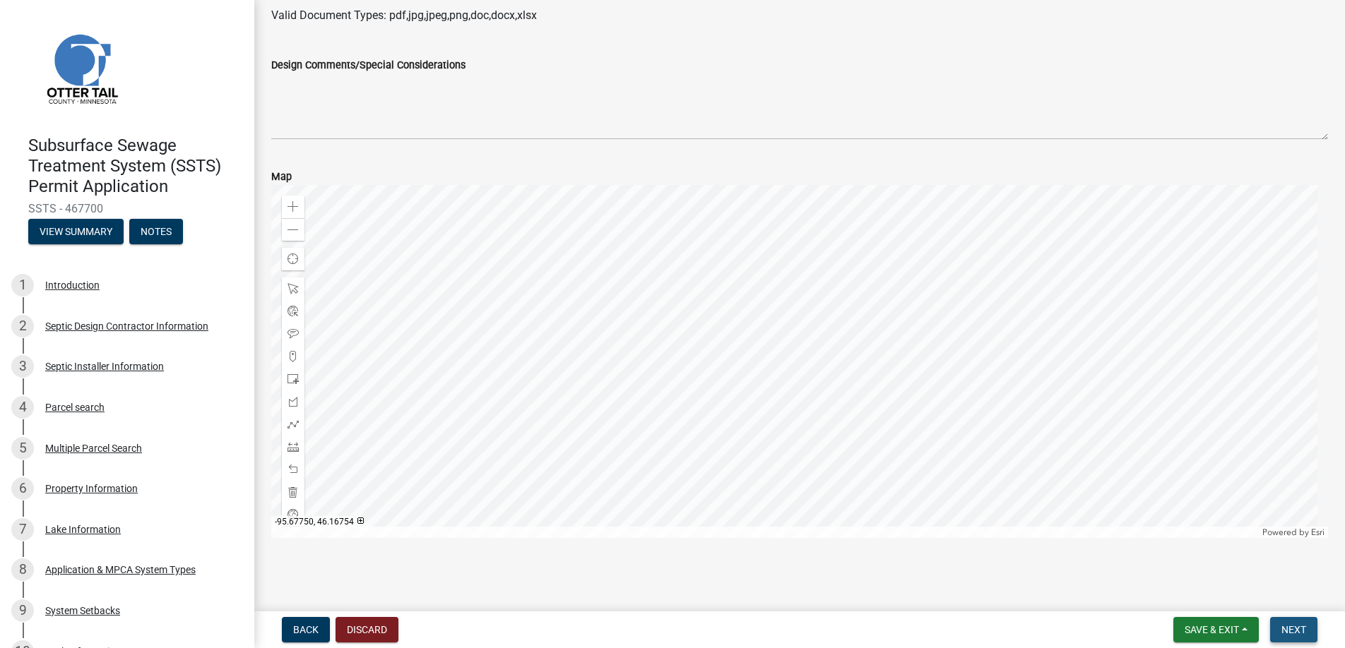
click at [1294, 628] on span "Next" at bounding box center [1293, 629] width 25 height 11
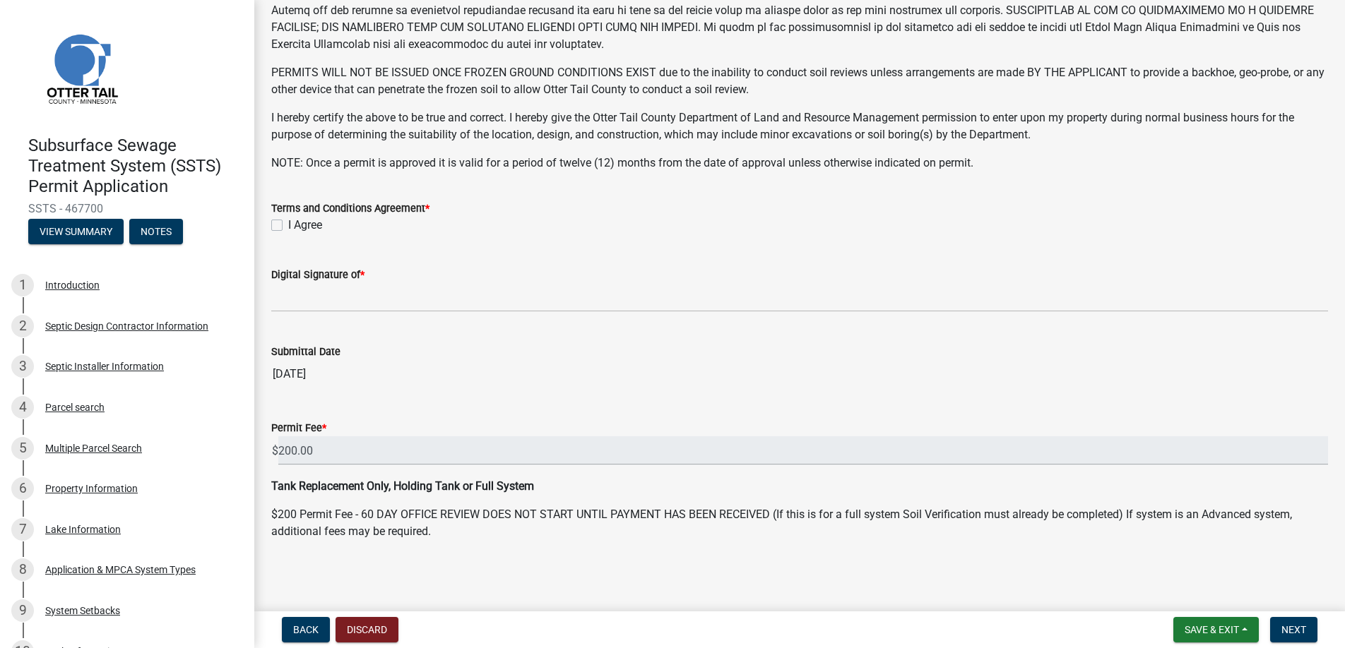
scroll to position [276, 0]
click at [288, 223] on label "I Agree" at bounding box center [305, 224] width 34 height 17
click at [288, 223] on input "I Agree" at bounding box center [292, 220] width 9 height 9
checkbox input "true"
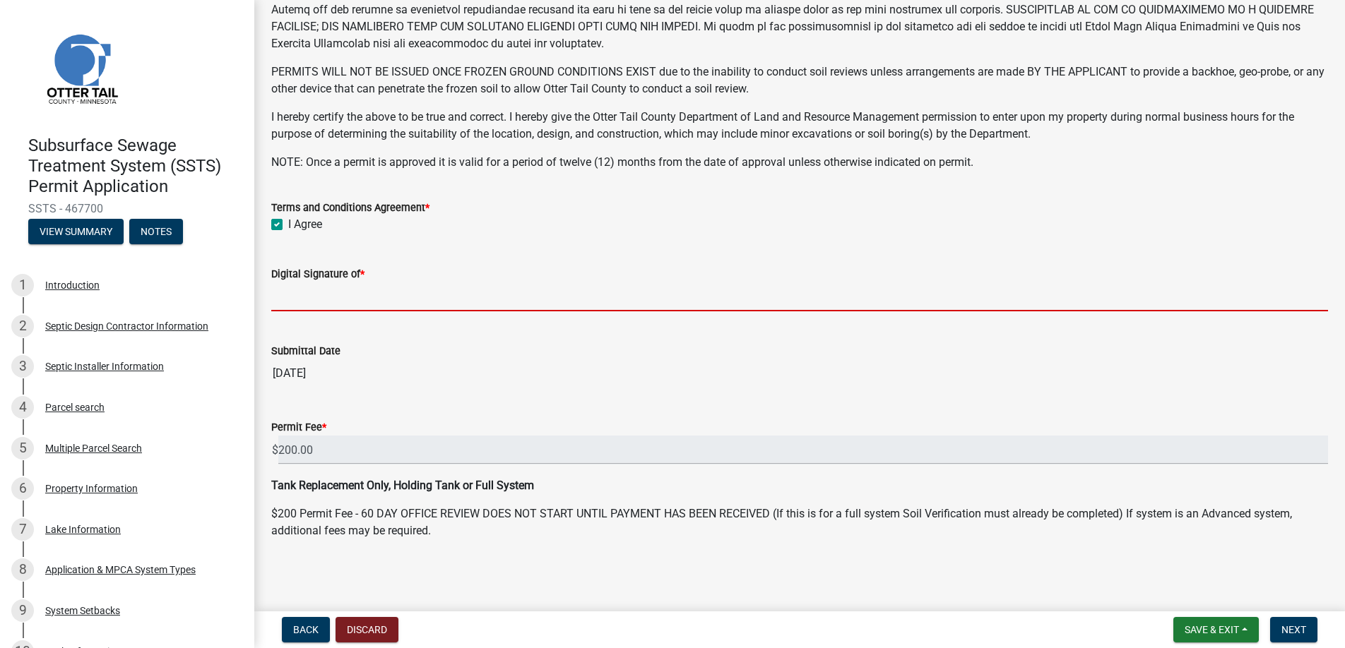
click at [301, 293] on input "Digital Signature of *" at bounding box center [799, 297] width 1057 height 29
type input "[PERSON_NAME]"
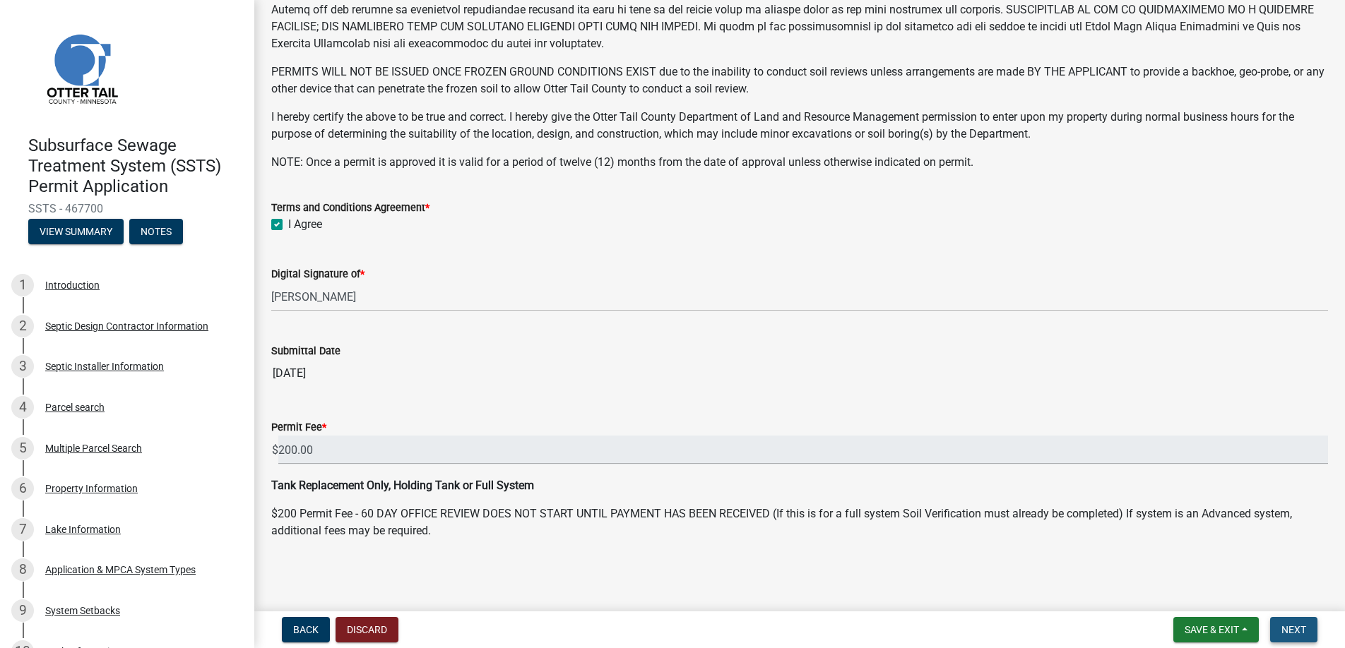
click at [1297, 627] on span "Next" at bounding box center [1293, 629] width 25 height 11
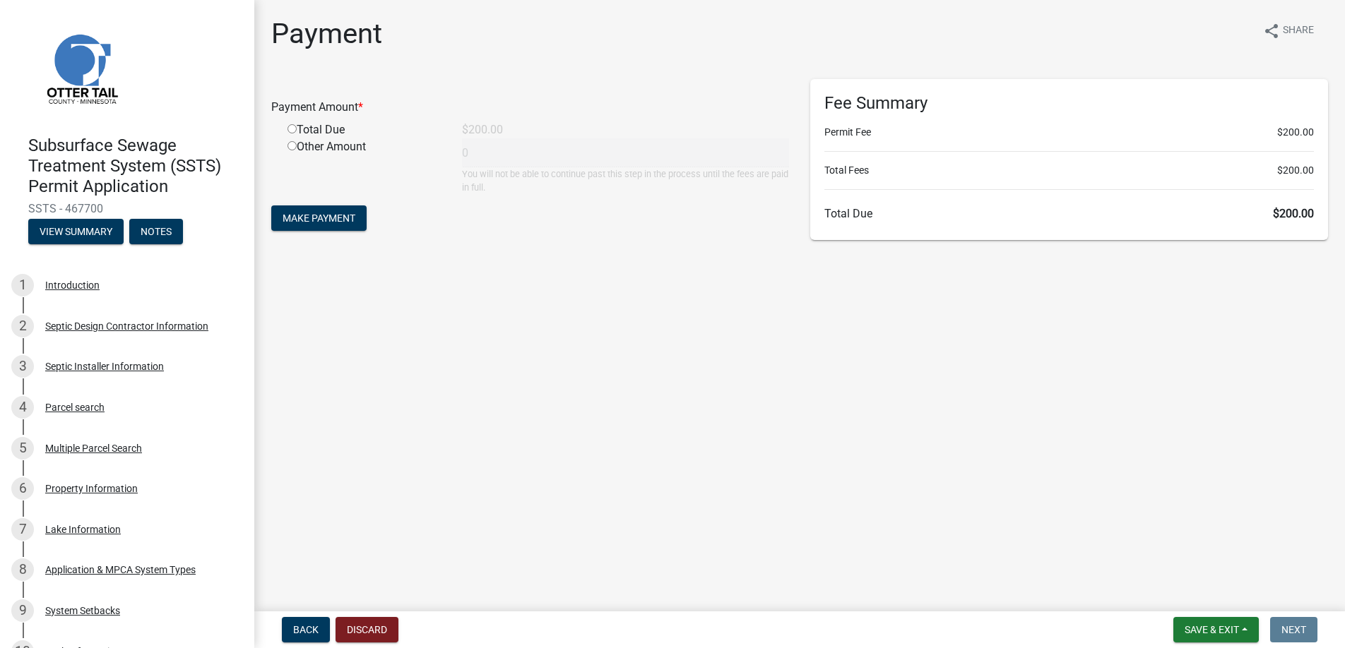
click at [292, 131] on input "radio" at bounding box center [292, 128] width 9 height 9
radio input "true"
type input "200"
click at [314, 215] on span "Make Payment" at bounding box center [319, 218] width 73 height 11
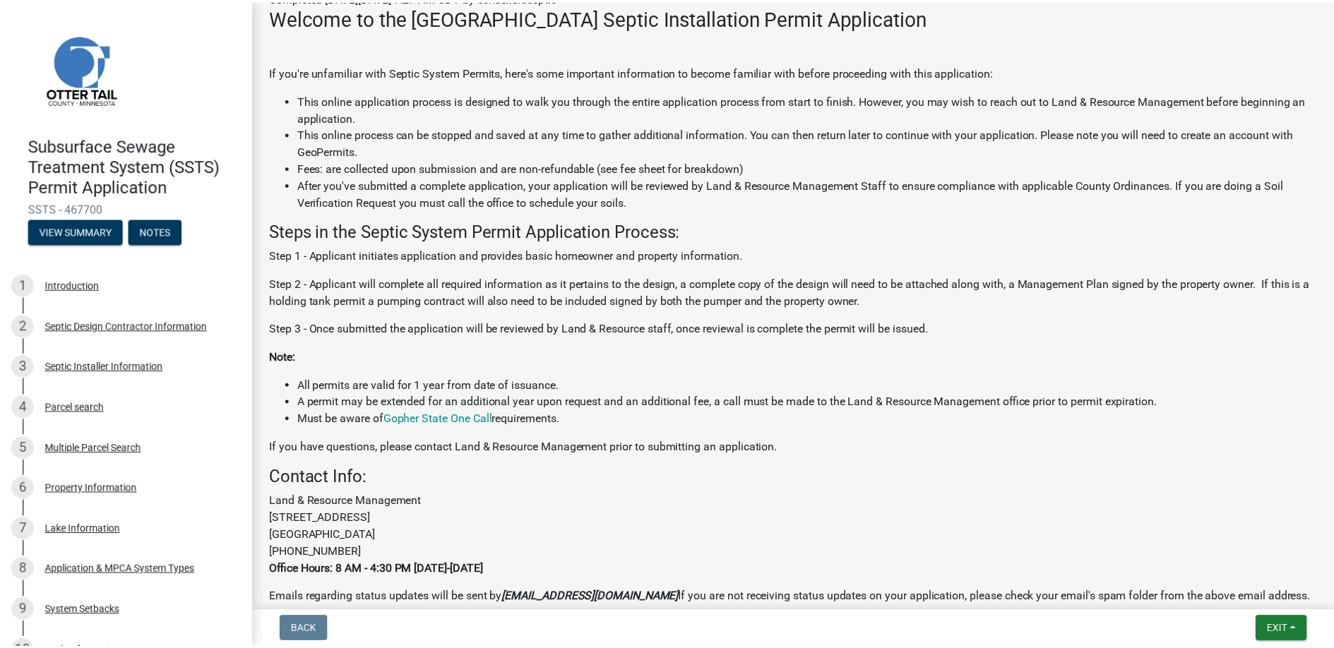
scroll to position [292, 0]
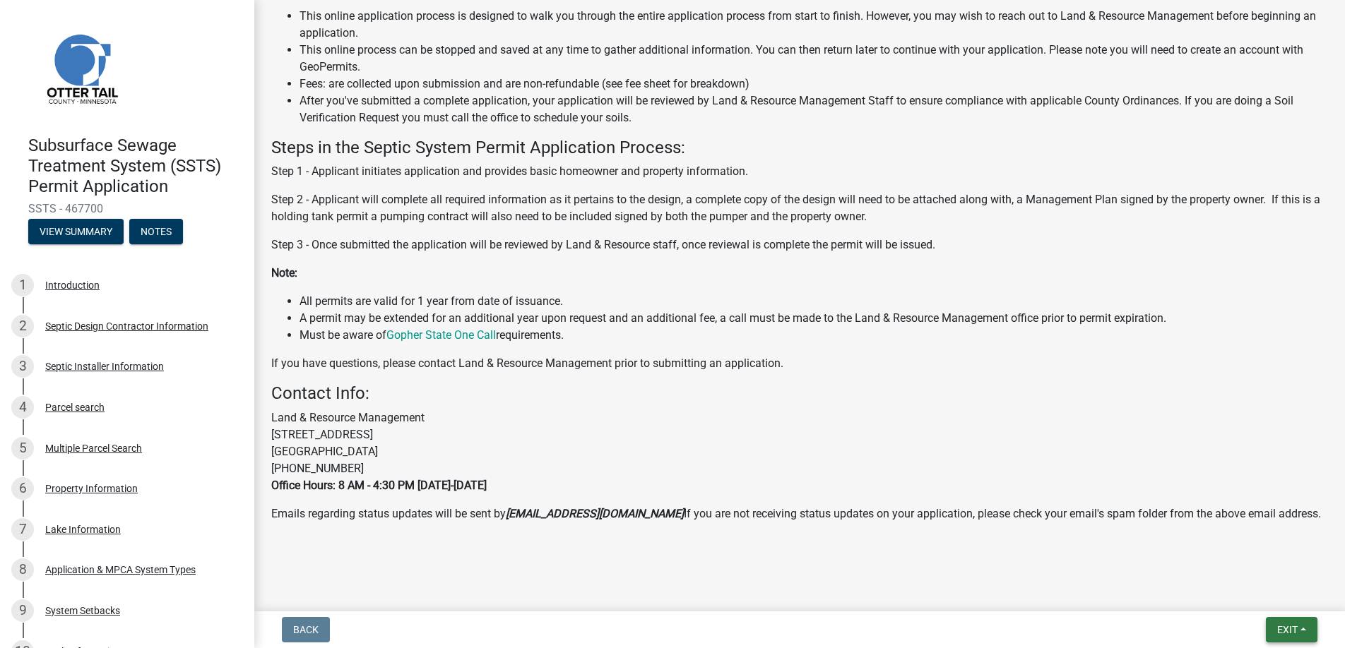
click at [1291, 625] on span "Exit" at bounding box center [1287, 629] width 20 height 11
click at [1248, 590] on button "Save & Exit" at bounding box center [1260, 593] width 113 height 34
